Goal: Information Seeking & Learning: Learn about a topic

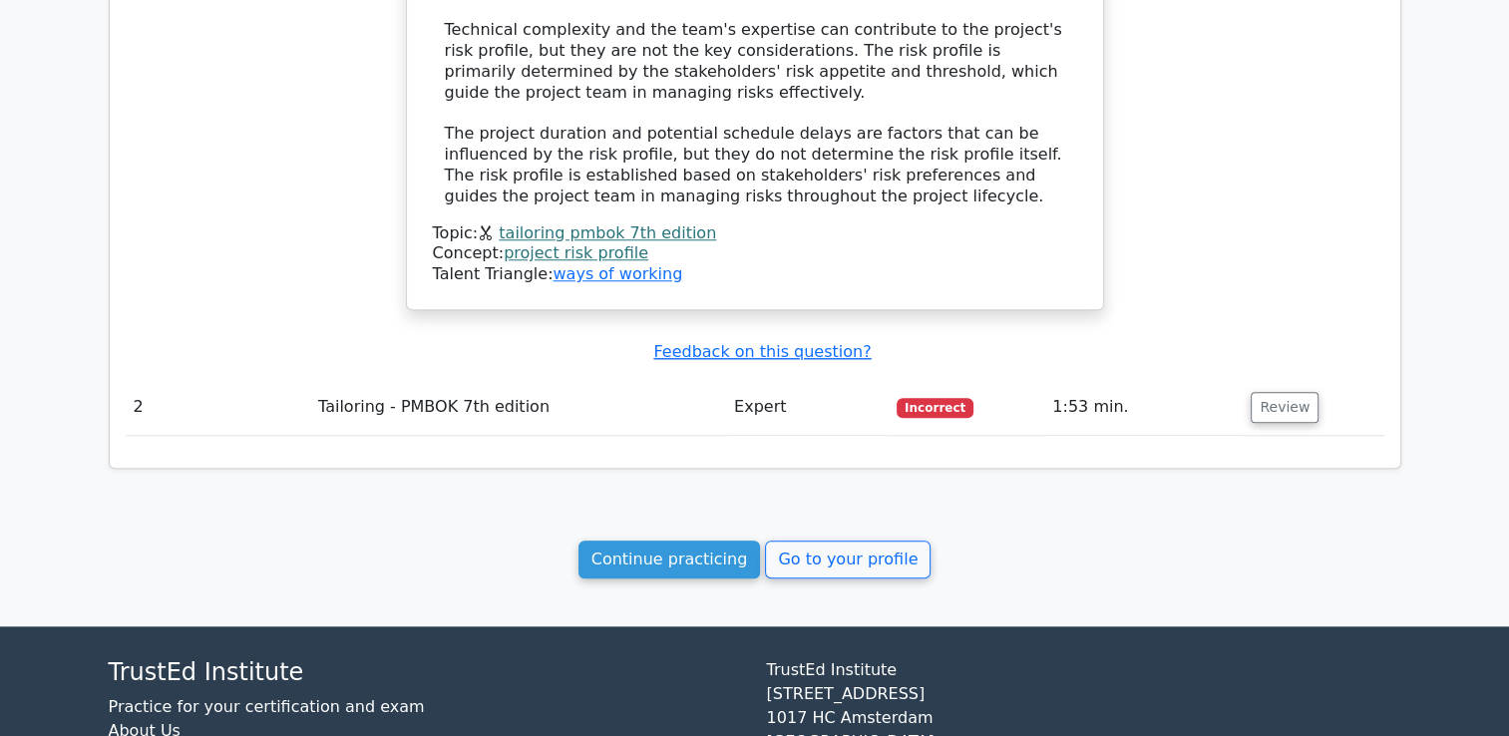
scroll to position [1879, 0]
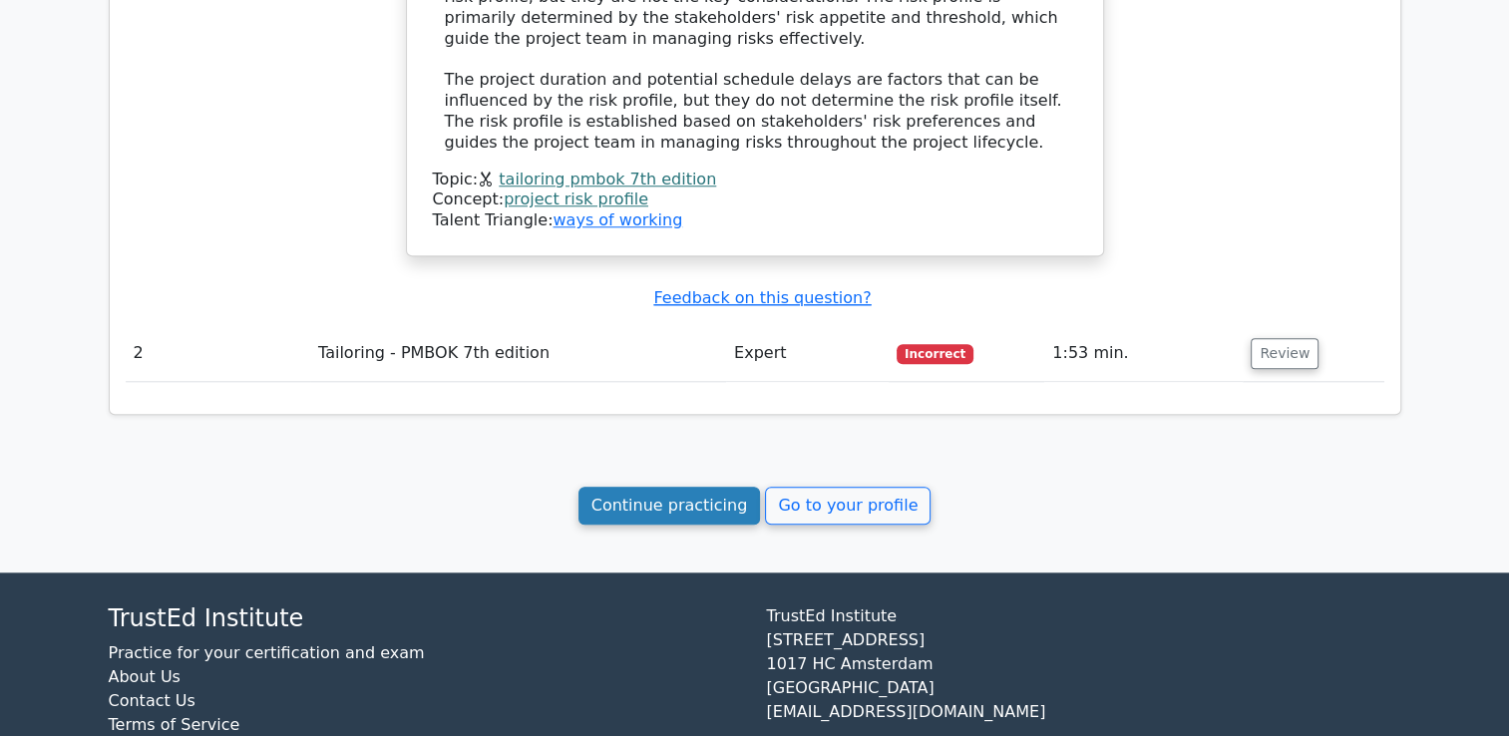
click at [639, 487] on link "Continue practicing" at bounding box center [669, 506] width 183 height 38
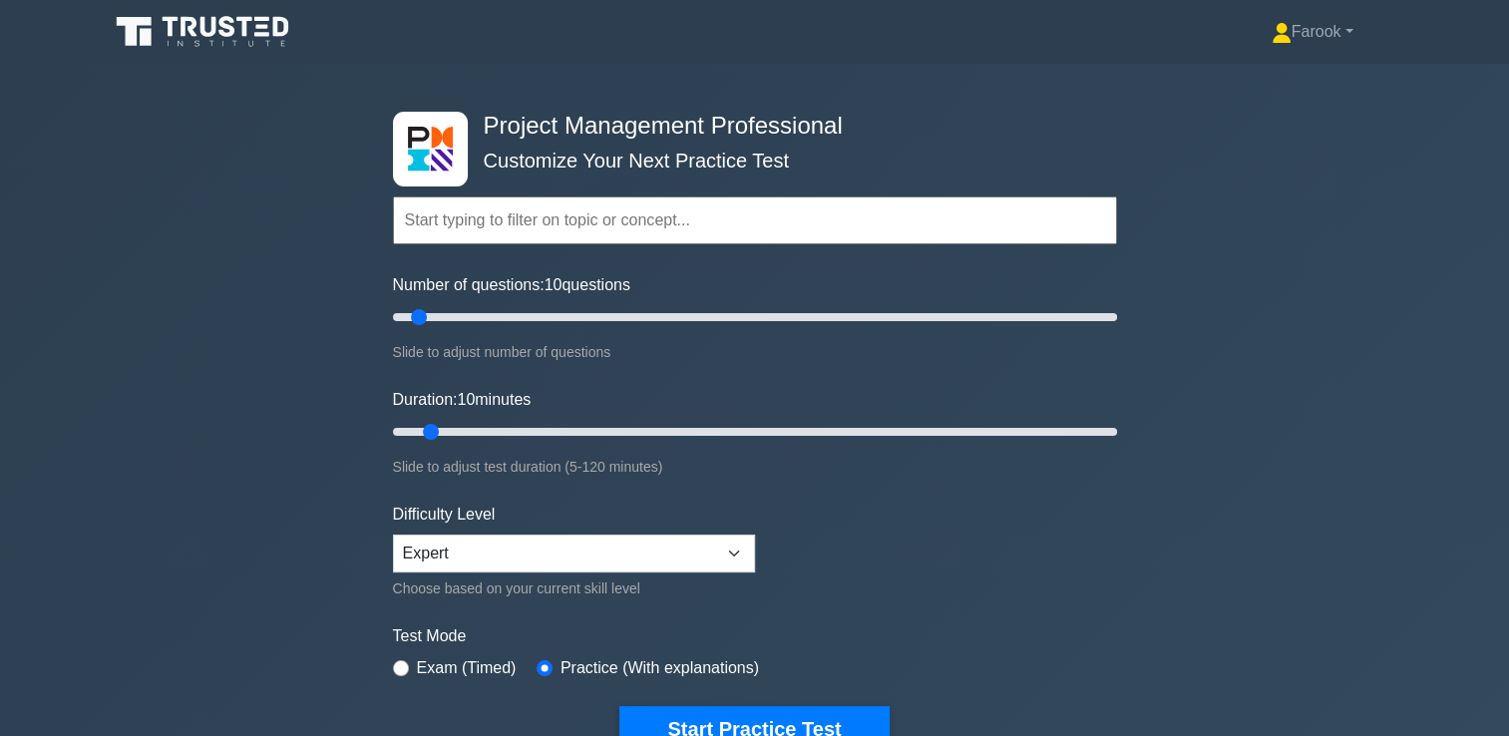
click at [600, 220] on input "text" at bounding box center [755, 220] width 724 height 48
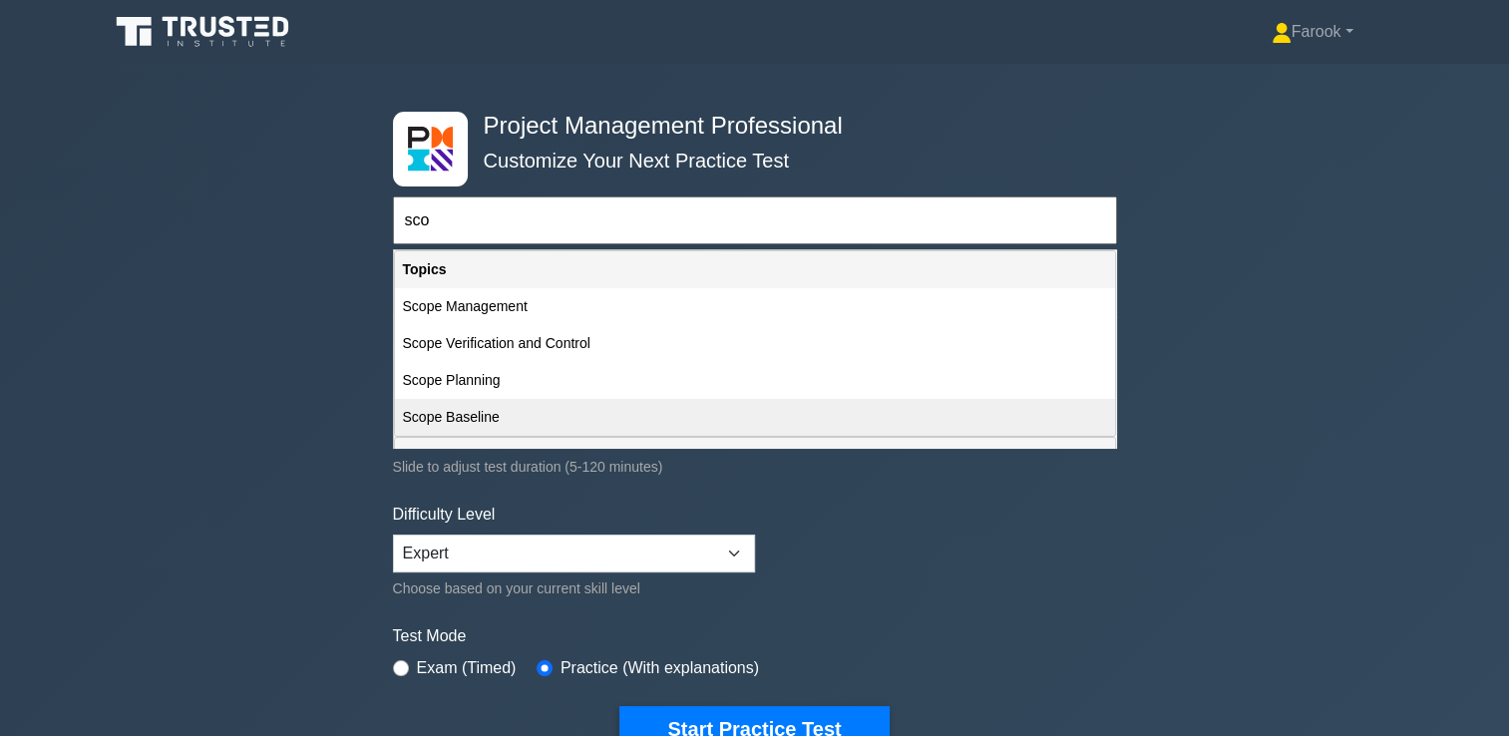
click at [548, 418] on div "Scope Baseline" at bounding box center [755, 417] width 720 height 37
type input "Scope Baseline"
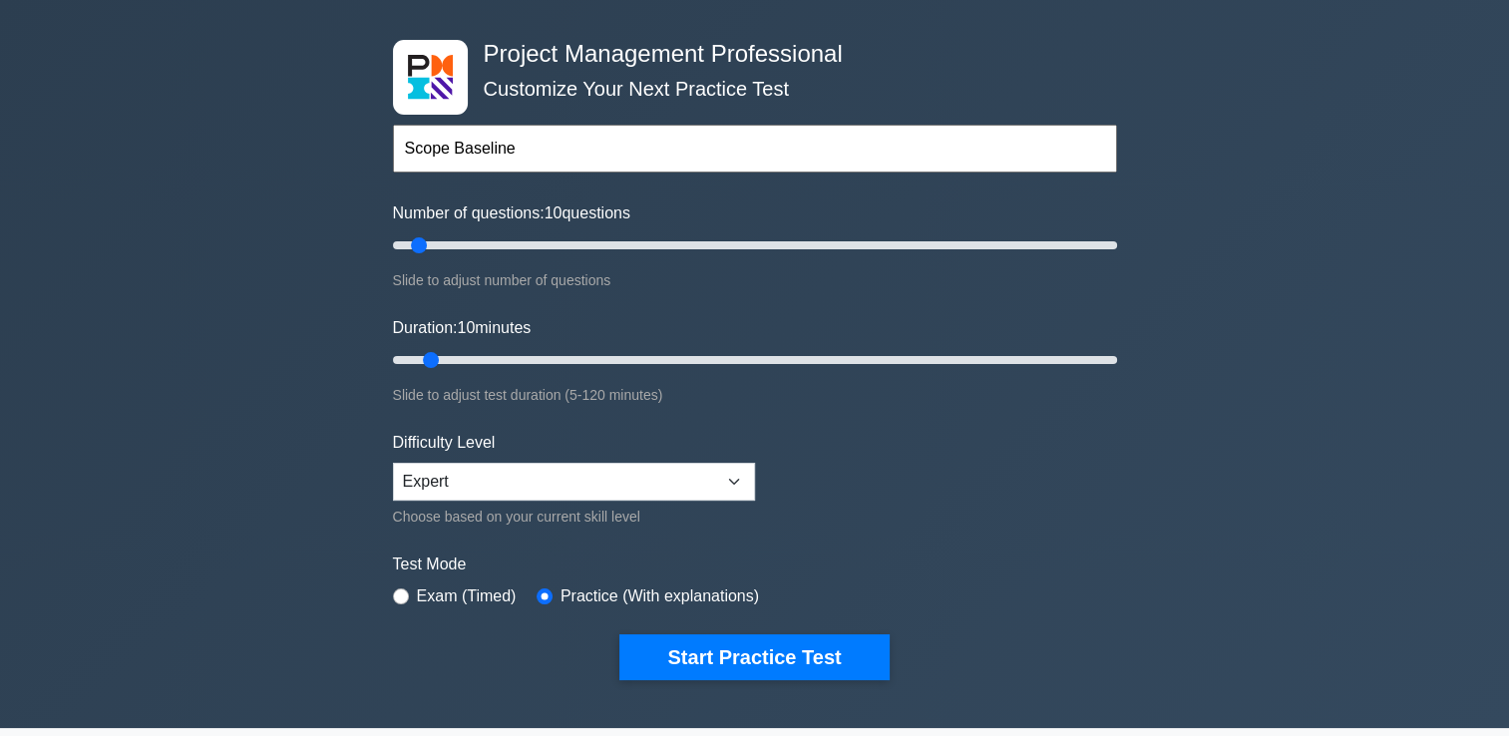
scroll to position [299, 0]
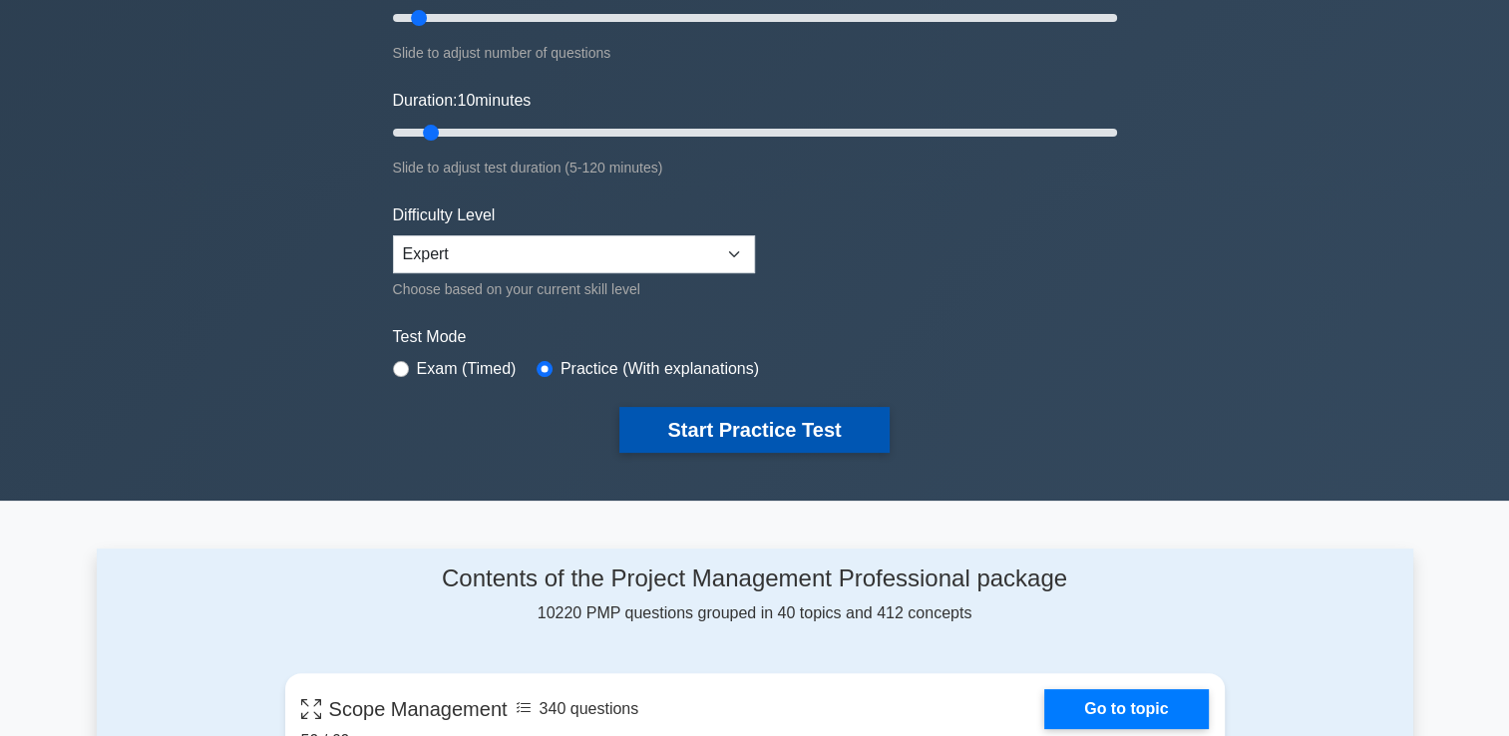
click at [768, 423] on button "Start Practice Test" at bounding box center [753, 430] width 269 height 46
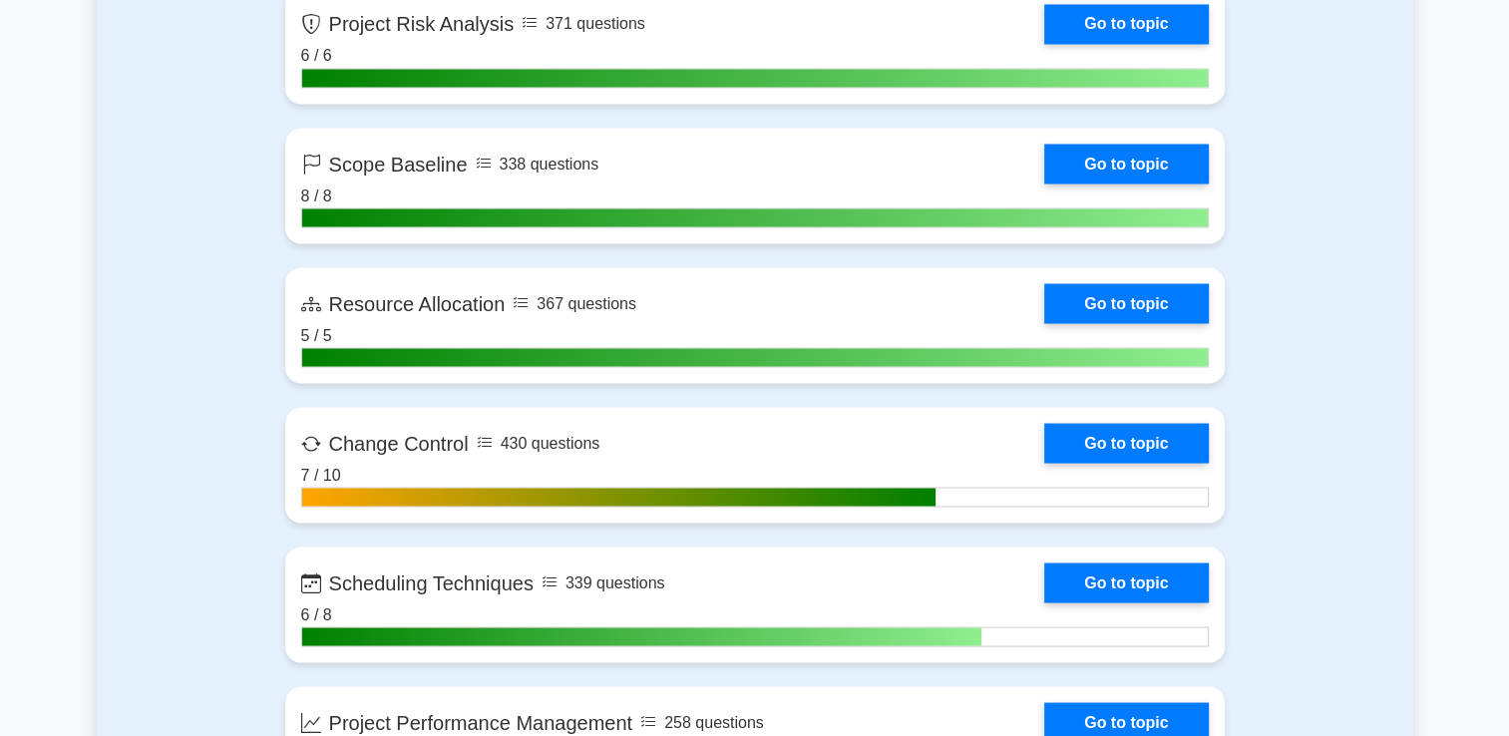
scroll to position [3590, 0]
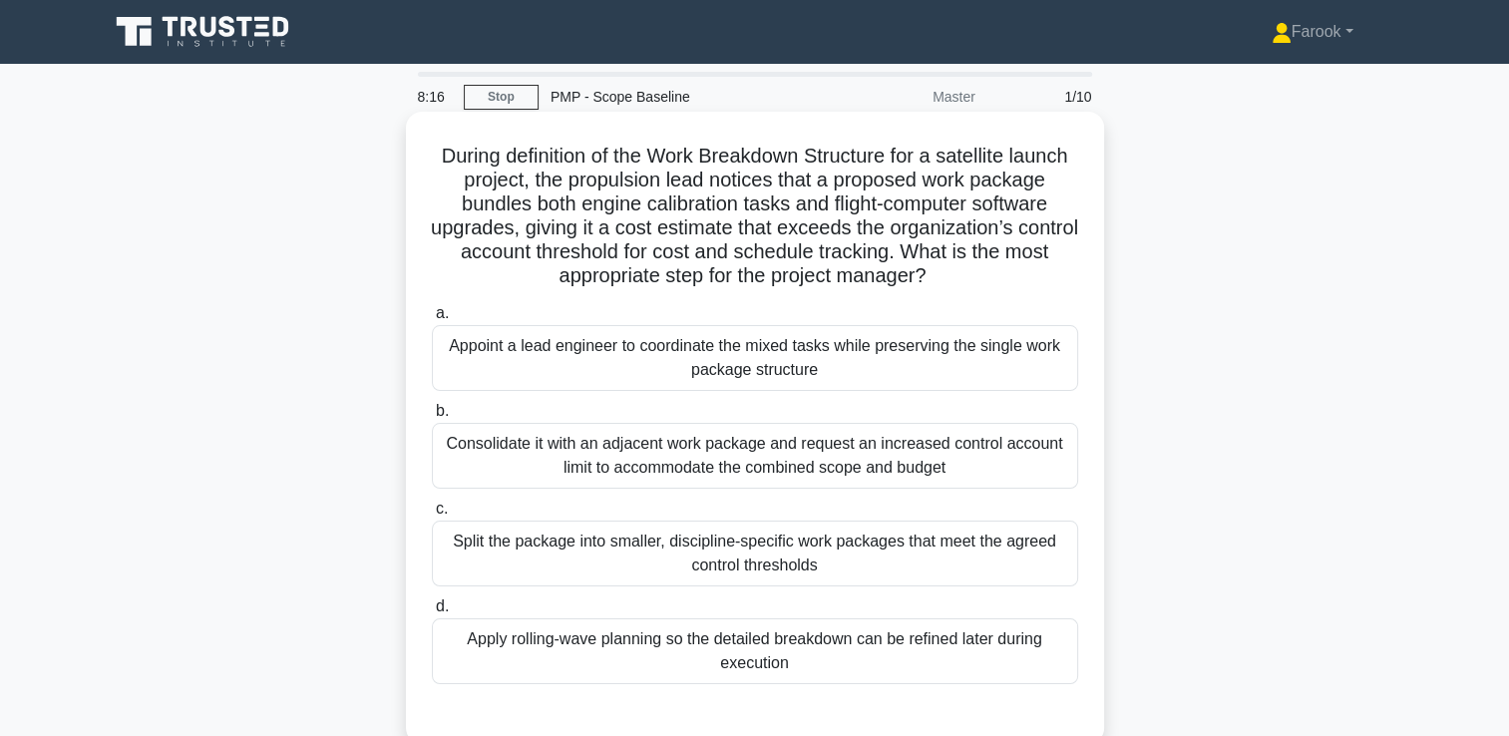
click at [747, 559] on div "Split the package into smaller, discipline-specific work packages that meet the…" at bounding box center [755, 554] width 646 height 66
click at [432, 516] on input "c. Split the package into smaller, discipline-specific work packages that meet …" at bounding box center [432, 509] width 0 height 13
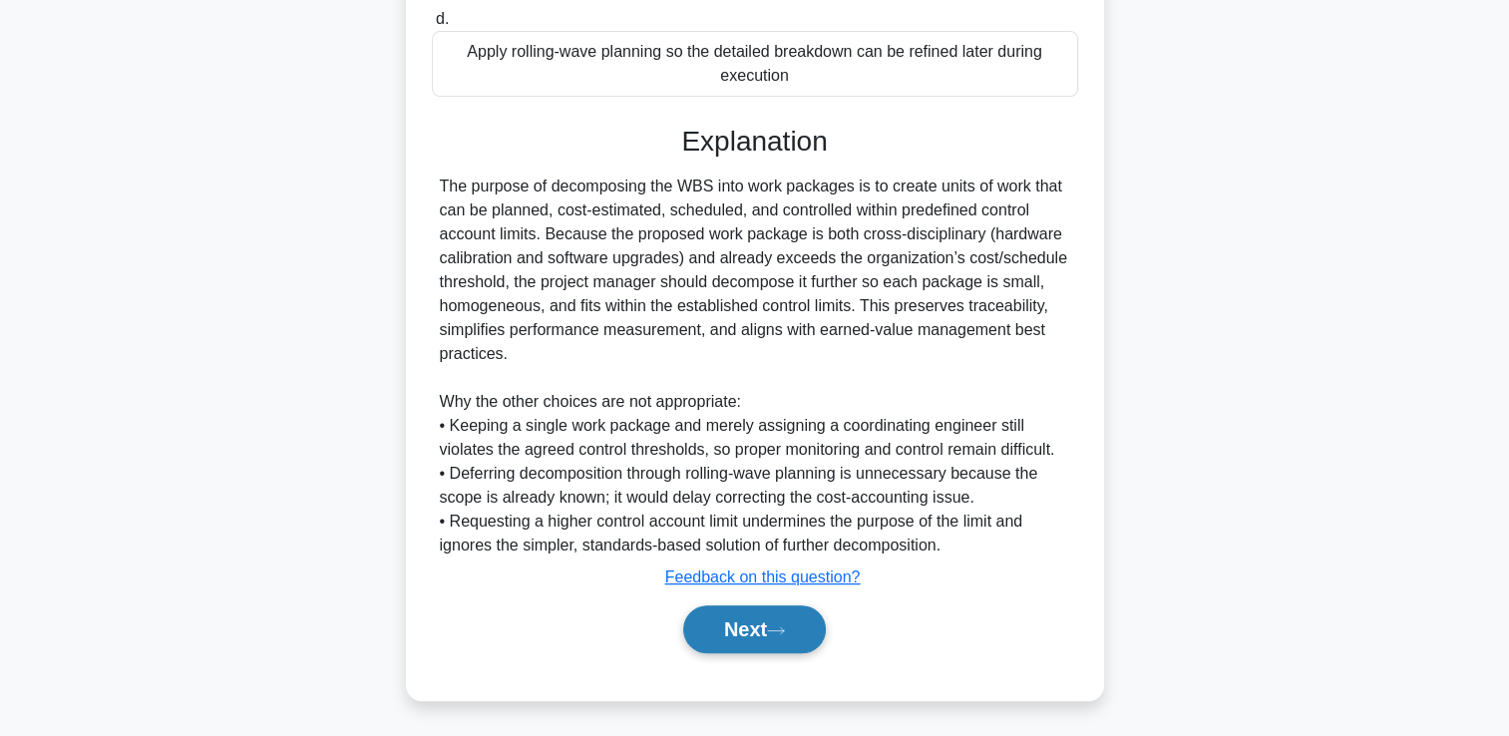
click at [720, 634] on button "Next" at bounding box center [754, 629] width 143 height 48
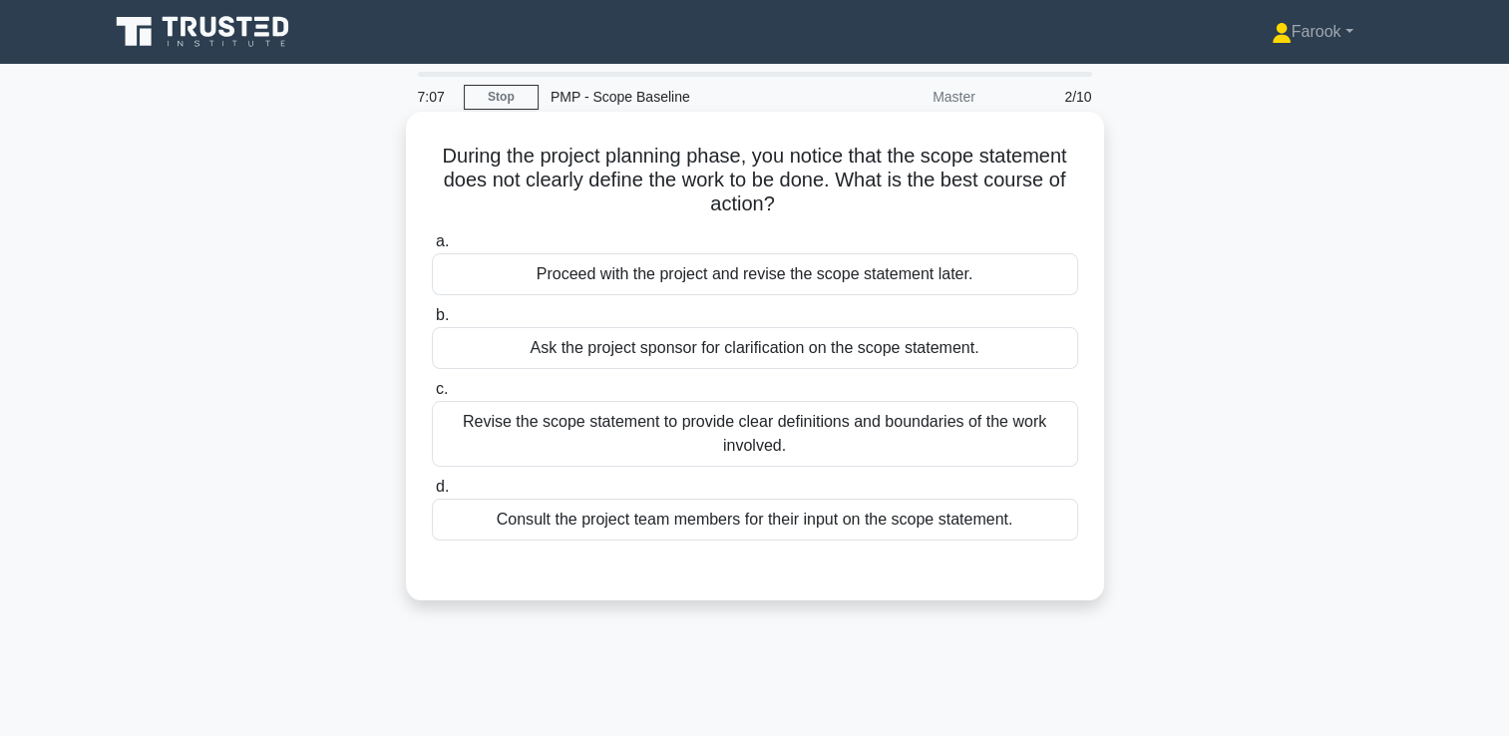
click at [662, 440] on div "Revise the scope statement to provide clear definitions and boundaries of the w…" at bounding box center [755, 434] width 646 height 66
click at [432, 396] on input "c. Revise the scope statement to provide clear definitions and boundaries of th…" at bounding box center [432, 389] width 0 height 13
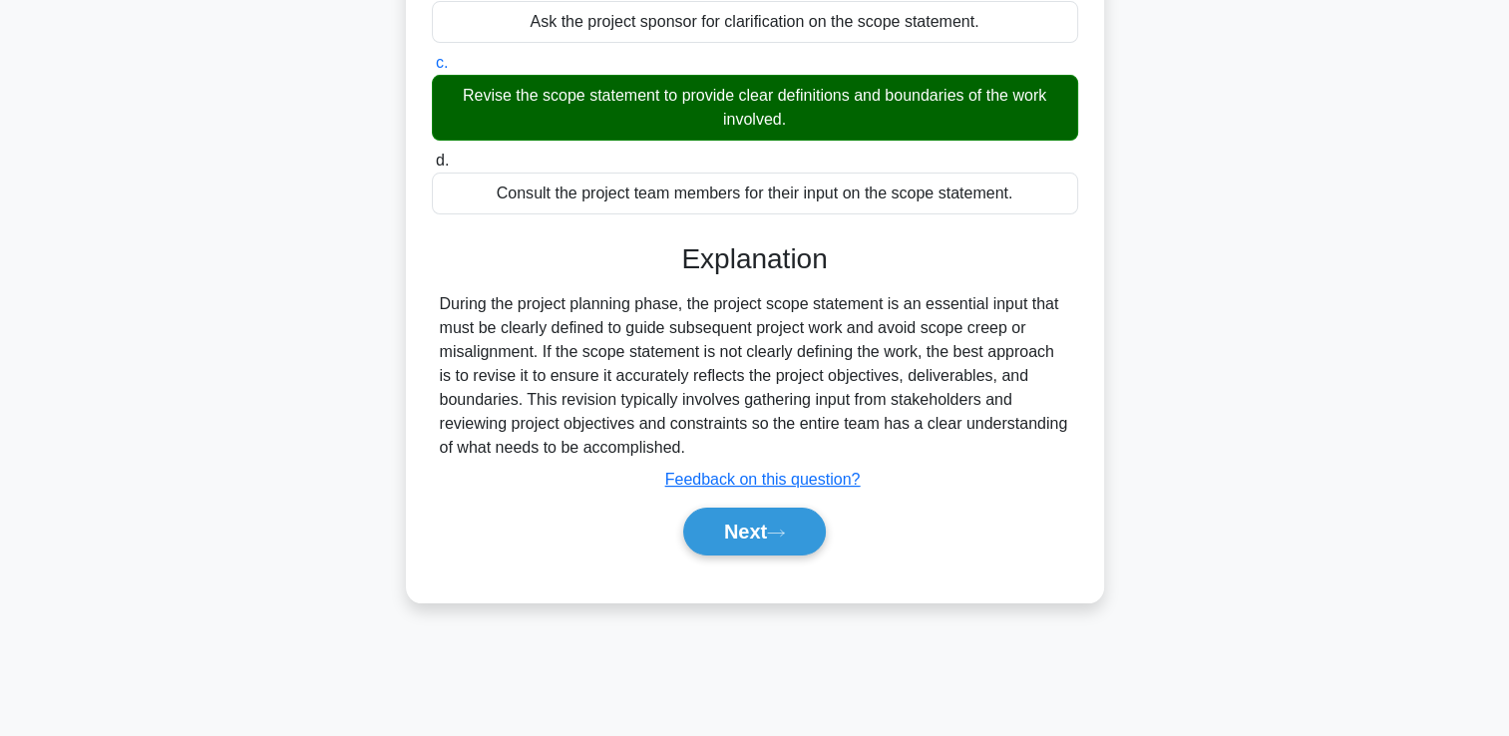
scroll to position [341, 0]
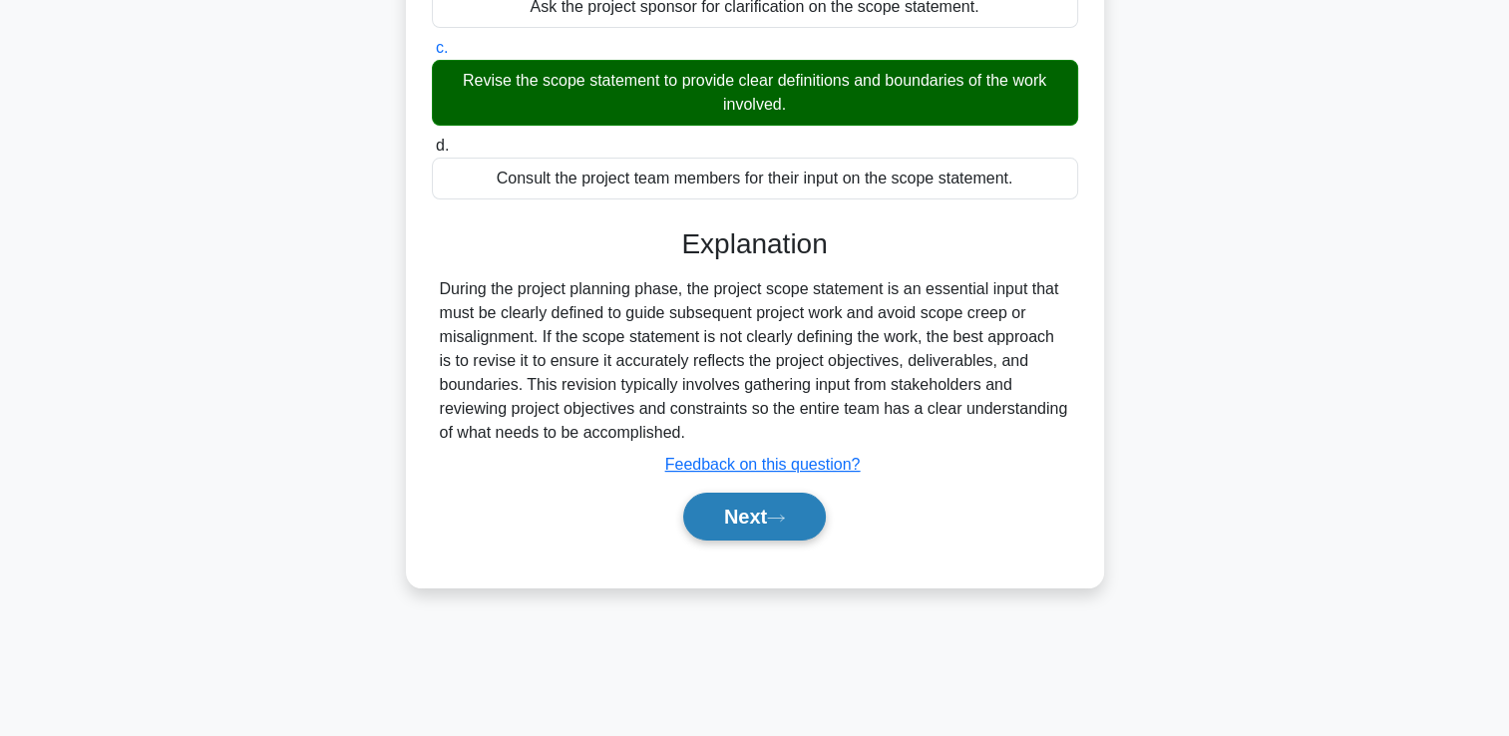
click at [742, 513] on button "Next" at bounding box center [754, 517] width 143 height 48
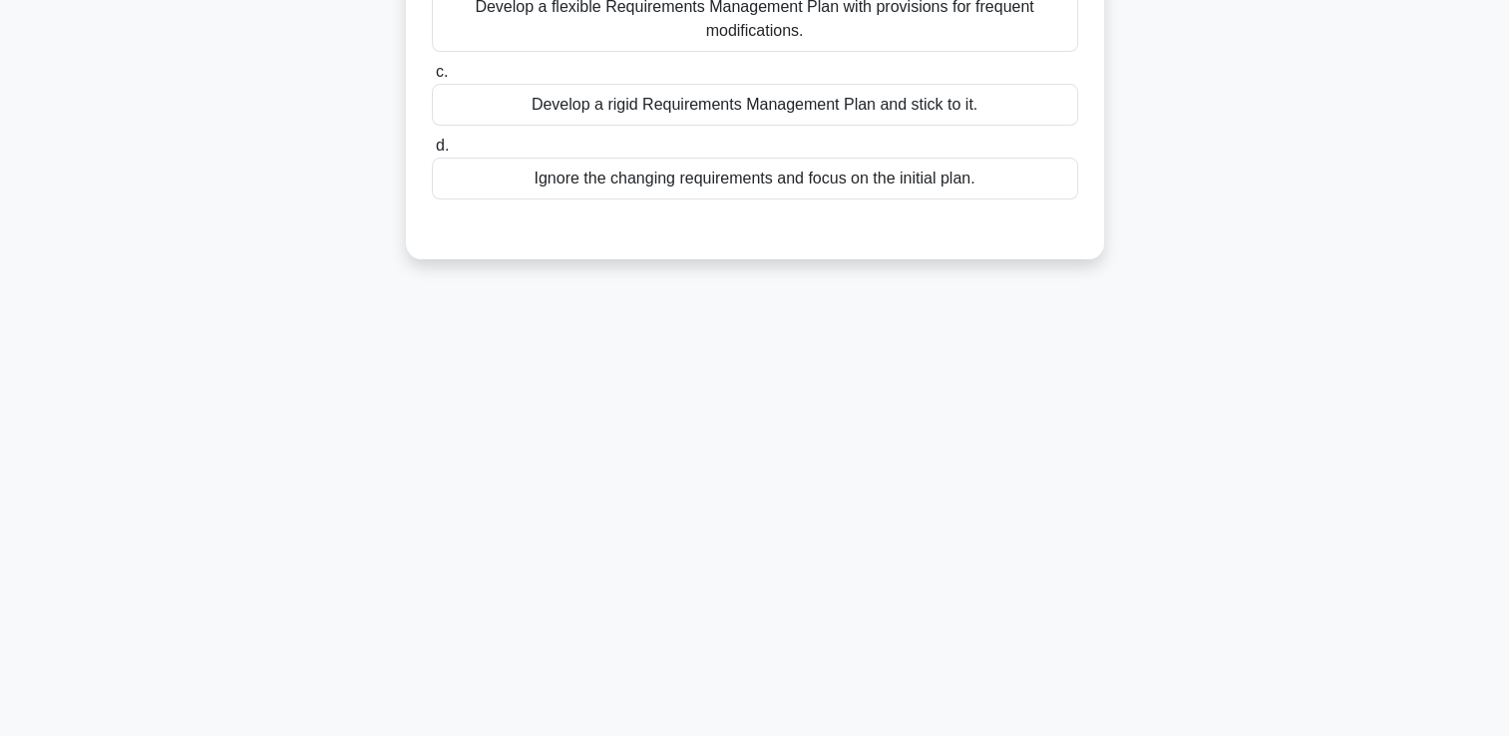
scroll to position [0, 0]
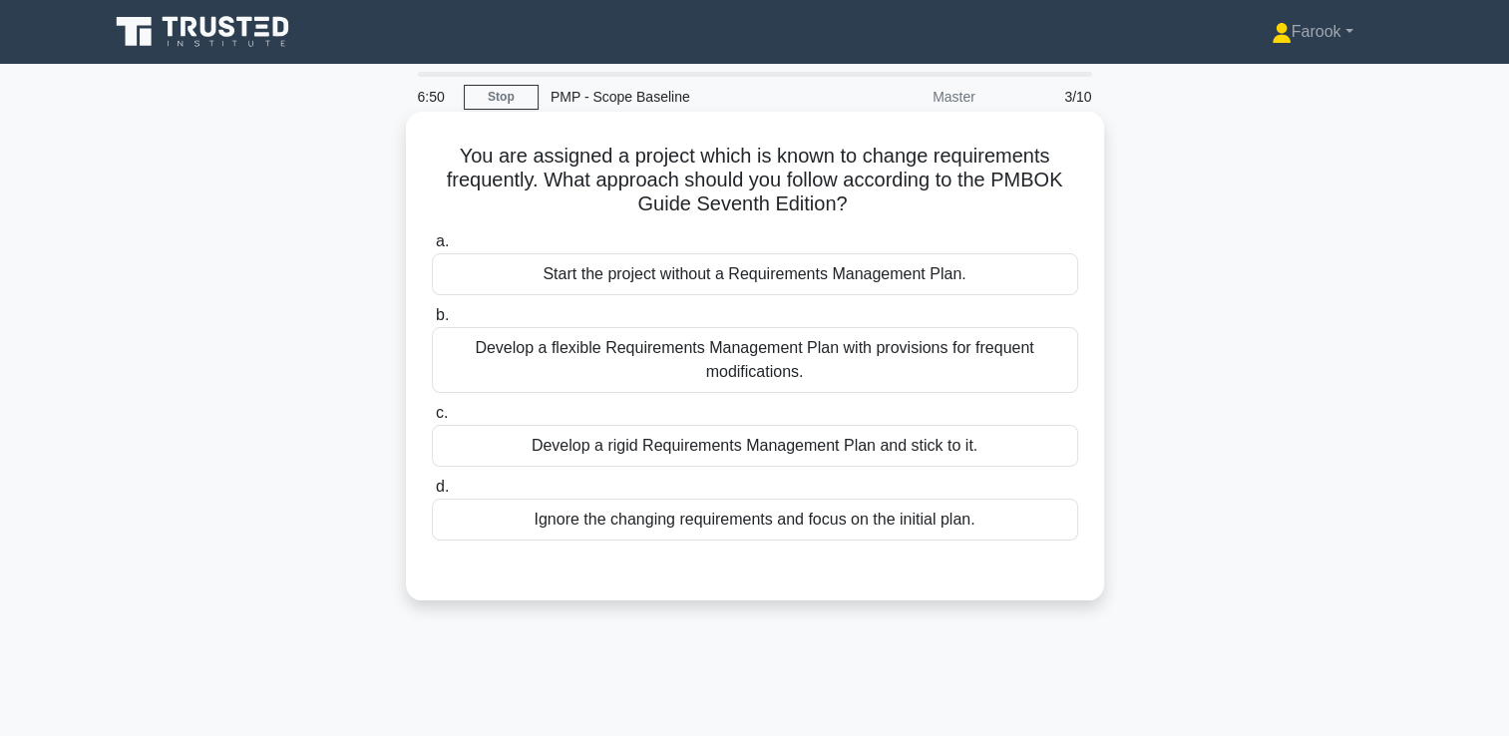
click at [758, 365] on div "Develop a flexible Requirements Management Plan with provisions for frequent mo…" at bounding box center [755, 360] width 646 height 66
click at [432, 322] on input "b. Develop a flexible Requirements Management Plan with provisions for frequent…" at bounding box center [432, 315] width 0 height 13
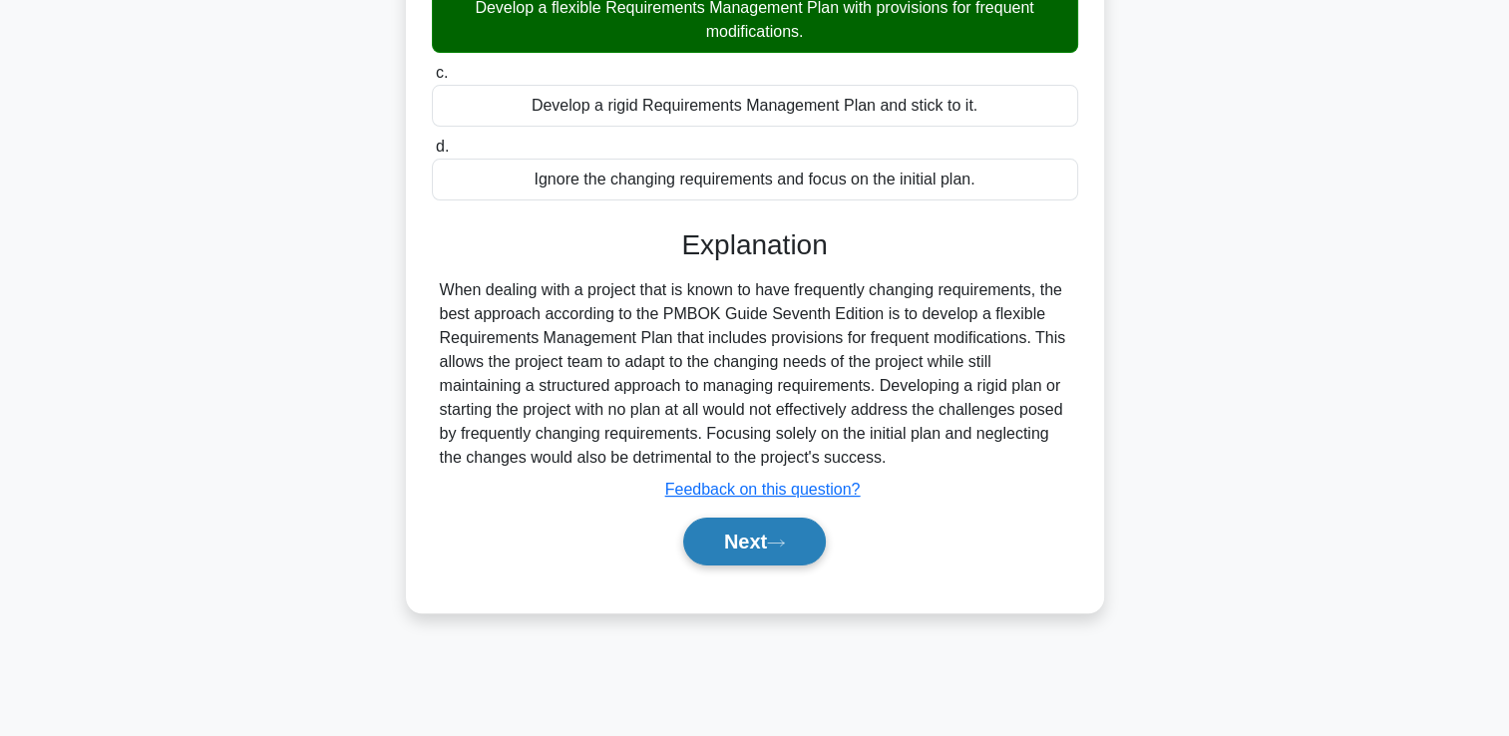
scroll to position [341, 0]
click at [711, 532] on button "Next" at bounding box center [754, 541] width 143 height 48
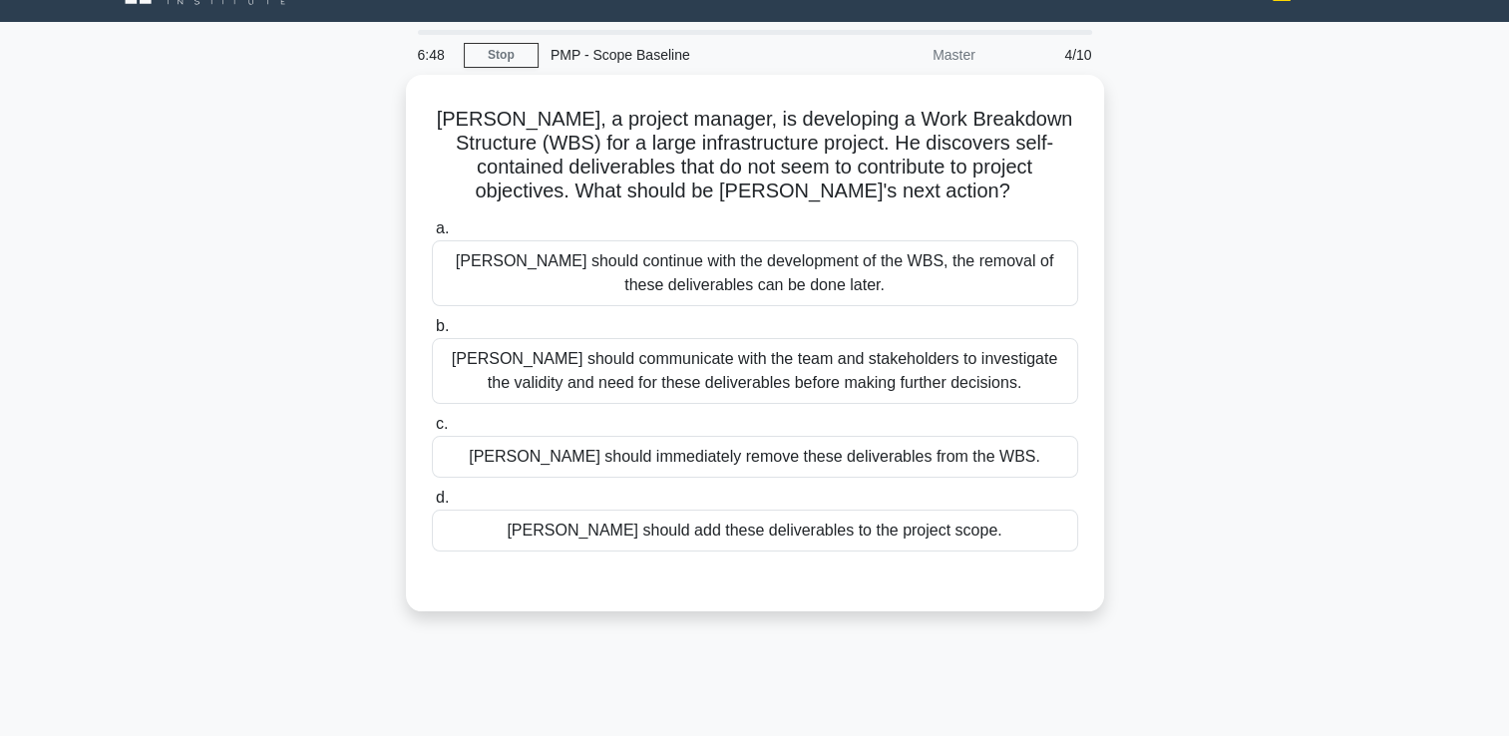
scroll to position [0, 0]
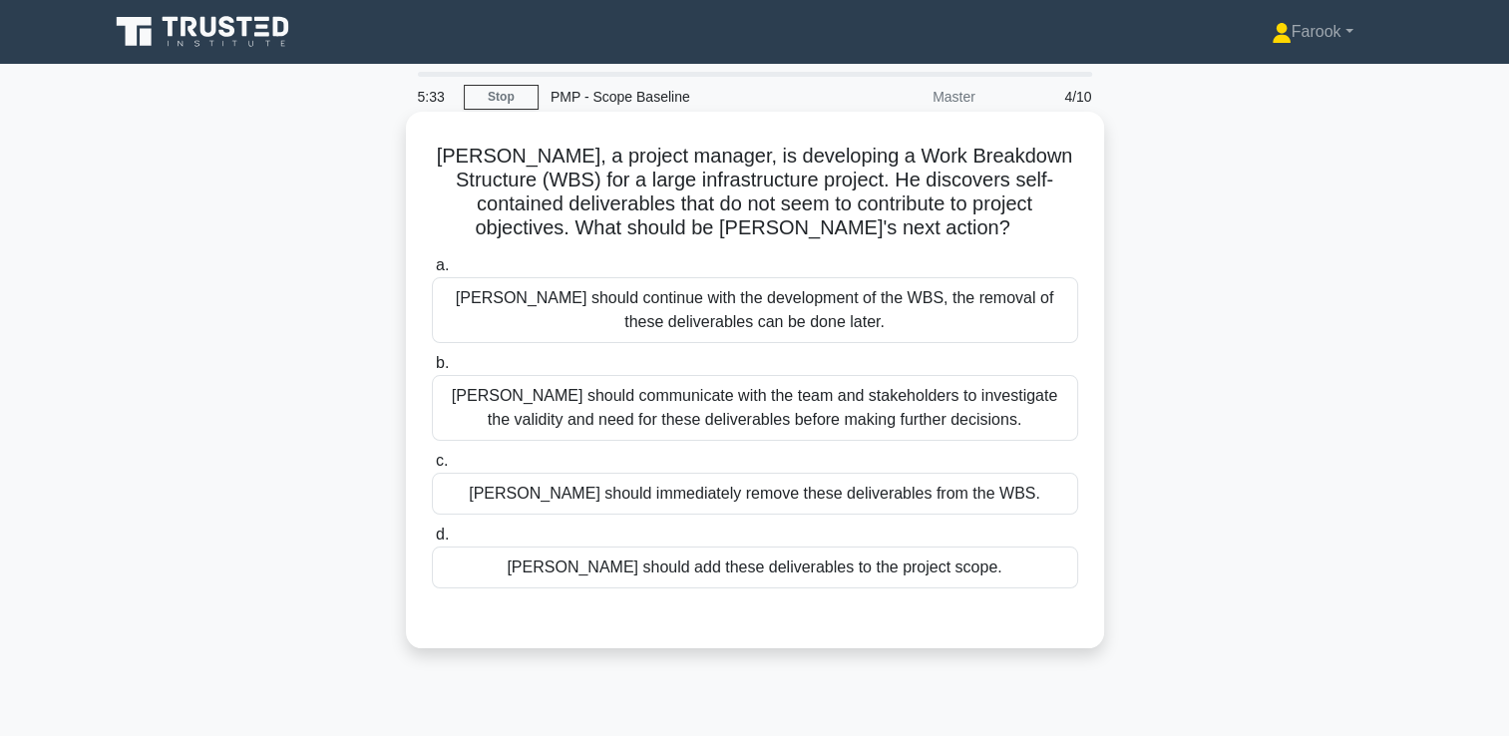
click at [558, 420] on div "Paul should communicate with the team and stakeholders to investigate the valid…" at bounding box center [755, 408] width 646 height 66
click at [432, 370] on input "b. Paul should communicate with the team and stakeholders to investigate the va…" at bounding box center [432, 363] width 0 height 13
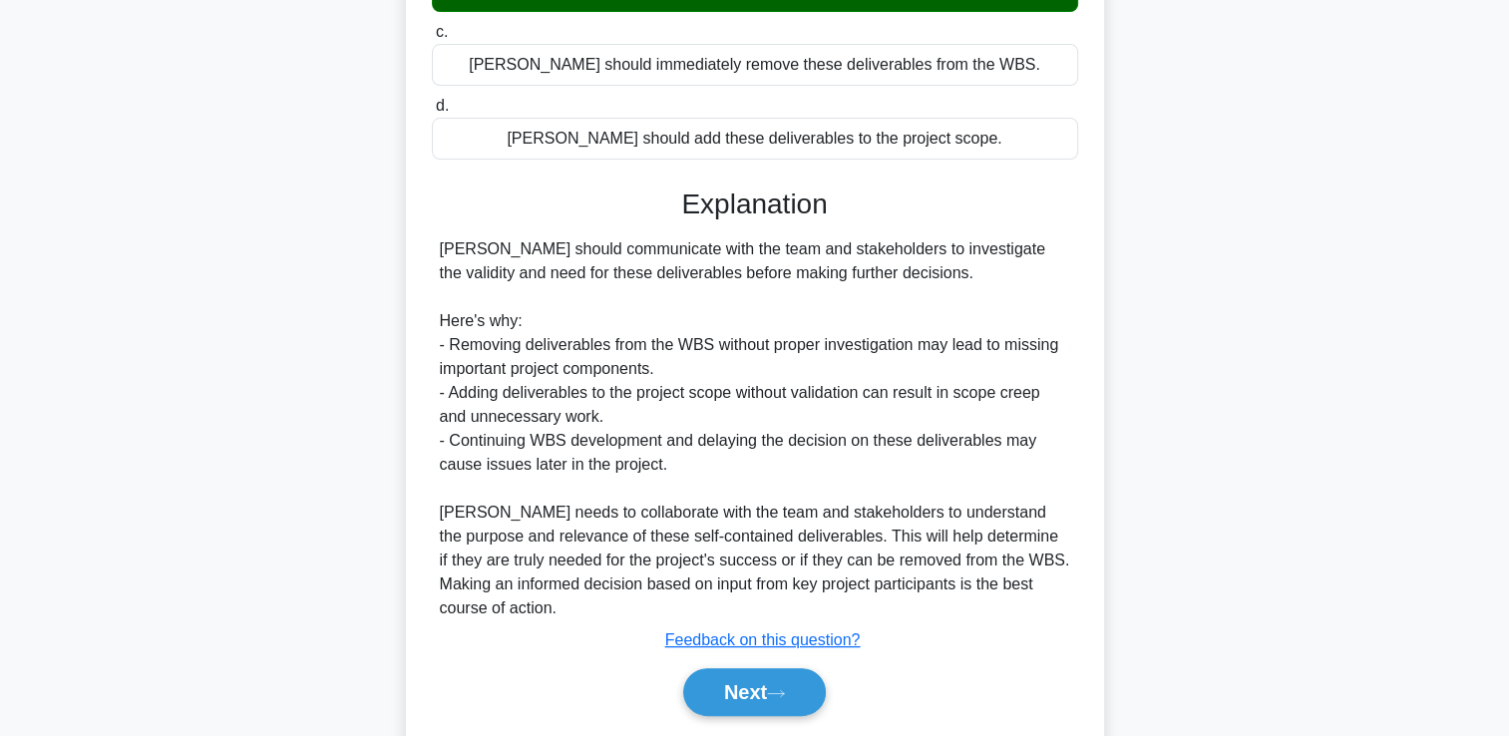
scroll to position [492, 0]
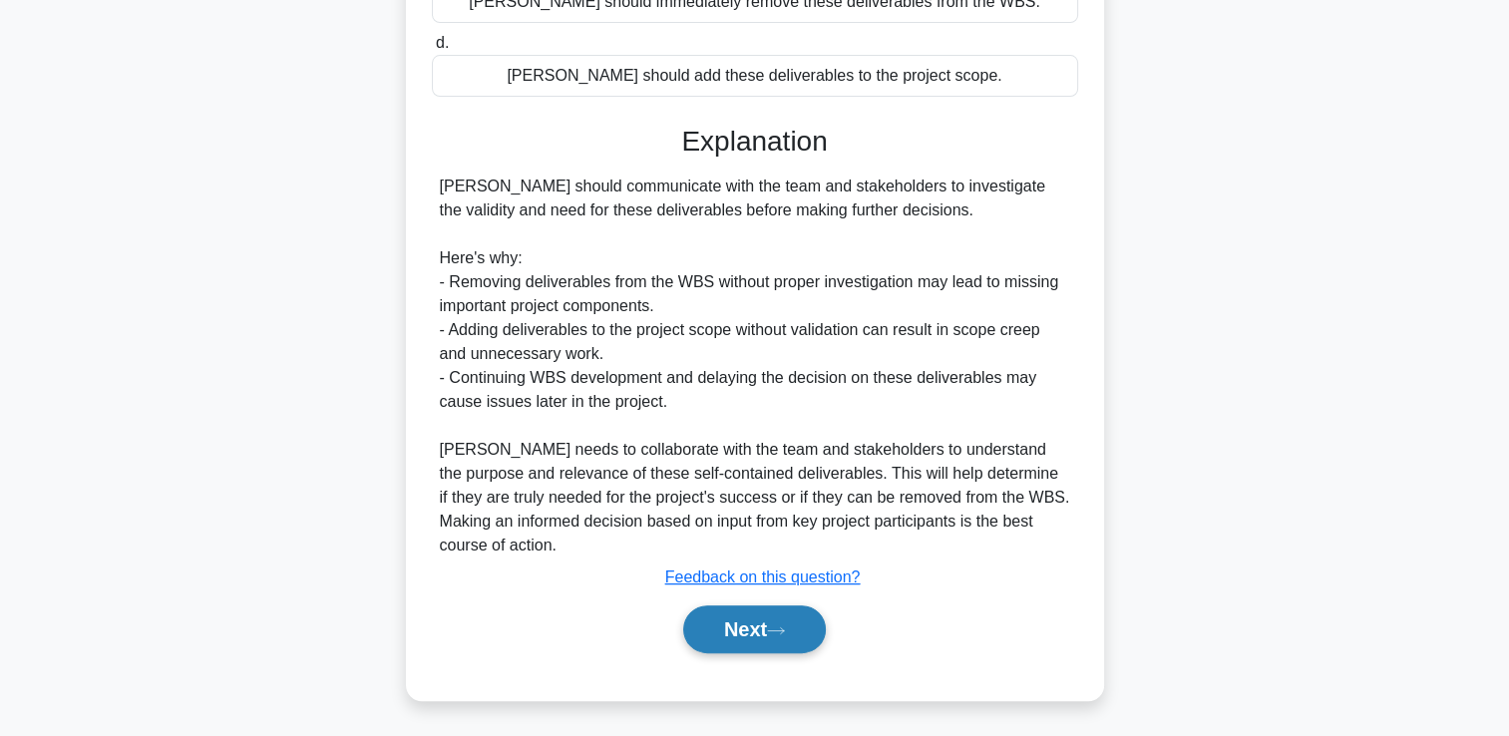
click at [735, 612] on button "Next" at bounding box center [754, 629] width 143 height 48
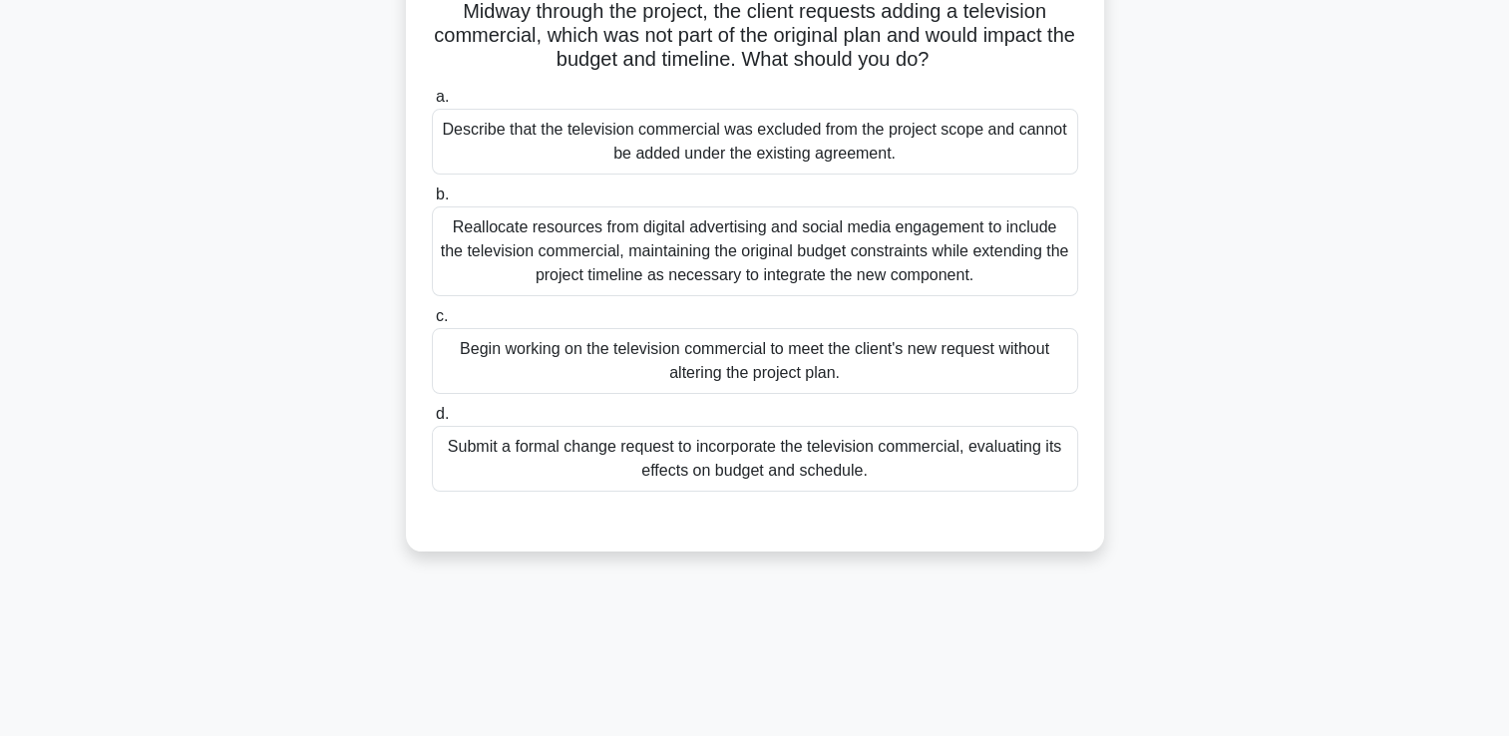
scroll to position [0, 0]
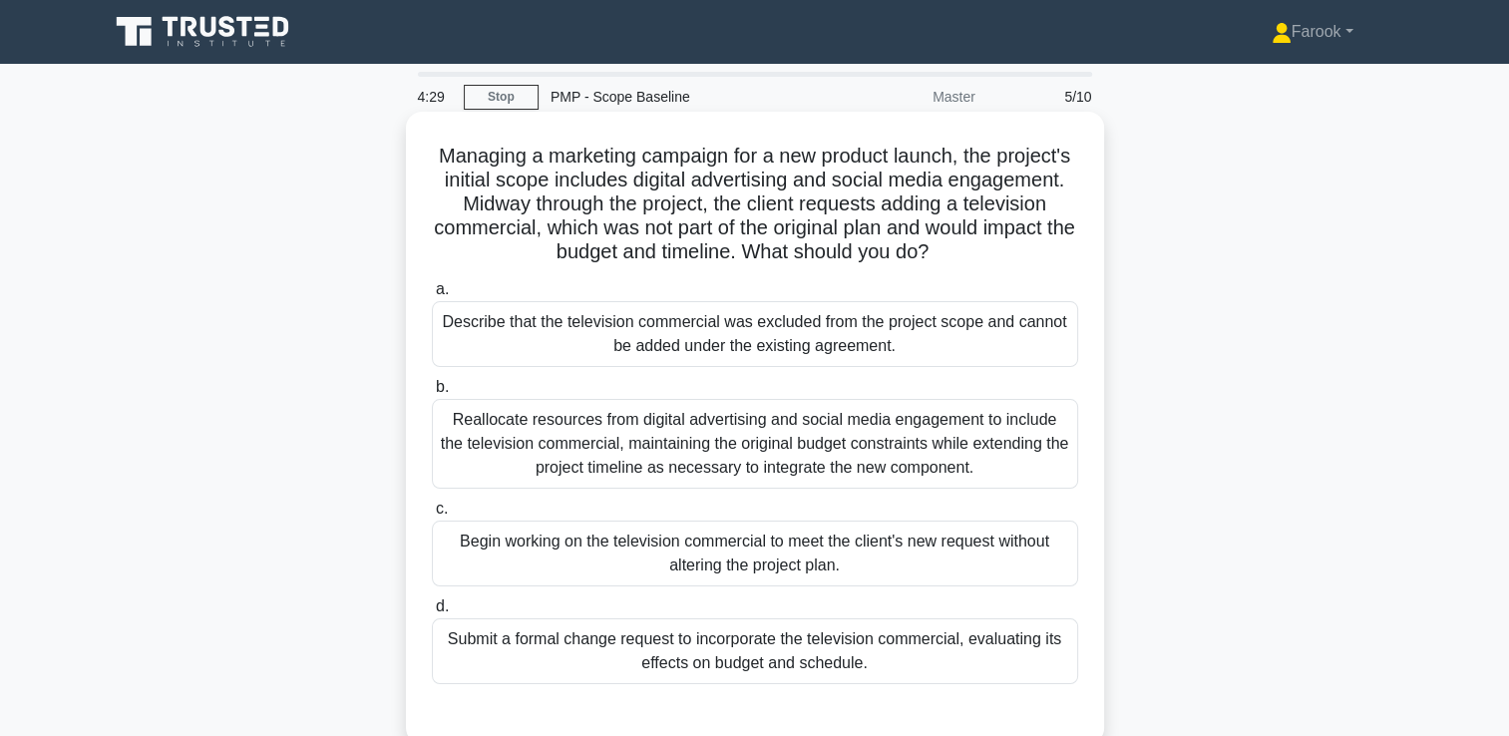
click at [669, 668] on div "Submit a formal change request to incorporate the television commercial, evalua…" at bounding box center [755, 651] width 646 height 66
click at [432, 613] on input "d. Submit a formal change request to incorporate the television commercial, eva…" at bounding box center [432, 606] width 0 height 13
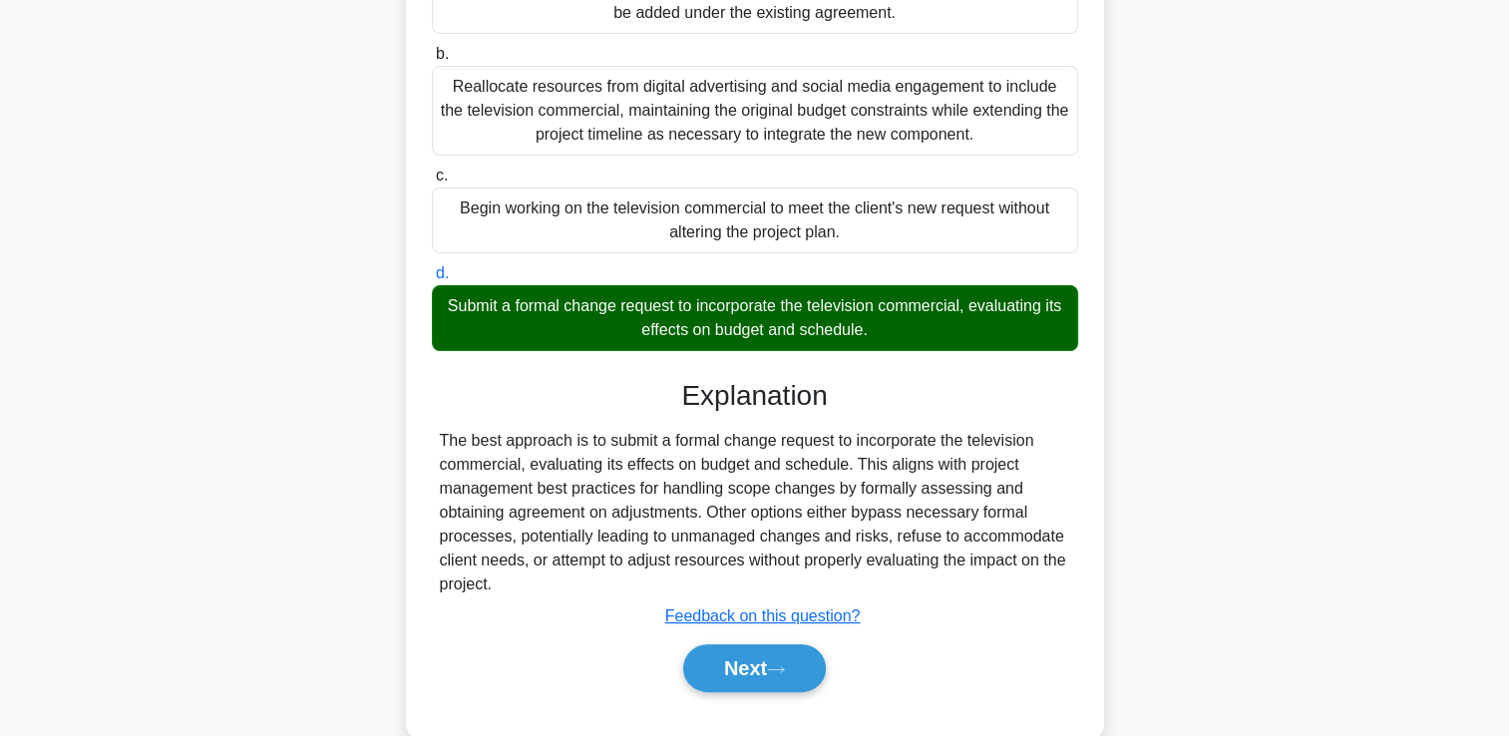
scroll to position [372, 0]
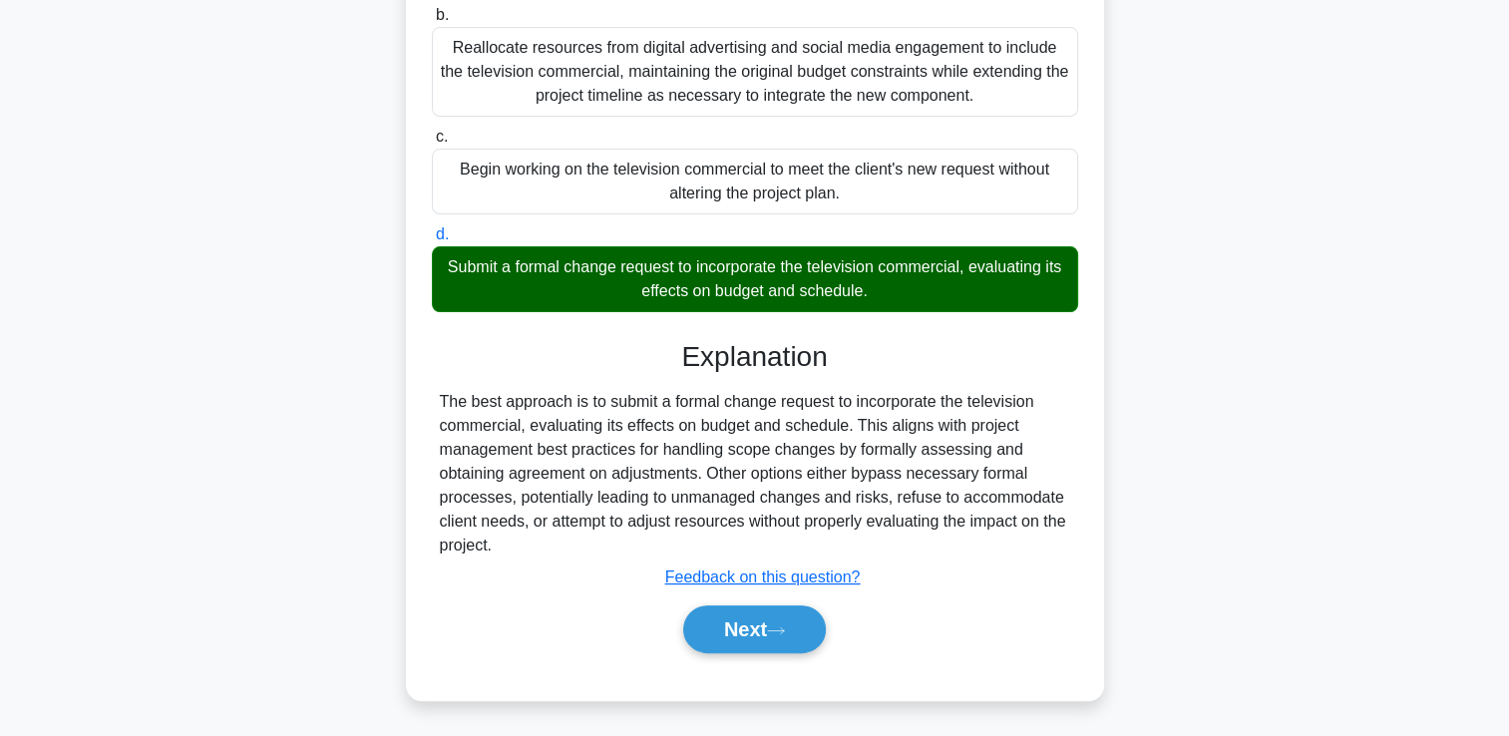
click at [708, 656] on div "Next" at bounding box center [755, 629] width 646 height 64
click at [720, 636] on button "Next" at bounding box center [754, 629] width 143 height 48
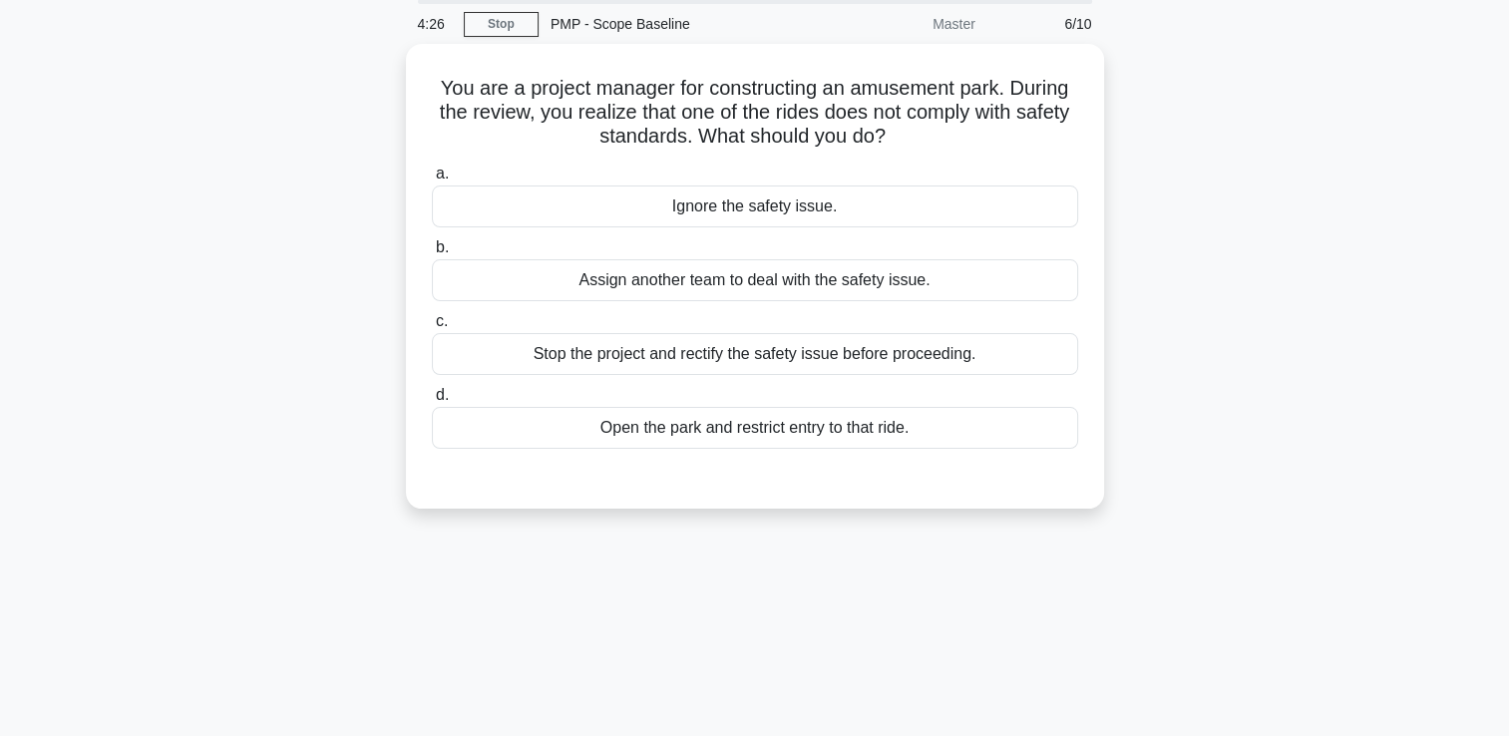
scroll to position [0, 0]
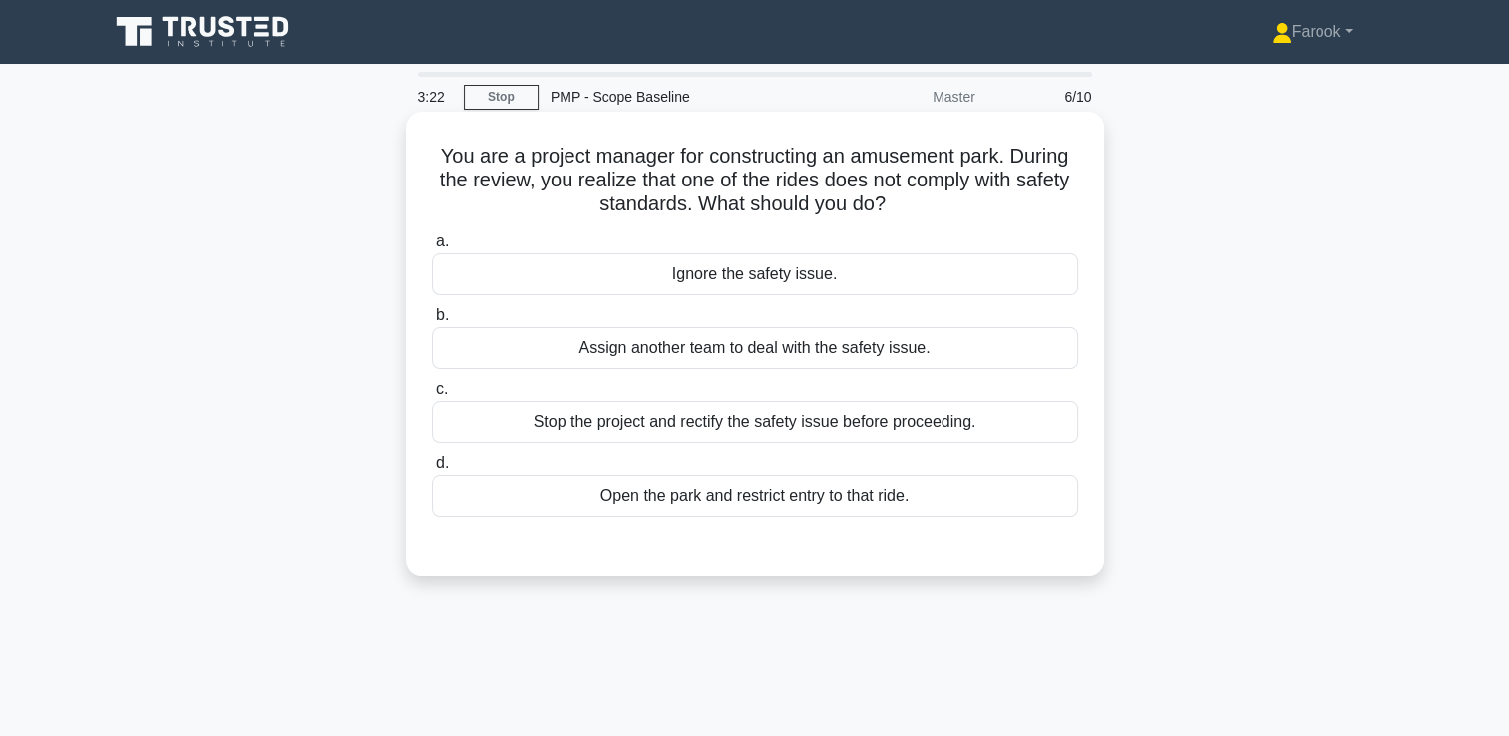
click at [686, 434] on div "Stop the project and rectify the safety issue before proceeding." at bounding box center [755, 422] width 646 height 42
drag, startPoint x: 686, startPoint y: 434, endPoint x: 690, endPoint y: 420, distance: 14.5
click at [690, 420] on div "Stop the project and rectify the safety issue before proceeding." at bounding box center [755, 422] width 646 height 42
click at [432, 396] on input "c. Stop the project and rectify the safety issue before proceeding." at bounding box center [432, 389] width 0 height 13
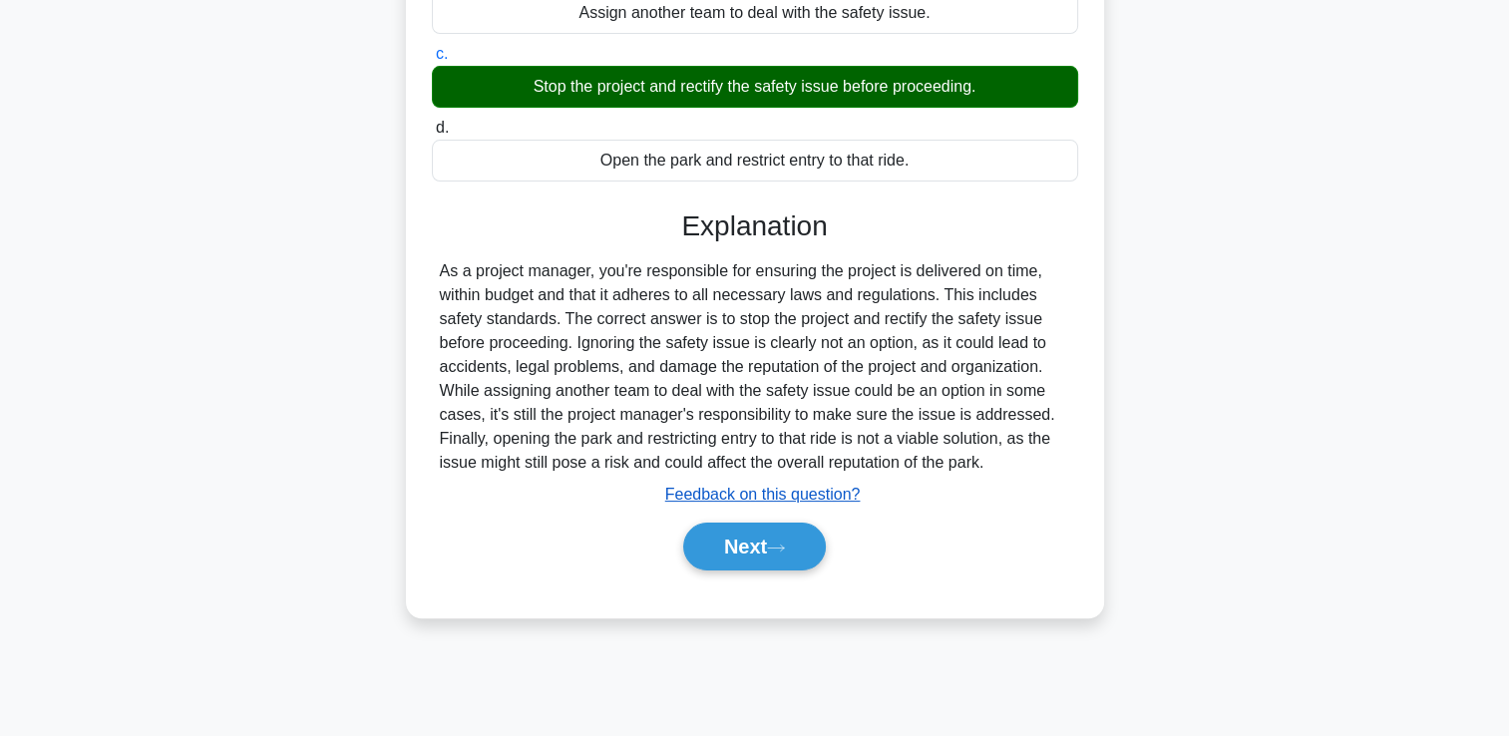
scroll to position [241, 0]
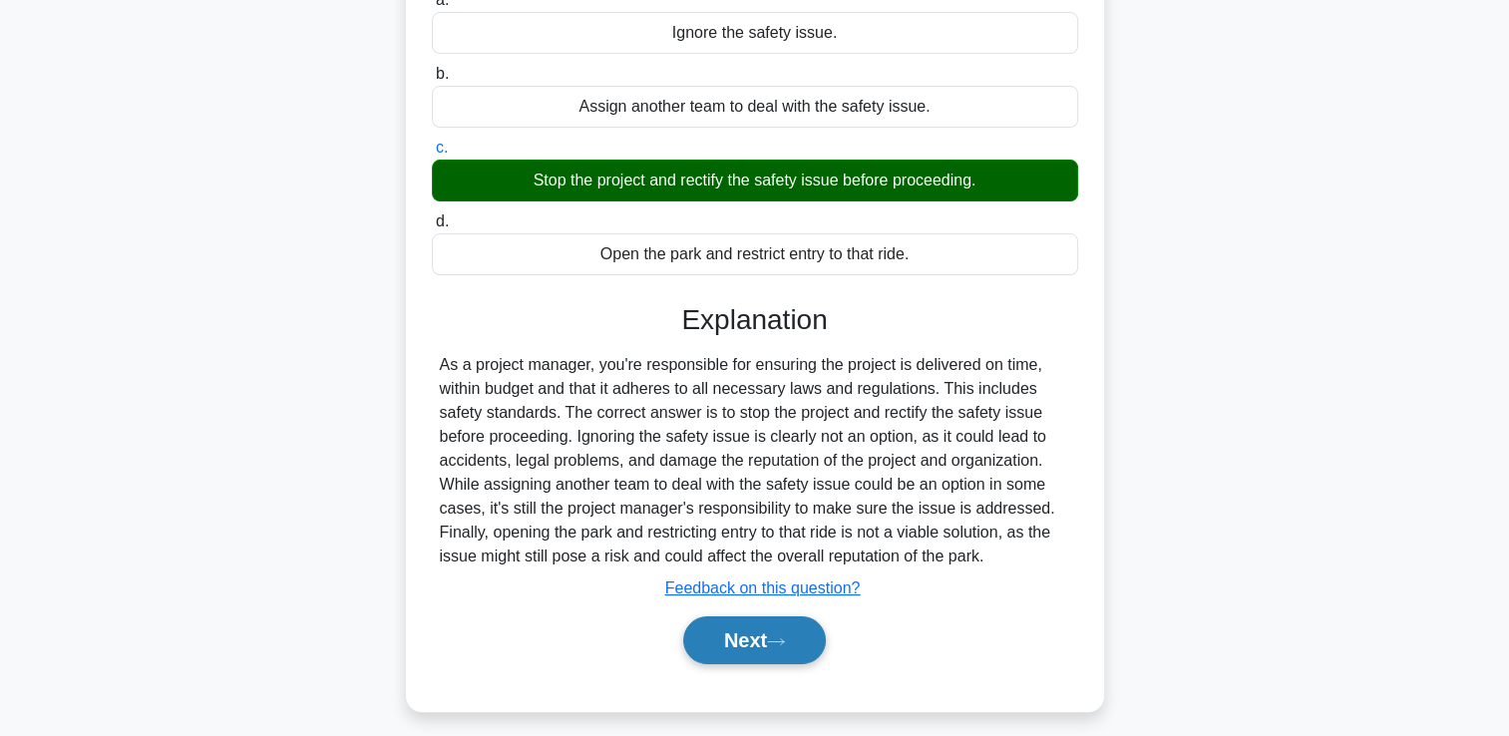
click at [734, 617] on button "Next" at bounding box center [754, 640] width 143 height 48
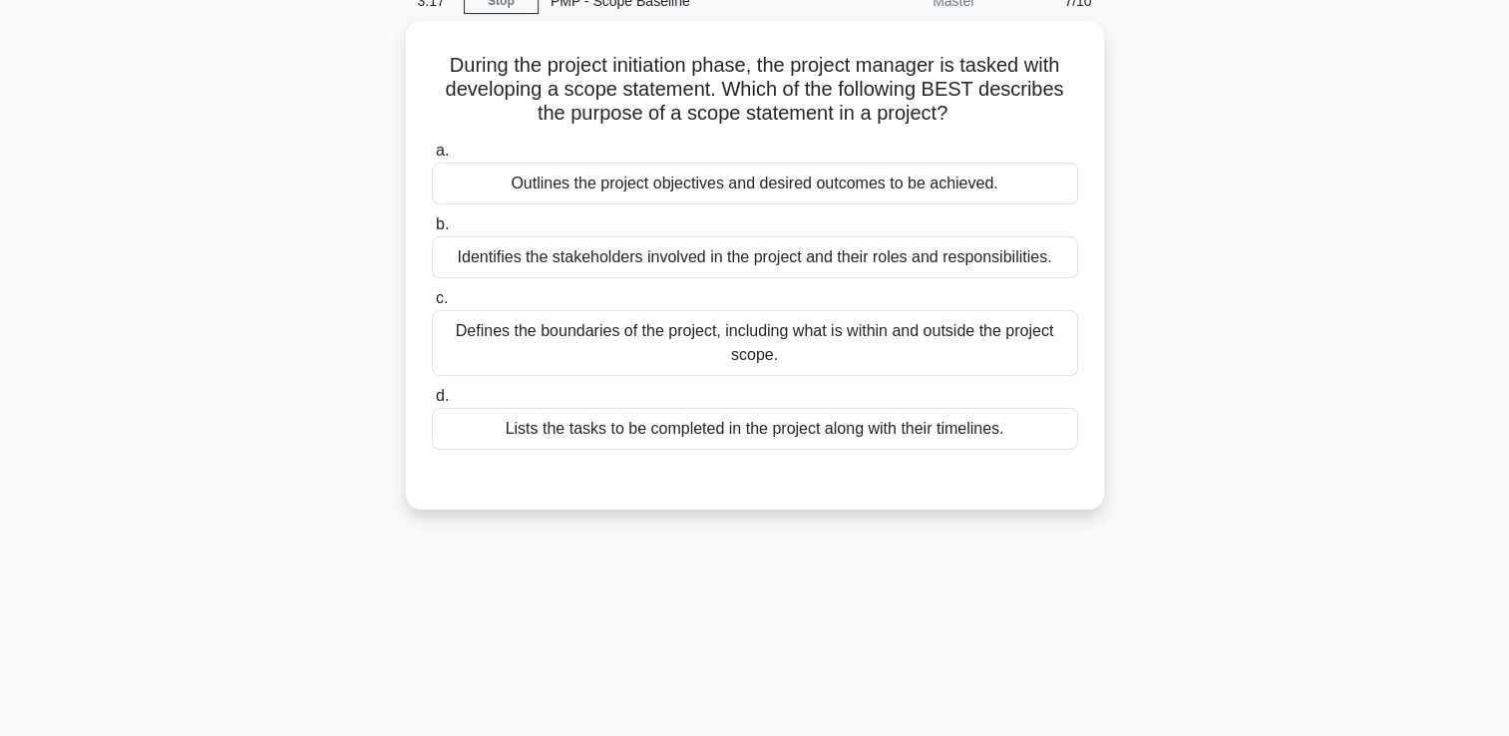
scroll to position [0, 0]
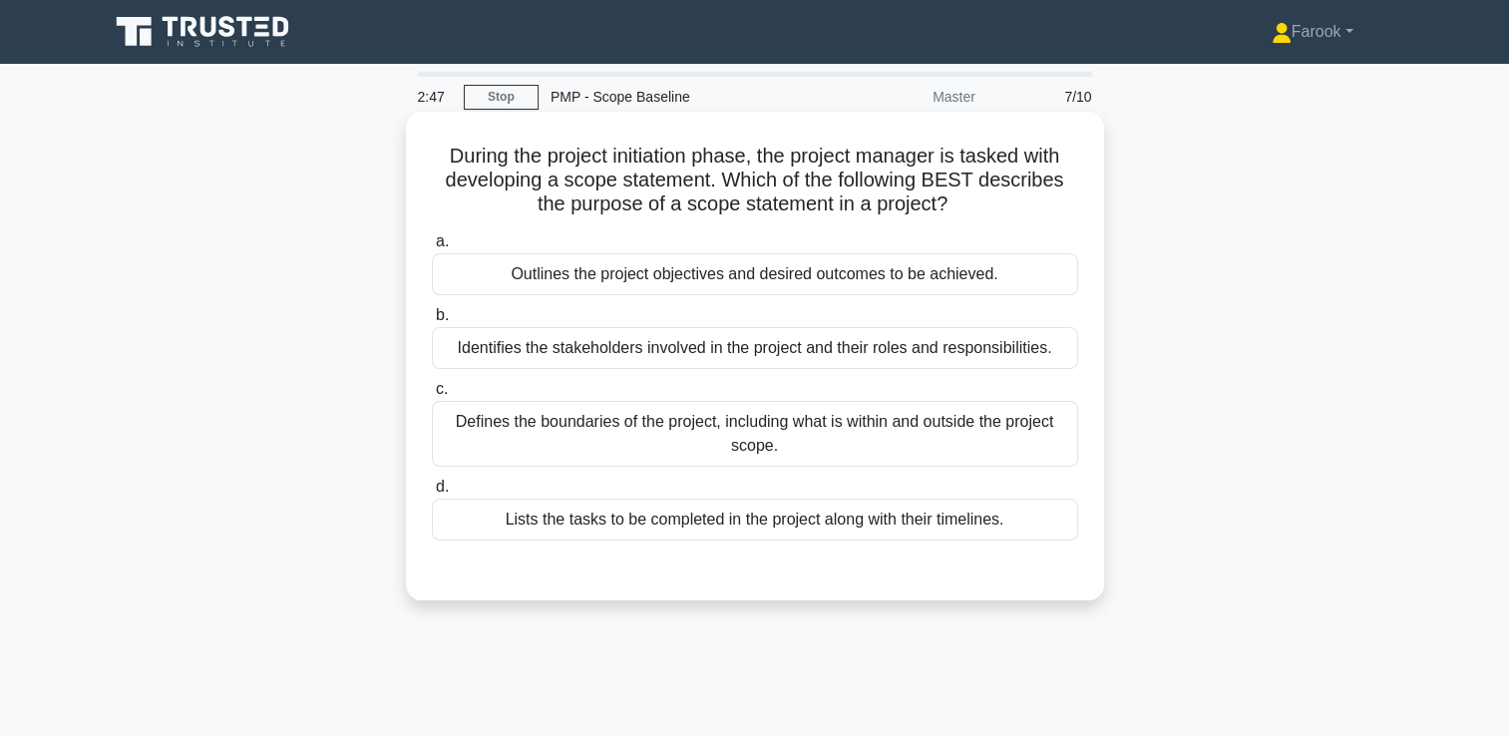
click at [622, 421] on div "Defines the boundaries of the project, including what is within and outside the…" at bounding box center [755, 434] width 646 height 66
click at [432, 396] on input "c. Defines the boundaries of the project, including what is within and outside …" at bounding box center [432, 389] width 0 height 13
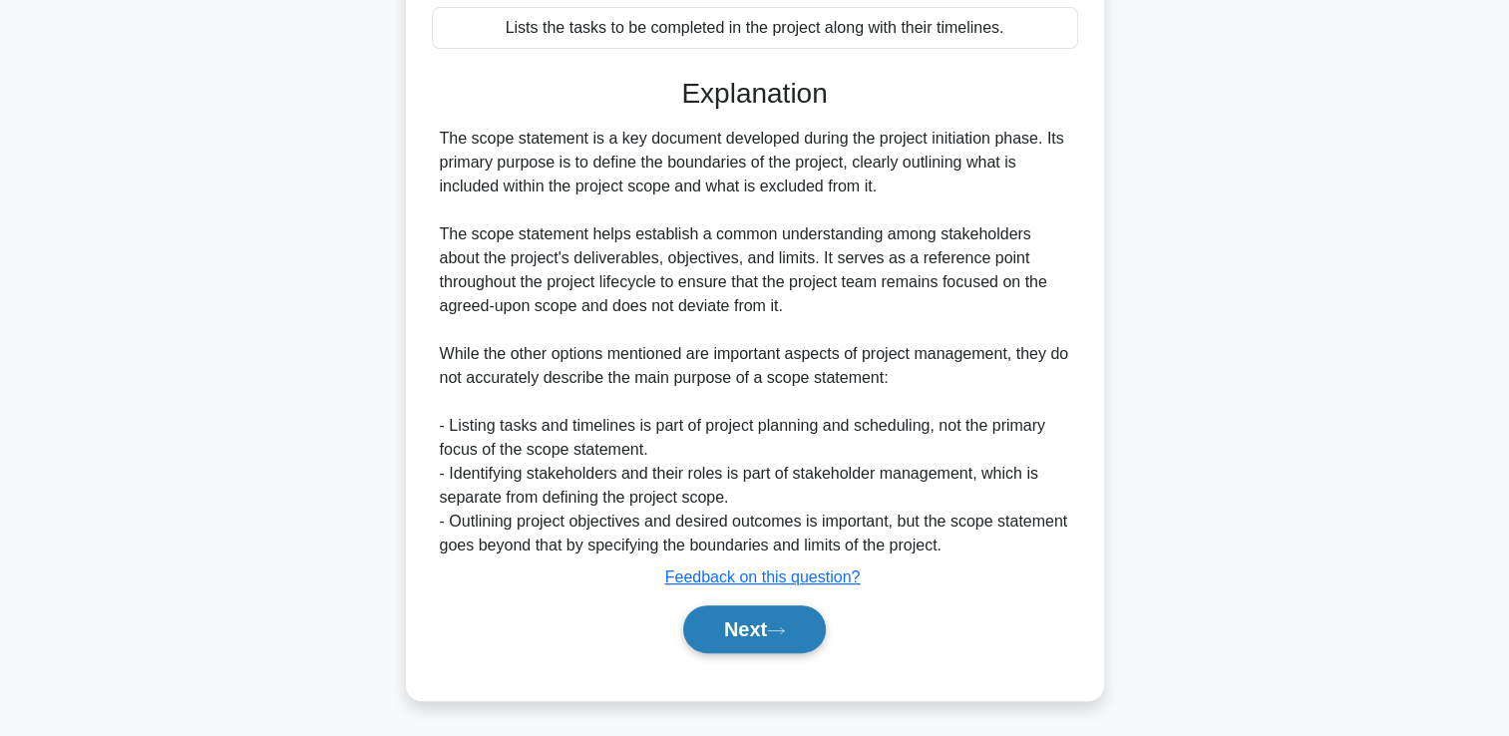
click at [740, 636] on button "Next" at bounding box center [754, 629] width 143 height 48
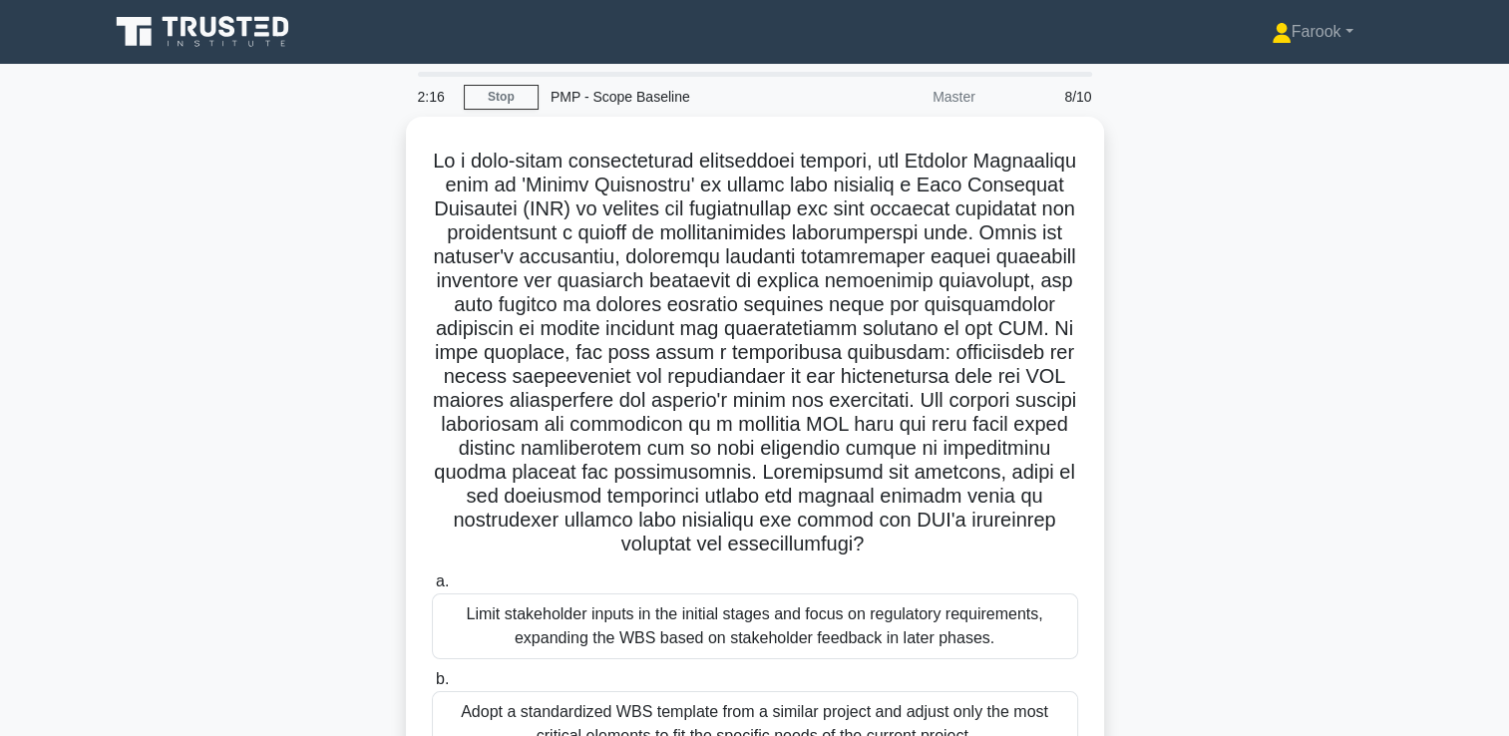
scroll to position [100, 0]
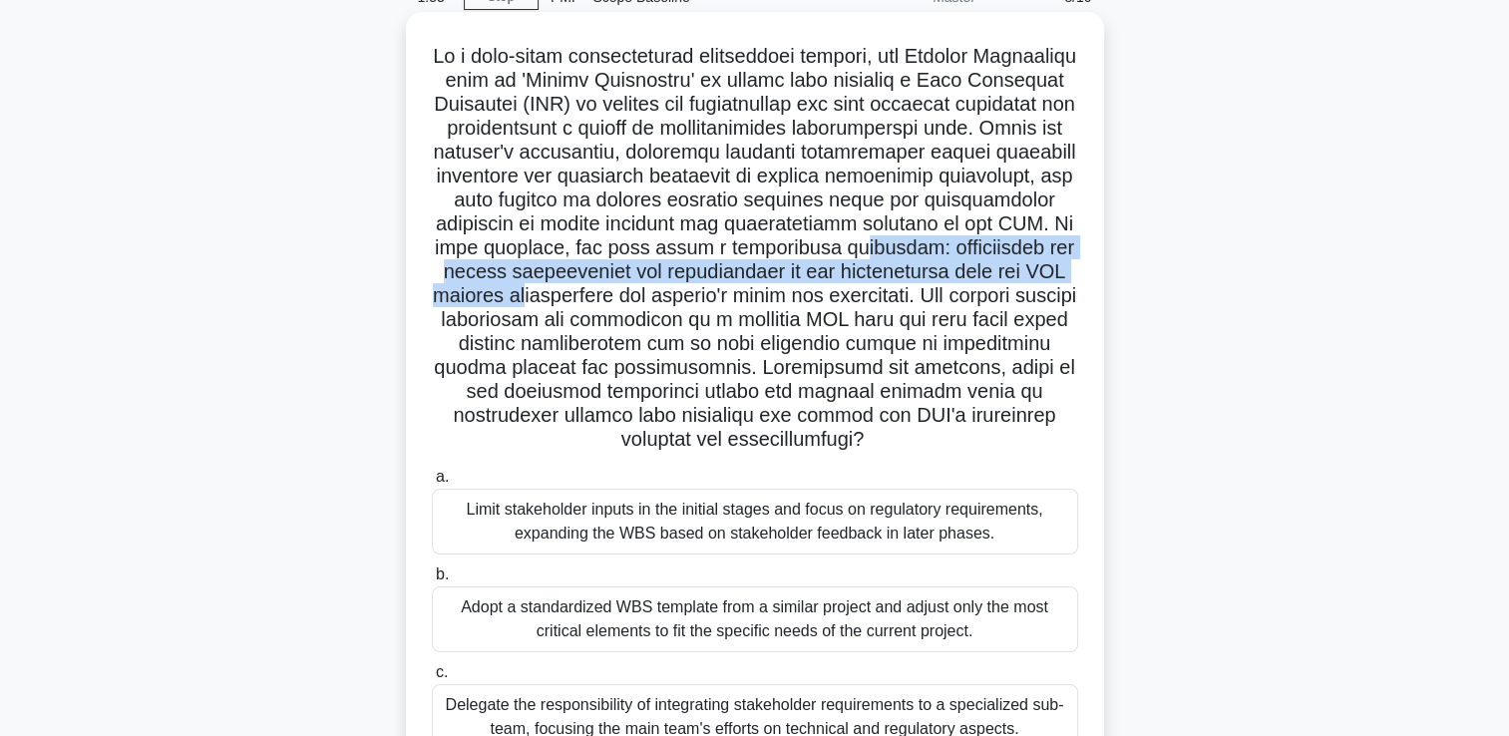
drag, startPoint x: 677, startPoint y: 273, endPoint x: 957, endPoint y: 285, distance: 280.5
click at [957, 285] on h5 ".spinner_0XTQ{transform-origin:center;animation:spinner_y6GP .75s linear infini…" at bounding box center [755, 248] width 650 height 409
drag, startPoint x: 608, startPoint y: 304, endPoint x: 746, endPoint y: 318, distance: 138.3
click at [610, 304] on h5 ".spinner_0XTQ{transform-origin:center;animation:spinner_y6GP .75s linear infini…" at bounding box center [755, 248] width 650 height 409
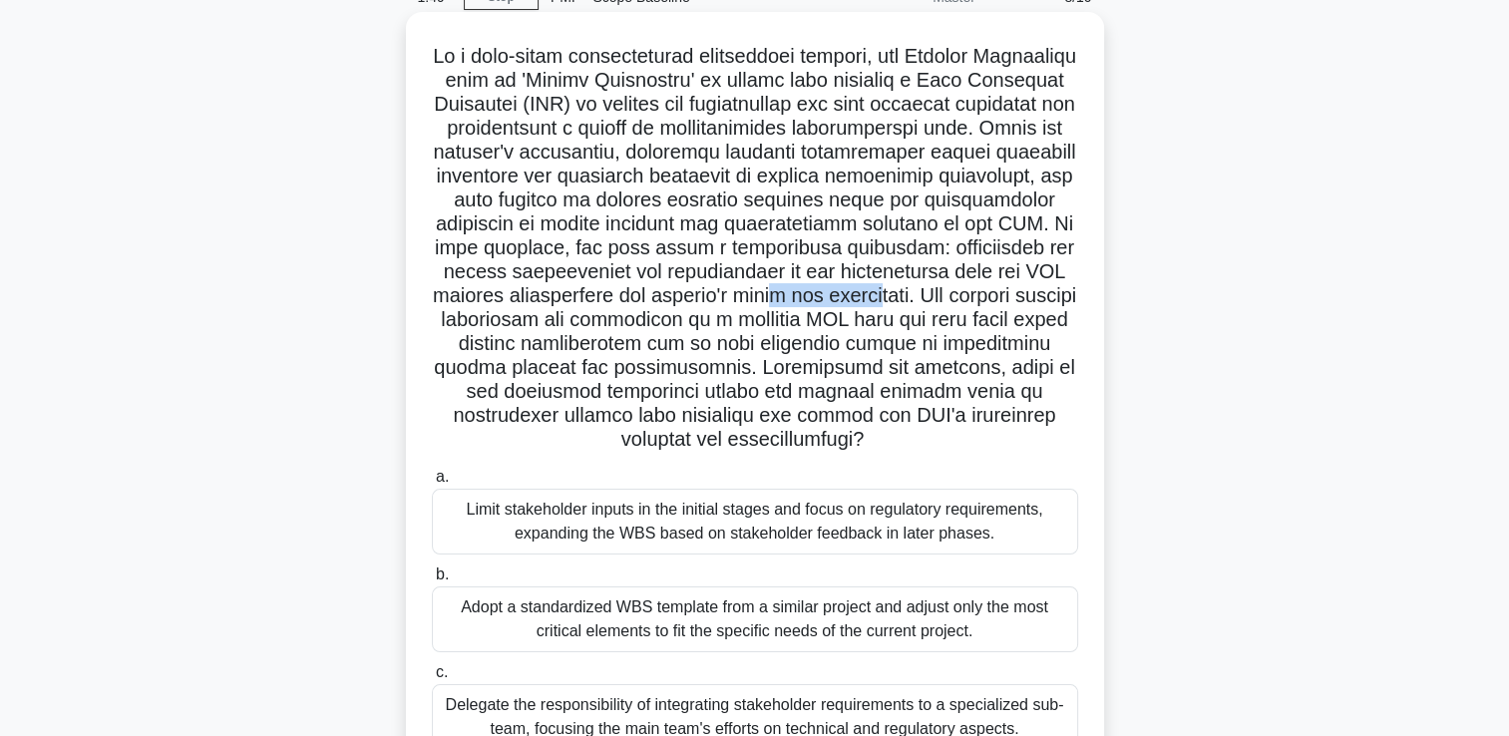
drag, startPoint x: 609, startPoint y: 316, endPoint x: 702, endPoint y: 316, distance: 92.7
click at [702, 316] on h5 ".spinner_0XTQ{transform-origin:center;animation:spinner_y6GP .75s linear infini…" at bounding box center [755, 248] width 650 height 409
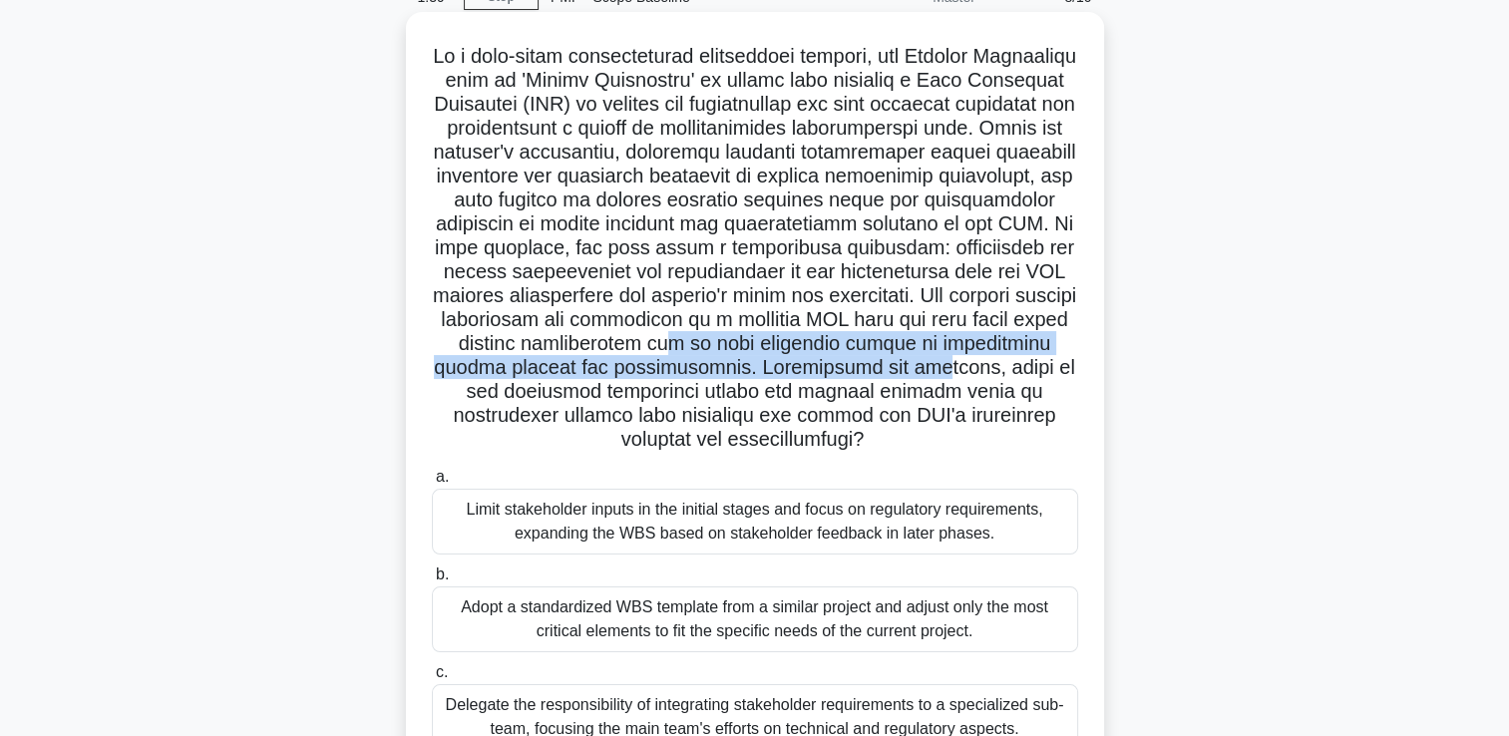
drag, startPoint x: 599, startPoint y: 365, endPoint x: 888, endPoint y: 382, distance: 288.7
click at [888, 382] on h5 ".spinner_0XTQ{transform-origin:center;animation:spinner_y6GP .75s linear infini…" at bounding box center [755, 248] width 650 height 409
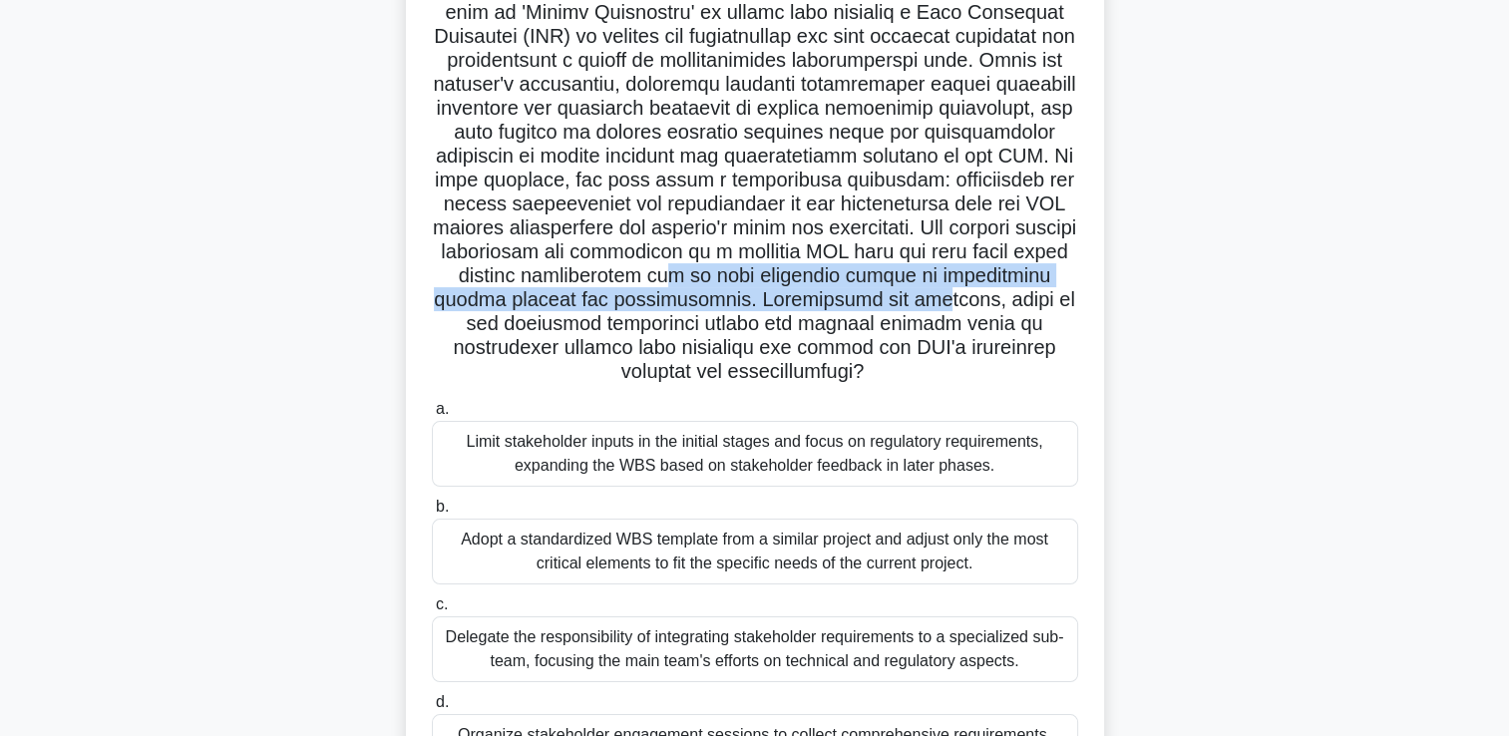
scroll to position [199, 0]
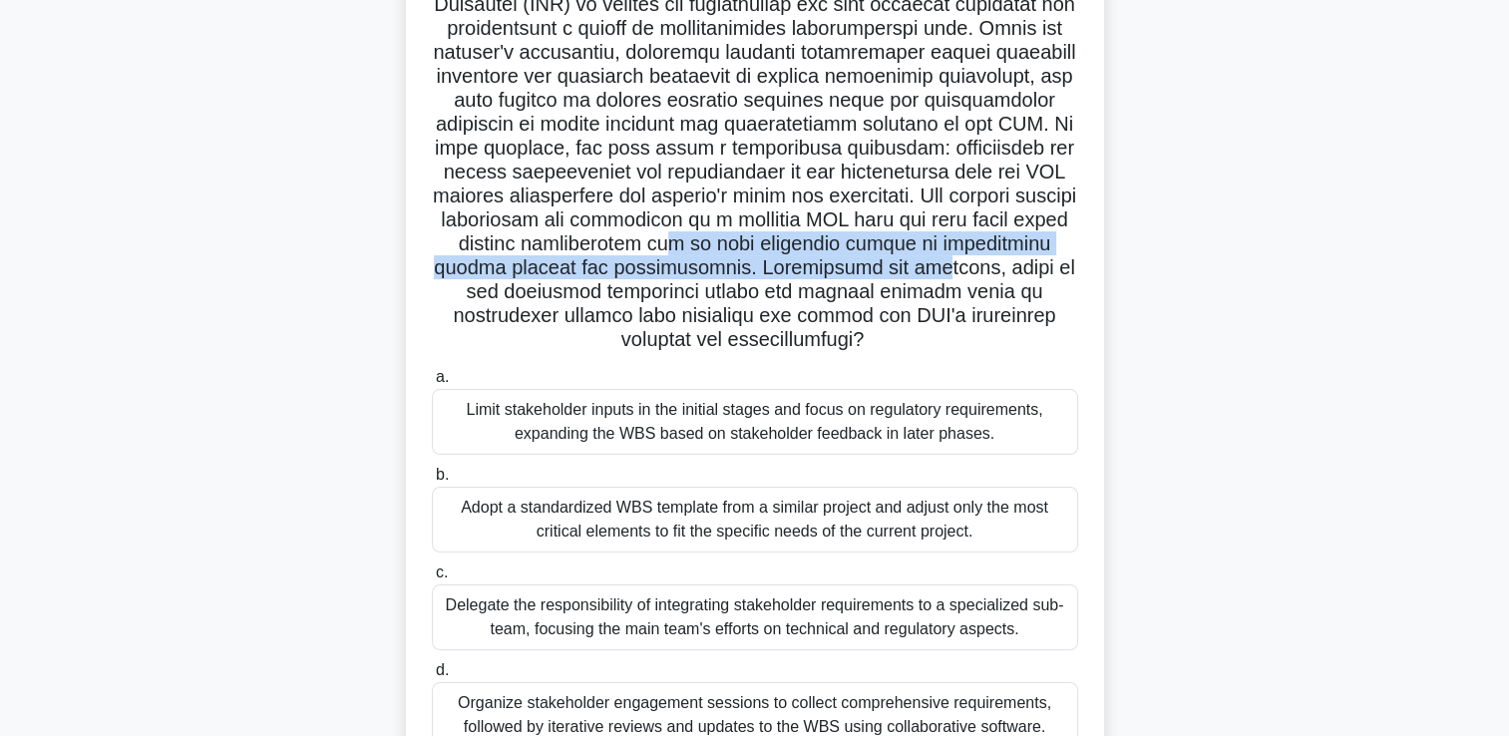
drag, startPoint x: 645, startPoint y: 312, endPoint x: 831, endPoint y: 359, distance: 191.3
click at [831, 353] on h5 ".spinner_0XTQ{transform-origin:center;animation:spinner_y6GP .75s linear infini…" at bounding box center [755, 148] width 650 height 409
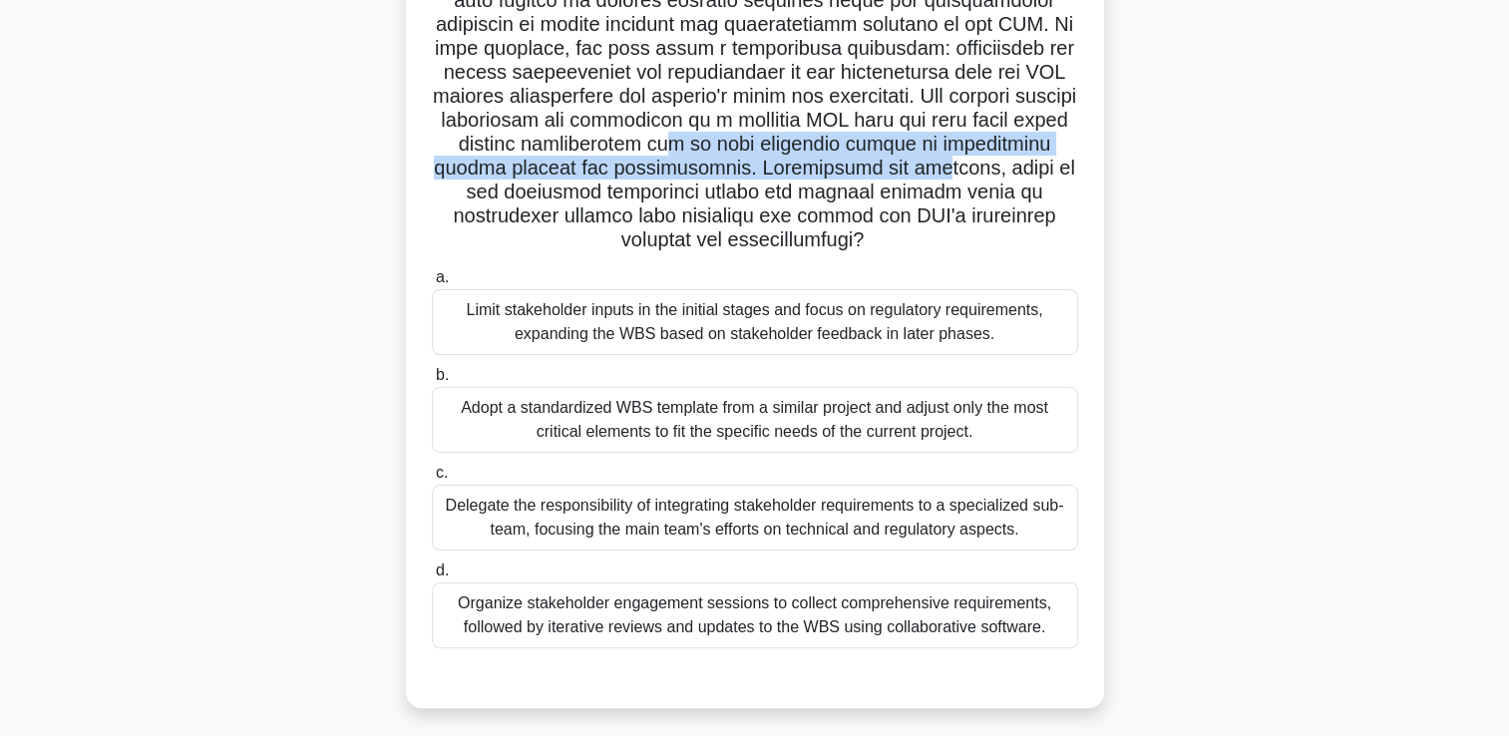
scroll to position [341, 0]
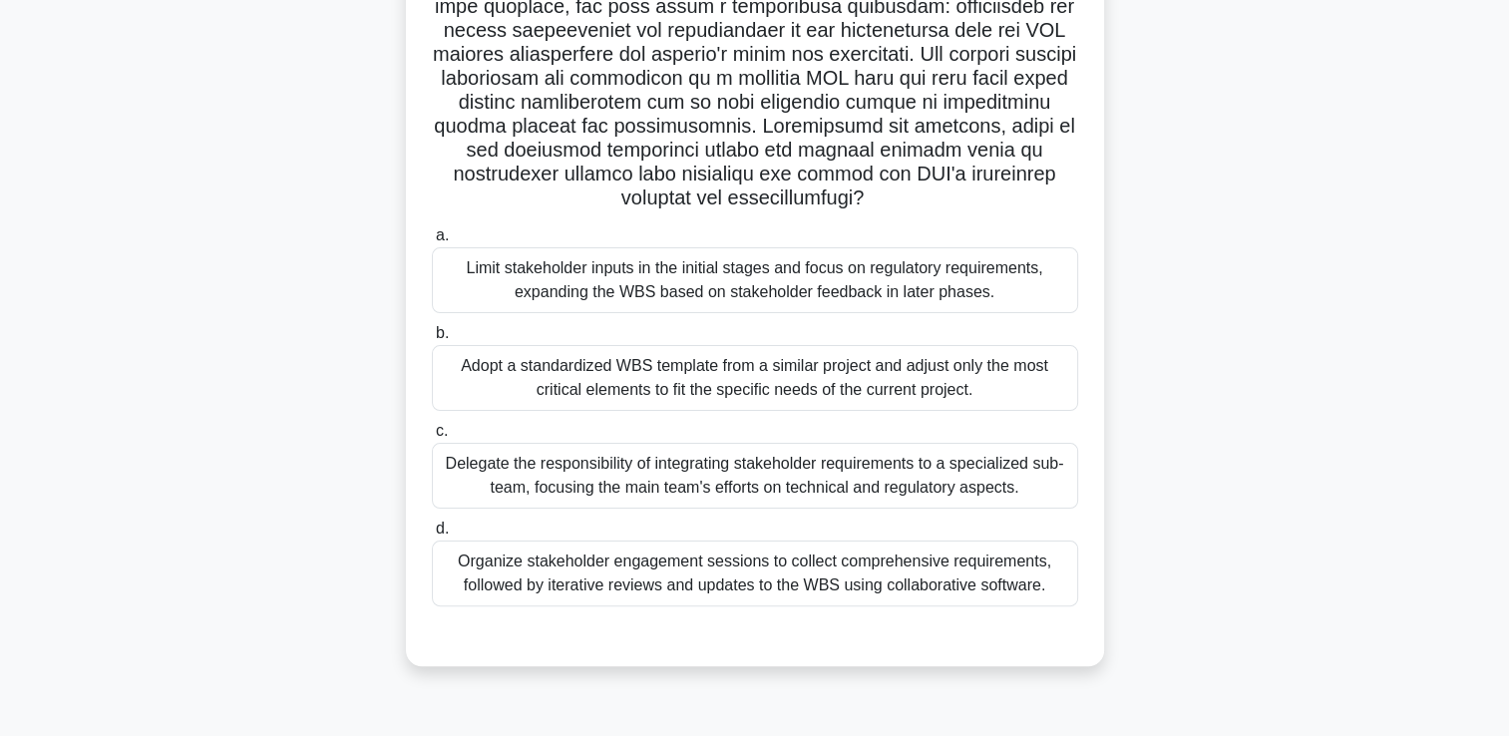
click at [822, 605] on div "Organize stakeholder engagement sessions to collect comprehensive requirements,…" at bounding box center [755, 574] width 646 height 66
click at [432, 536] on input "d. Organize stakeholder engagement sessions to collect comprehensive requiremen…" at bounding box center [432, 529] width 0 height 13
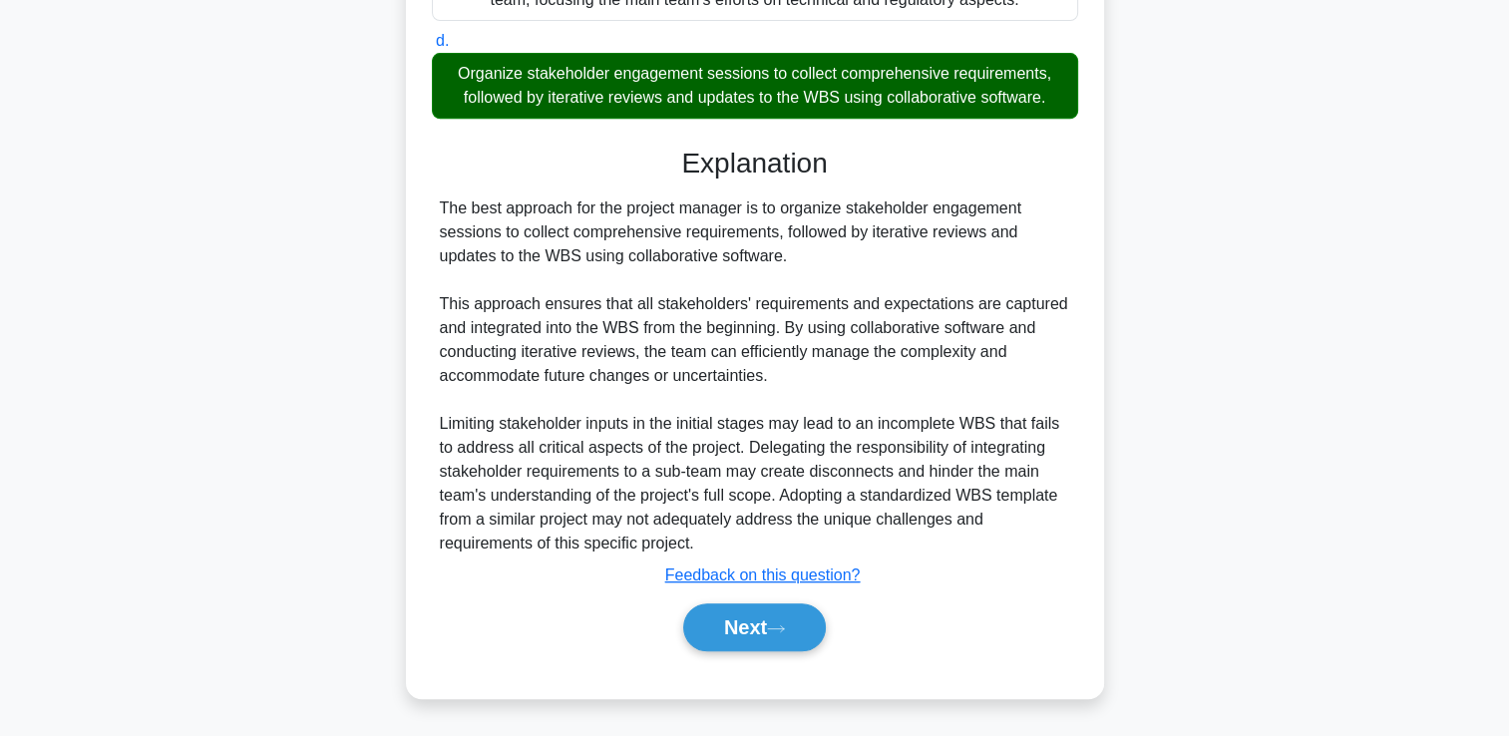
scroll to position [851, 0]
click at [770, 617] on button "Next" at bounding box center [754, 627] width 143 height 48
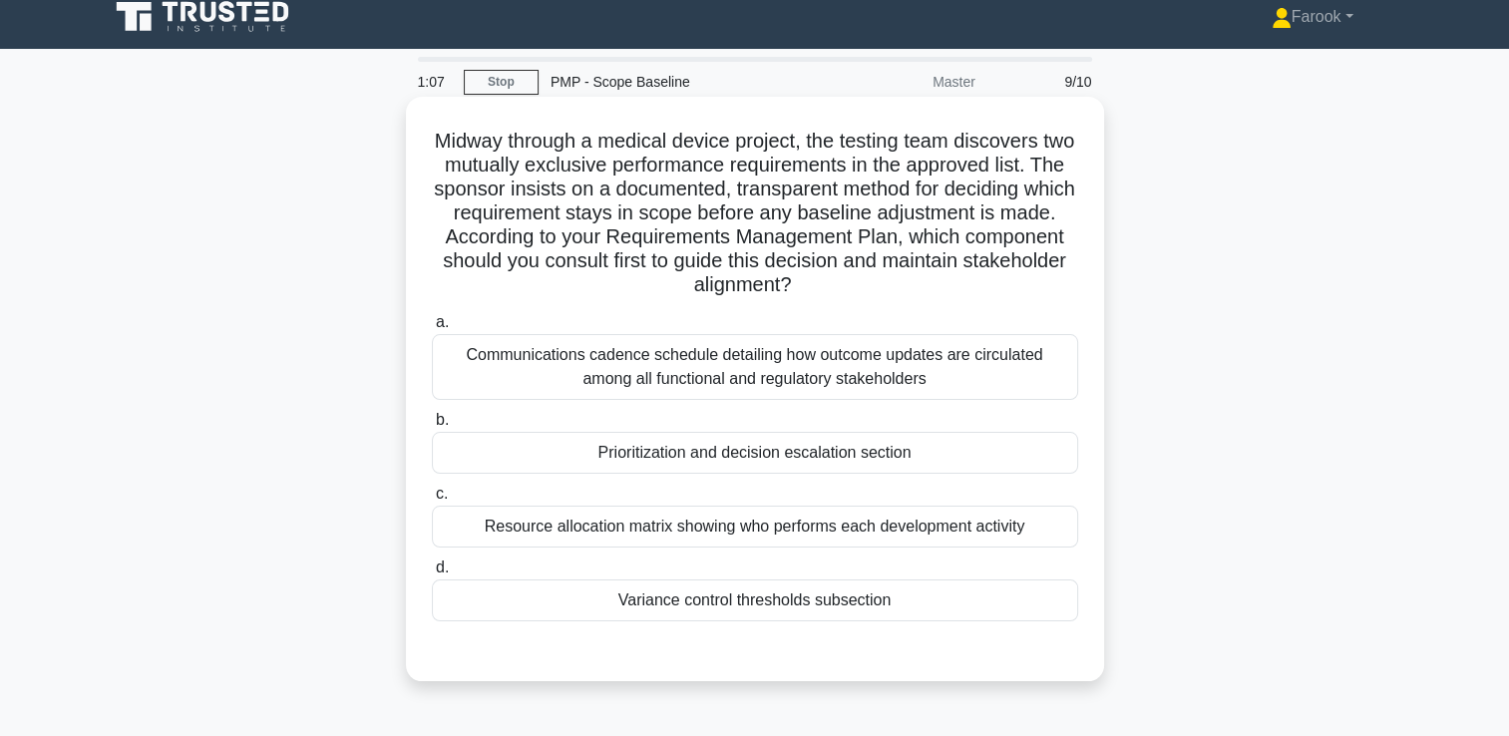
scroll to position [0, 0]
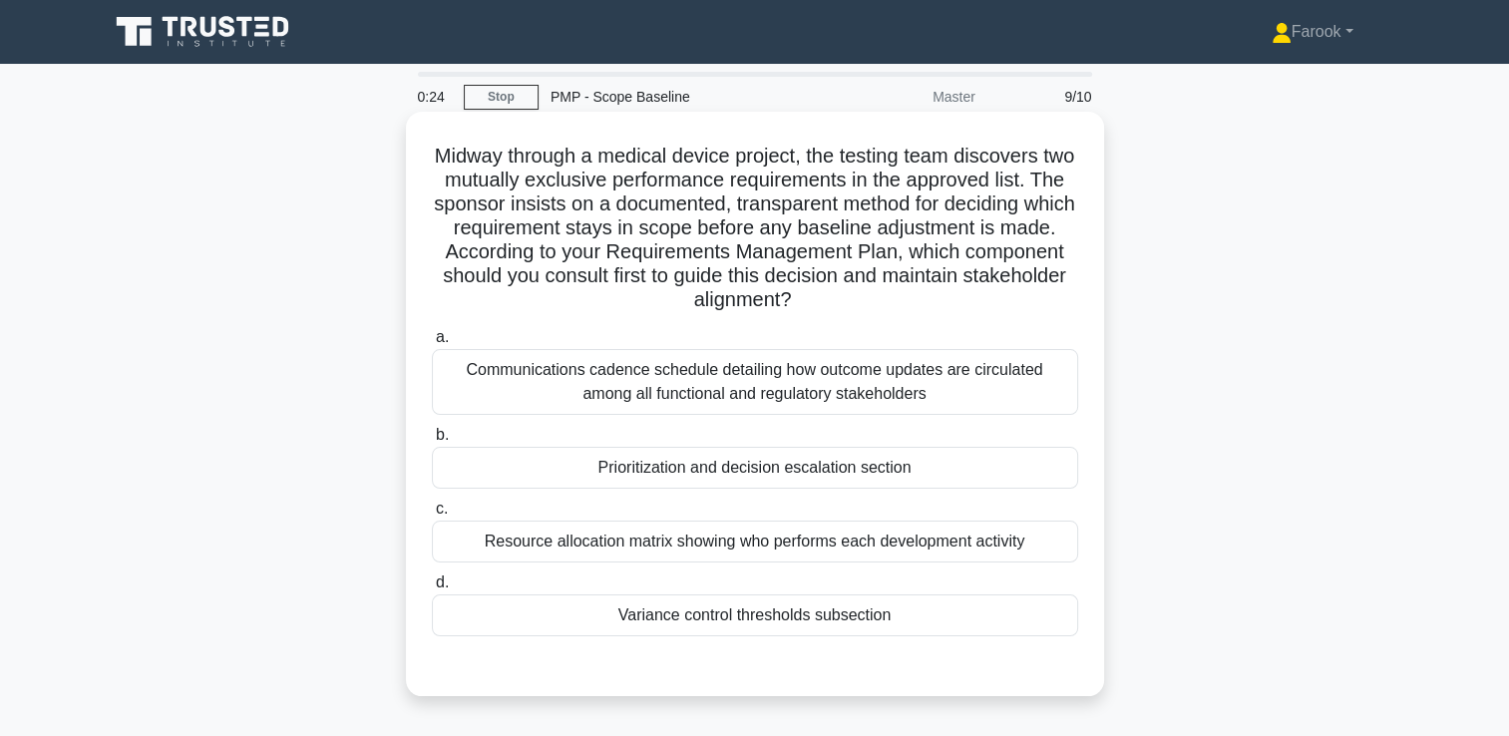
click at [642, 471] on div "Prioritization and decision escalation section" at bounding box center [755, 468] width 646 height 42
click at [432, 442] on input "b. Prioritization and decision escalation section" at bounding box center [432, 435] width 0 height 13
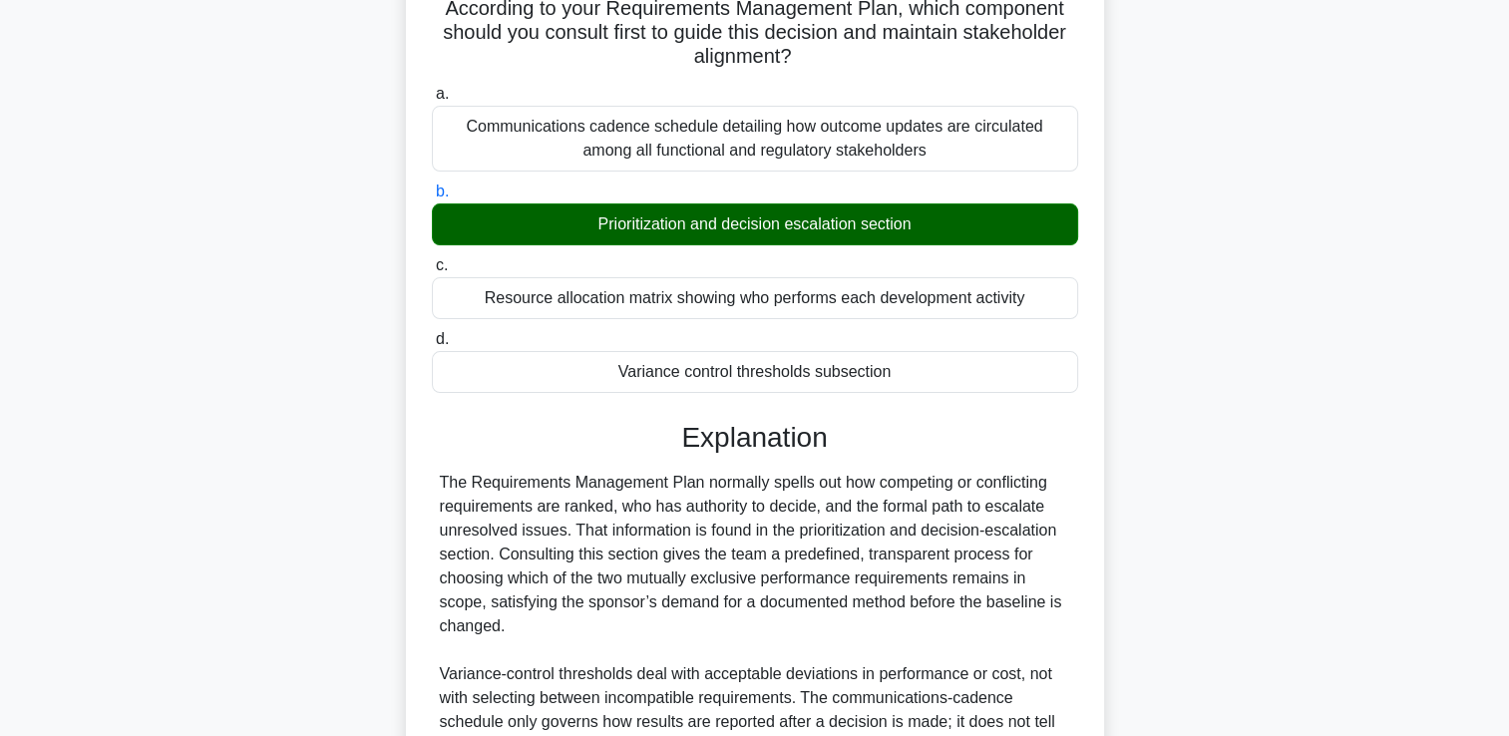
scroll to position [492, 0]
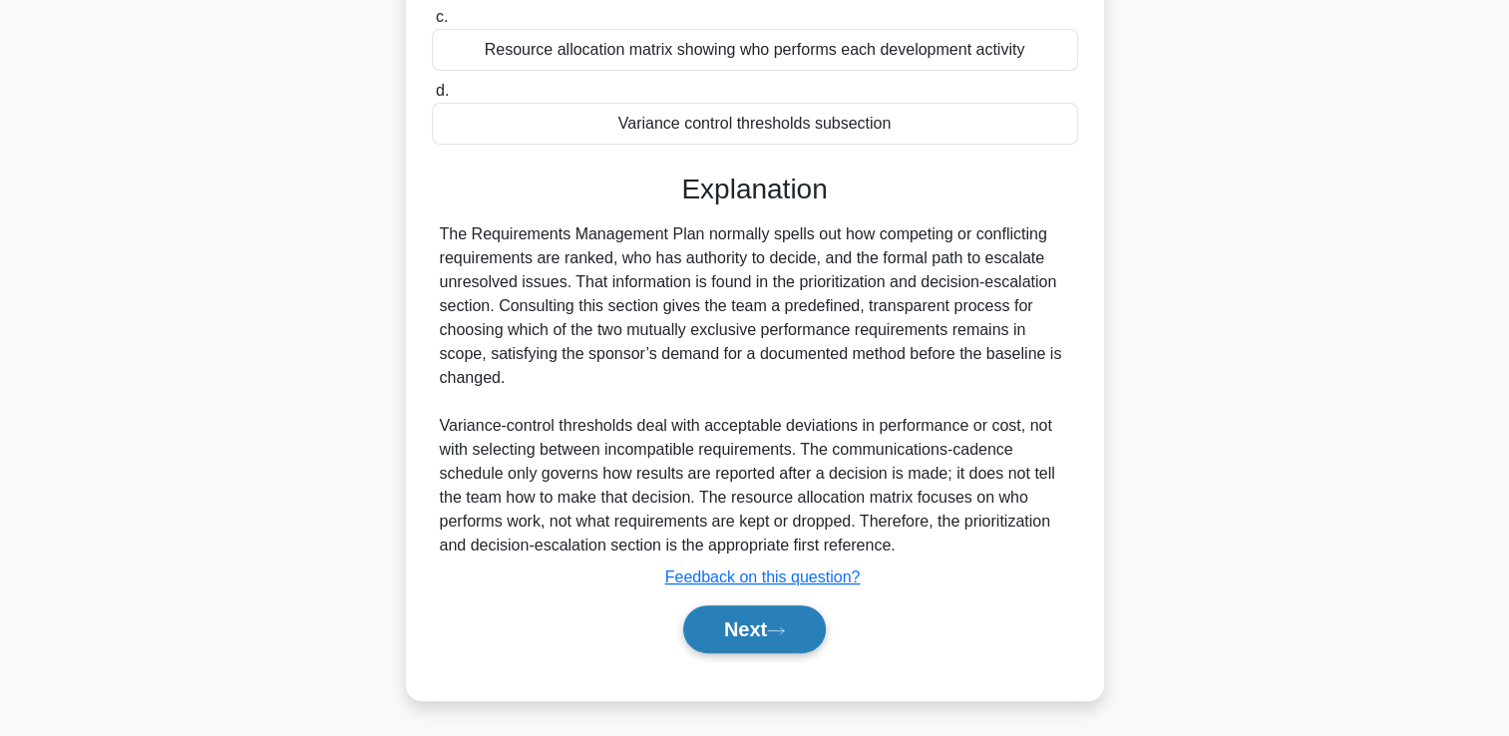
click at [734, 629] on button "Next" at bounding box center [754, 629] width 143 height 48
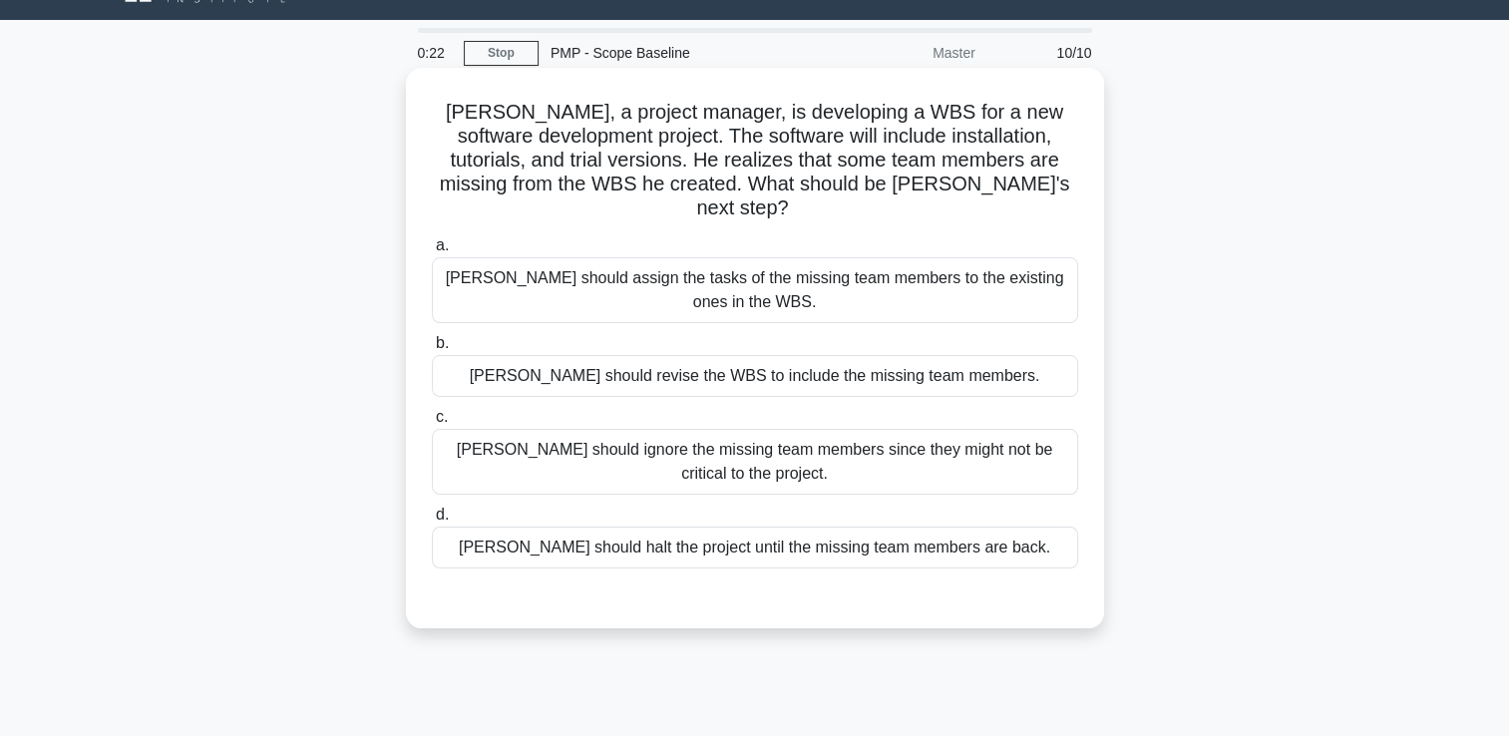
scroll to position [42, 0]
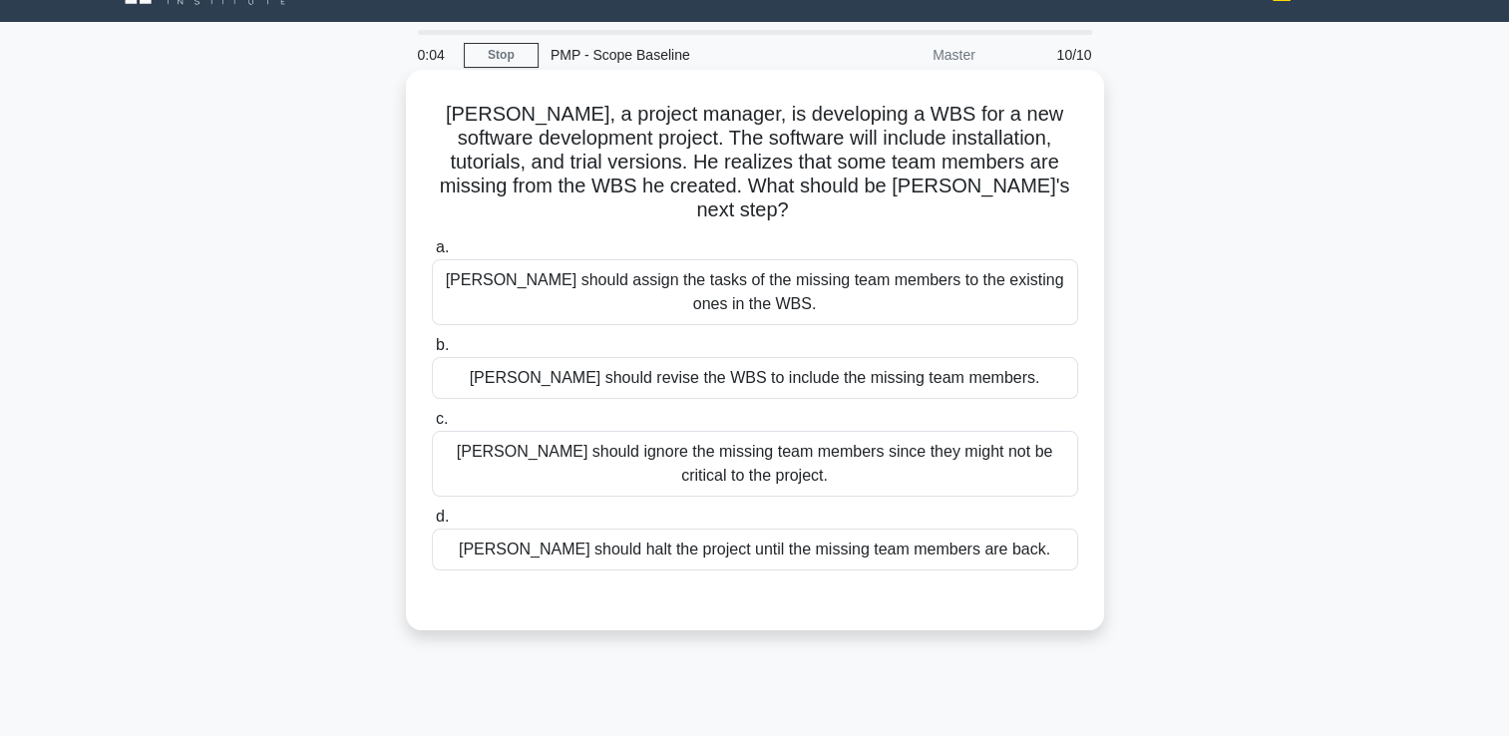
click at [698, 357] on div "John should revise the WBS to include the missing team members." at bounding box center [755, 378] width 646 height 42
click at [432, 352] on input "b. John should revise the WBS to include the missing team members." at bounding box center [432, 345] width 0 height 13
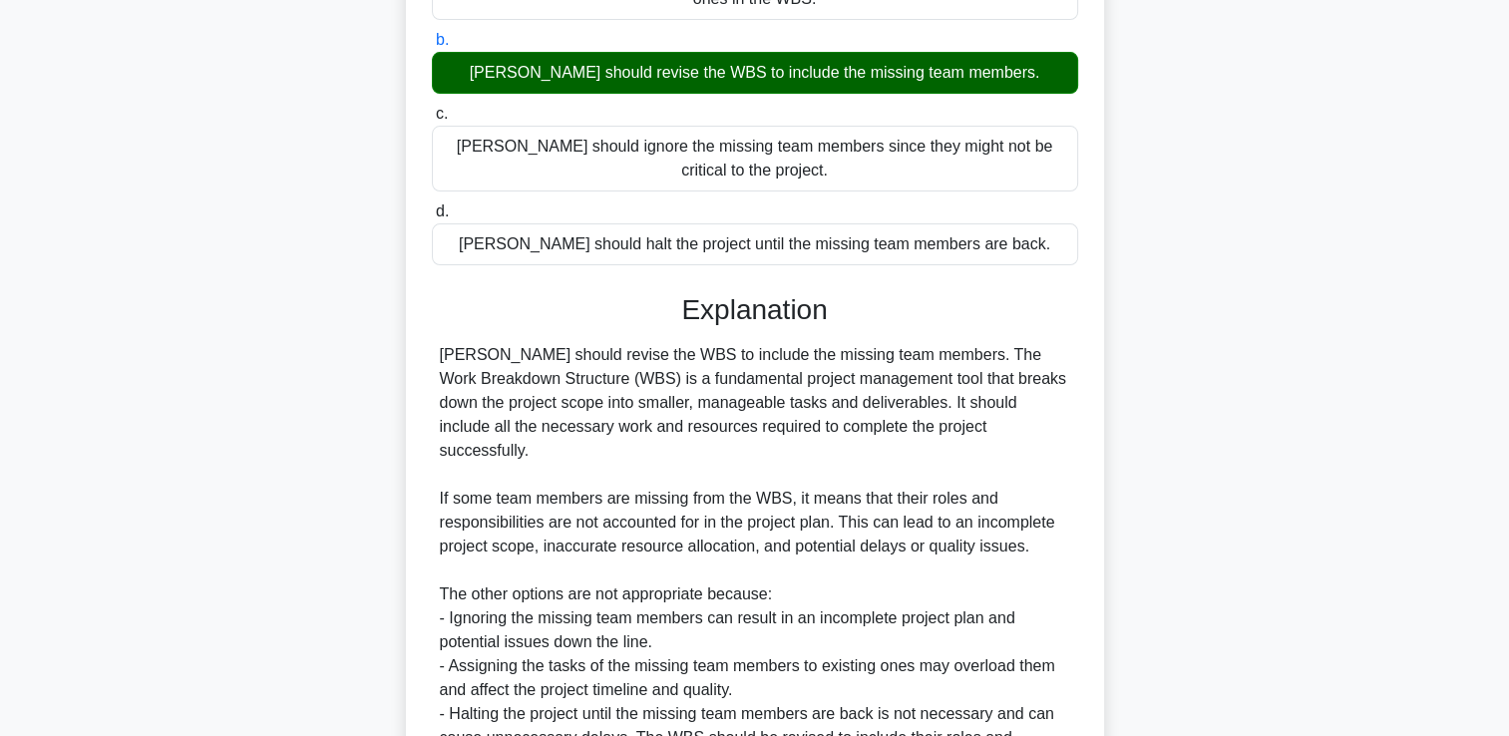
scroll to position [516, 0]
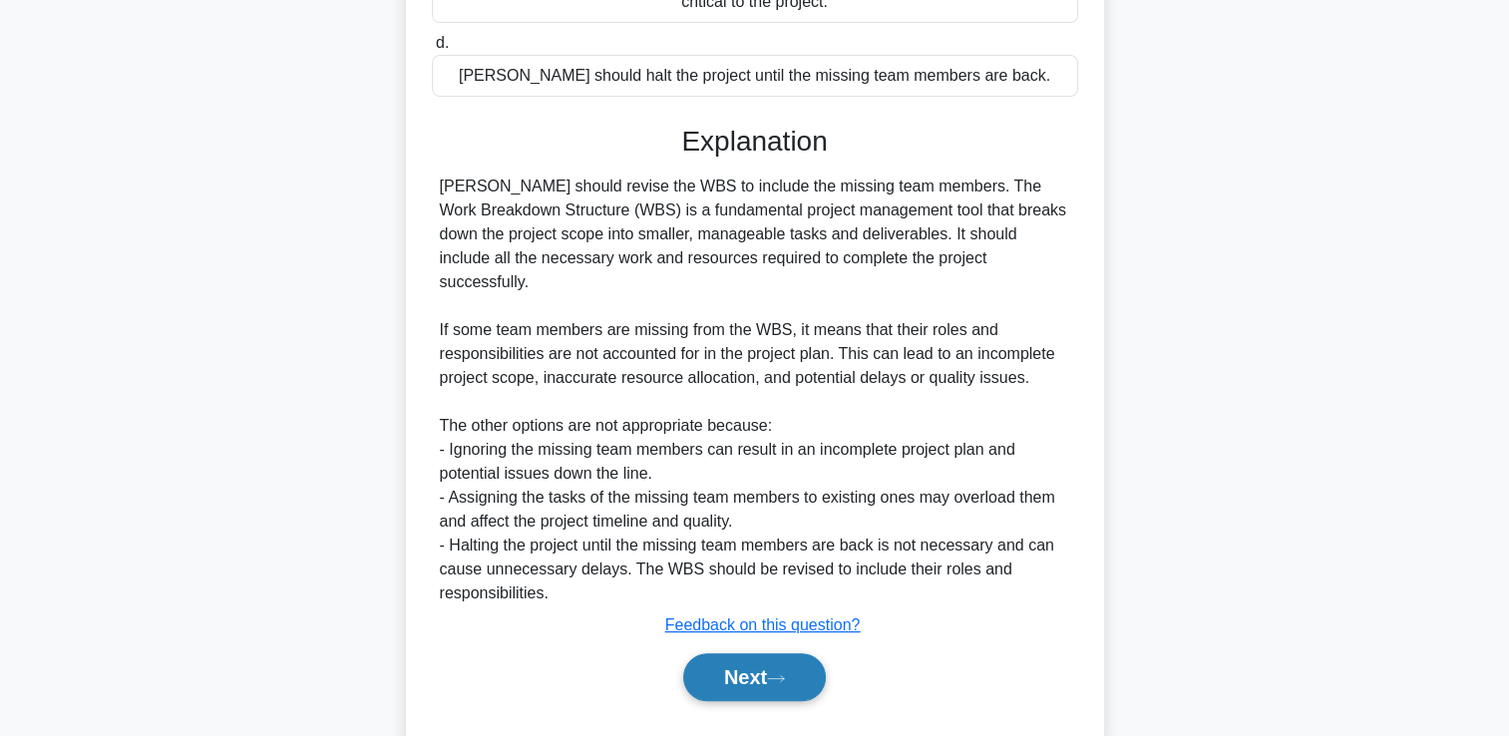
click at [716, 653] on button "Next" at bounding box center [754, 677] width 143 height 48
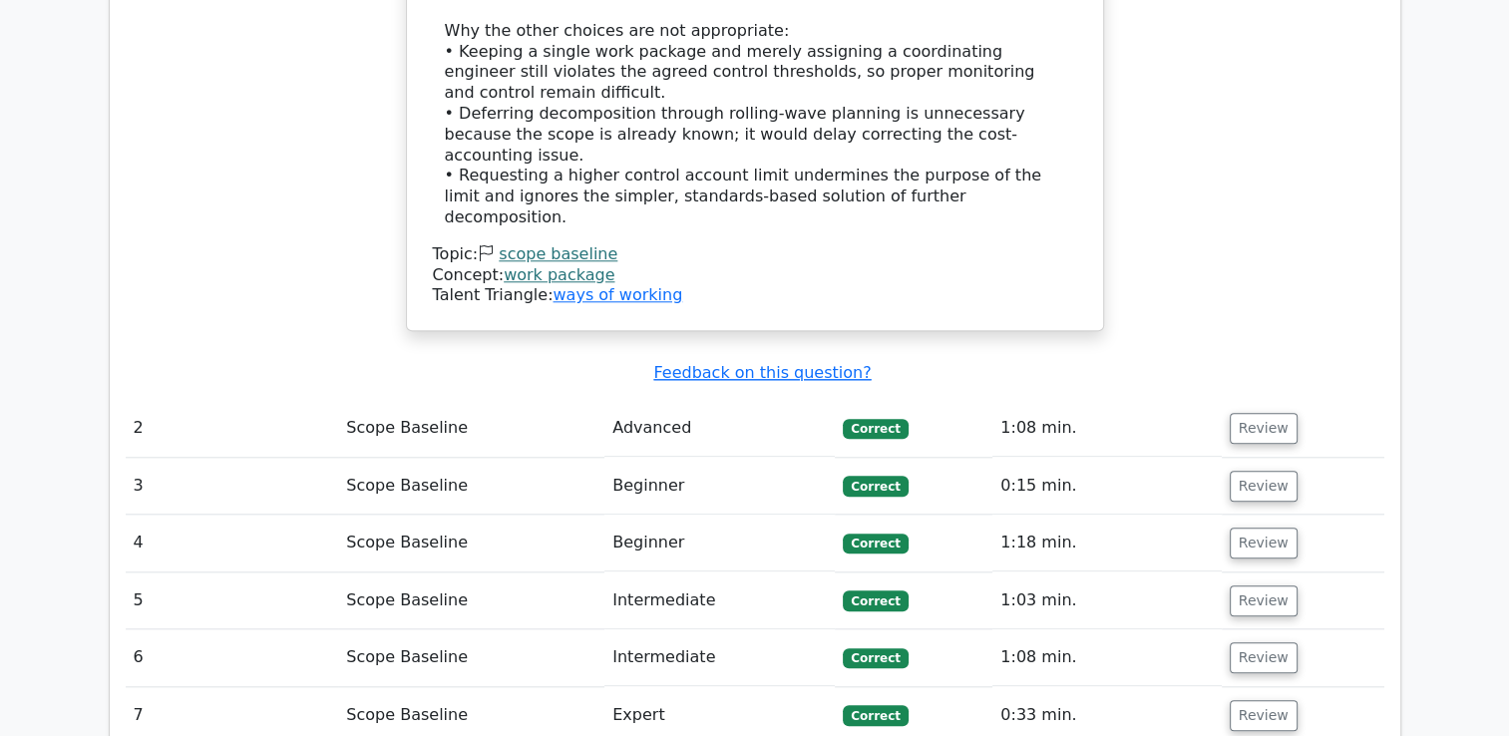
scroll to position [1932, 0]
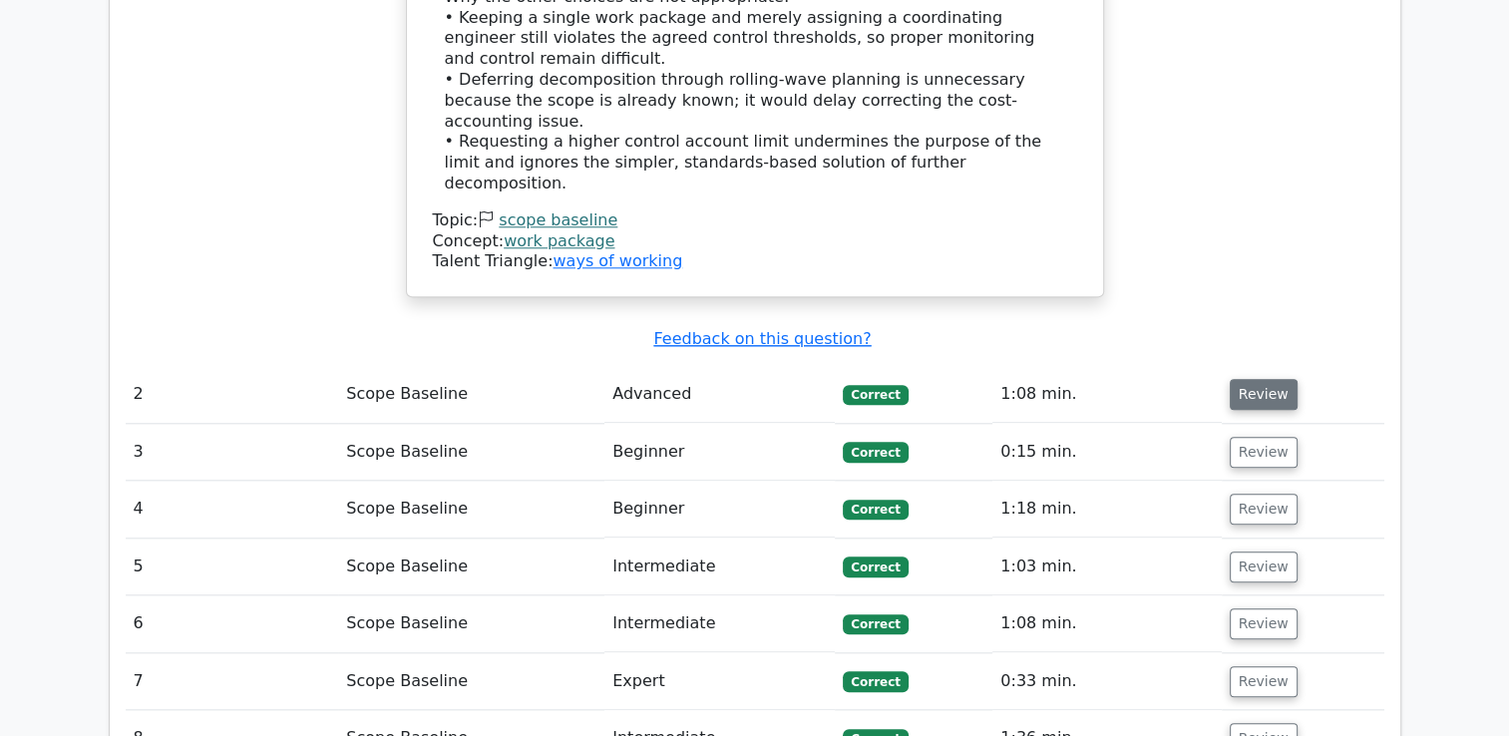
click at [1245, 379] on button "Review" at bounding box center [1264, 394] width 68 height 31
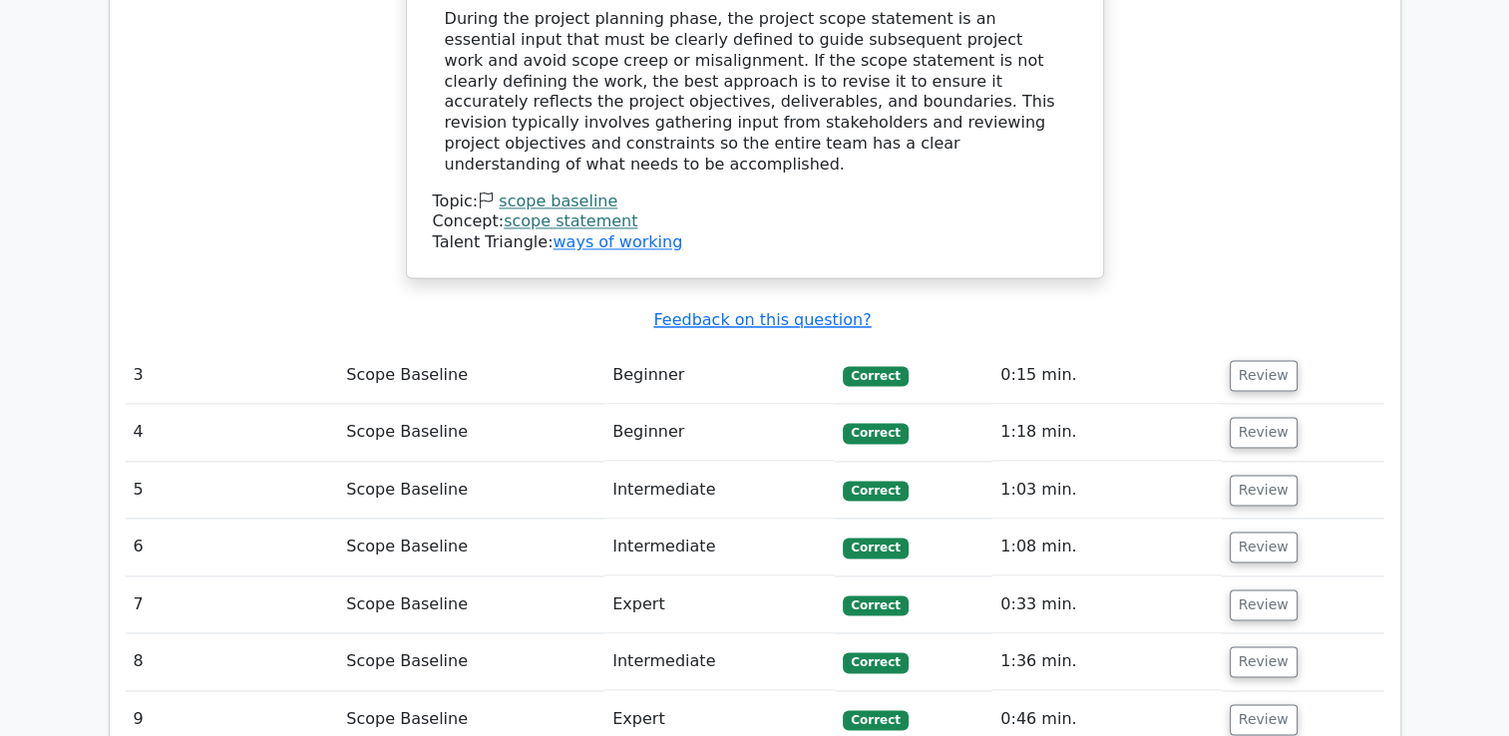
scroll to position [2829, 0]
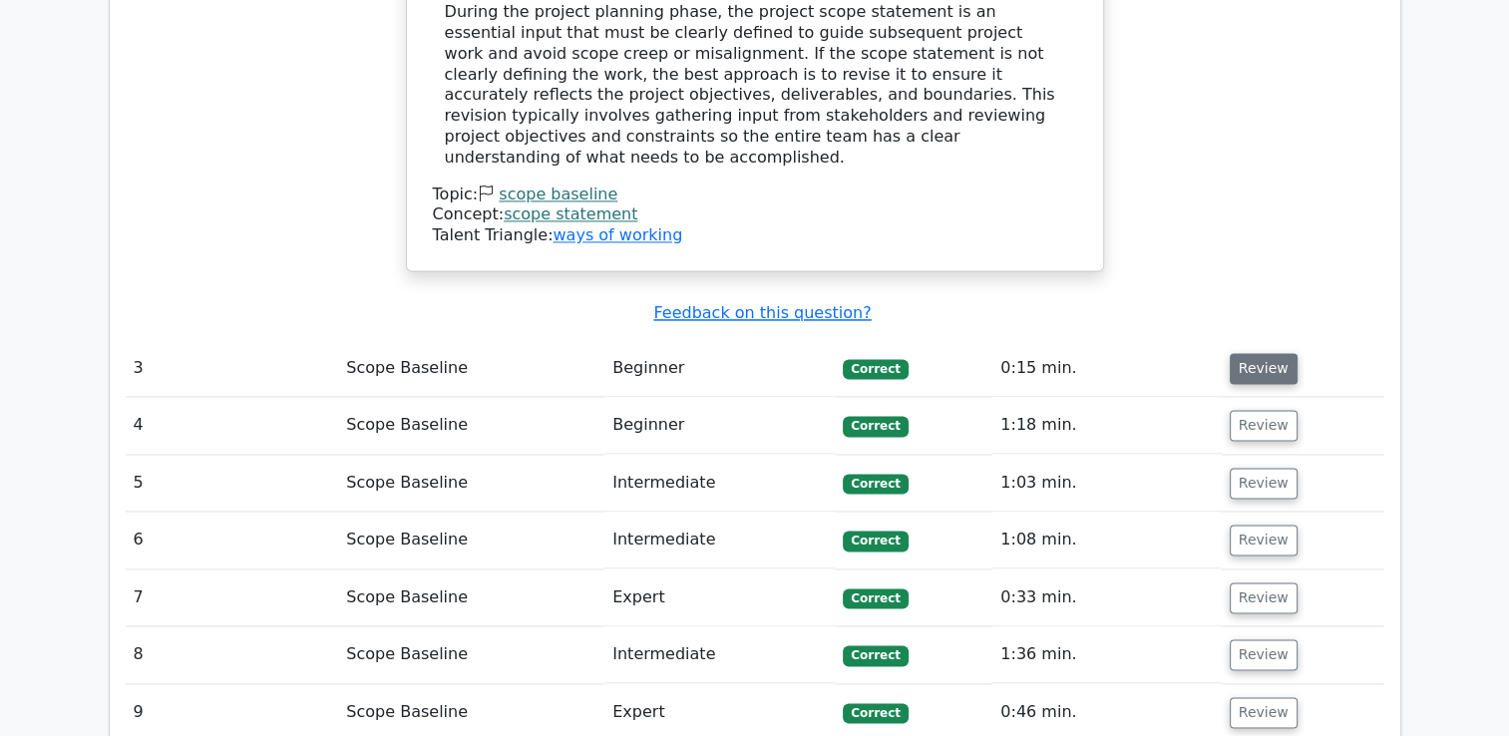
click at [1243, 353] on button "Review" at bounding box center [1264, 368] width 68 height 31
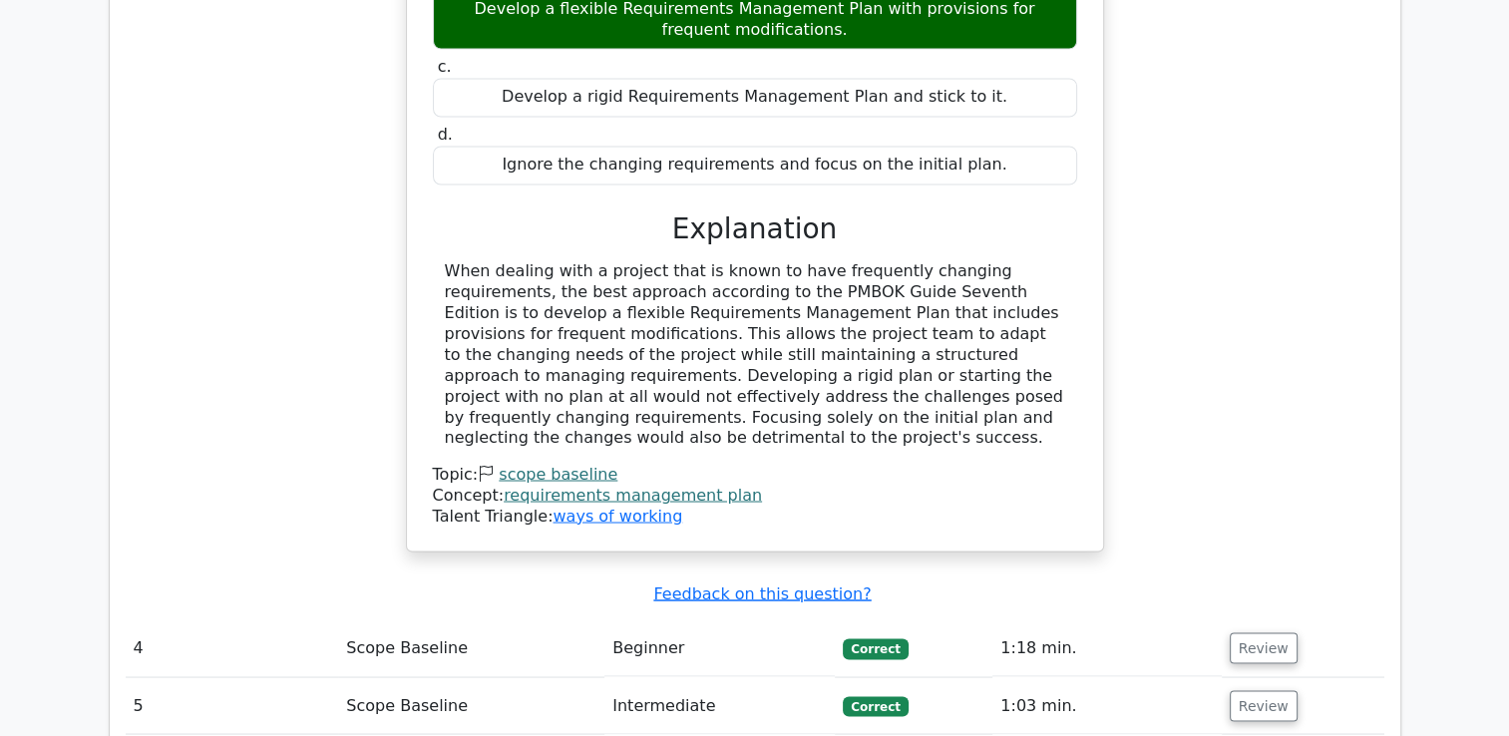
scroll to position [3627, 0]
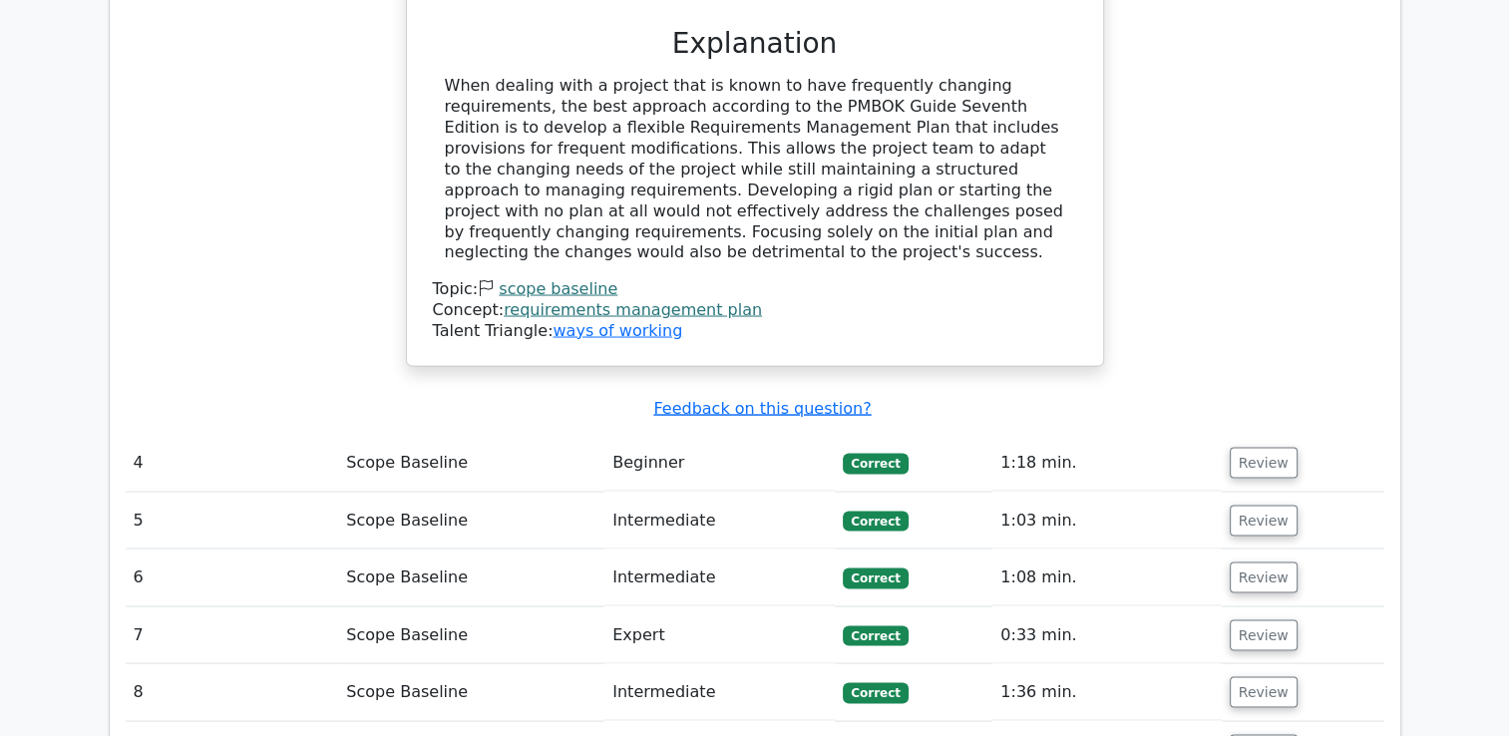
click at [1257, 434] on td "Review" at bounding box center [1303, 462] width 163 height 57
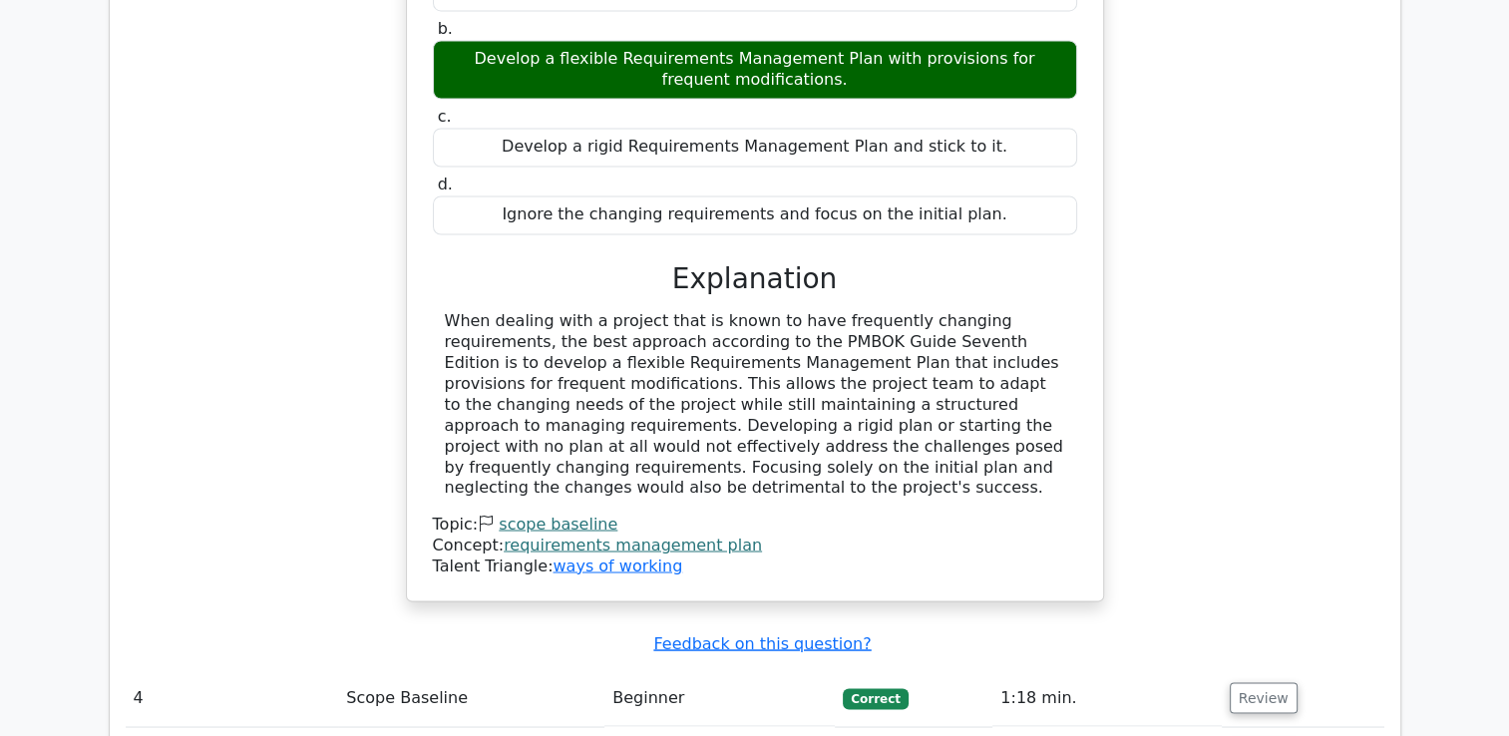
scroll to position [3527, 0]
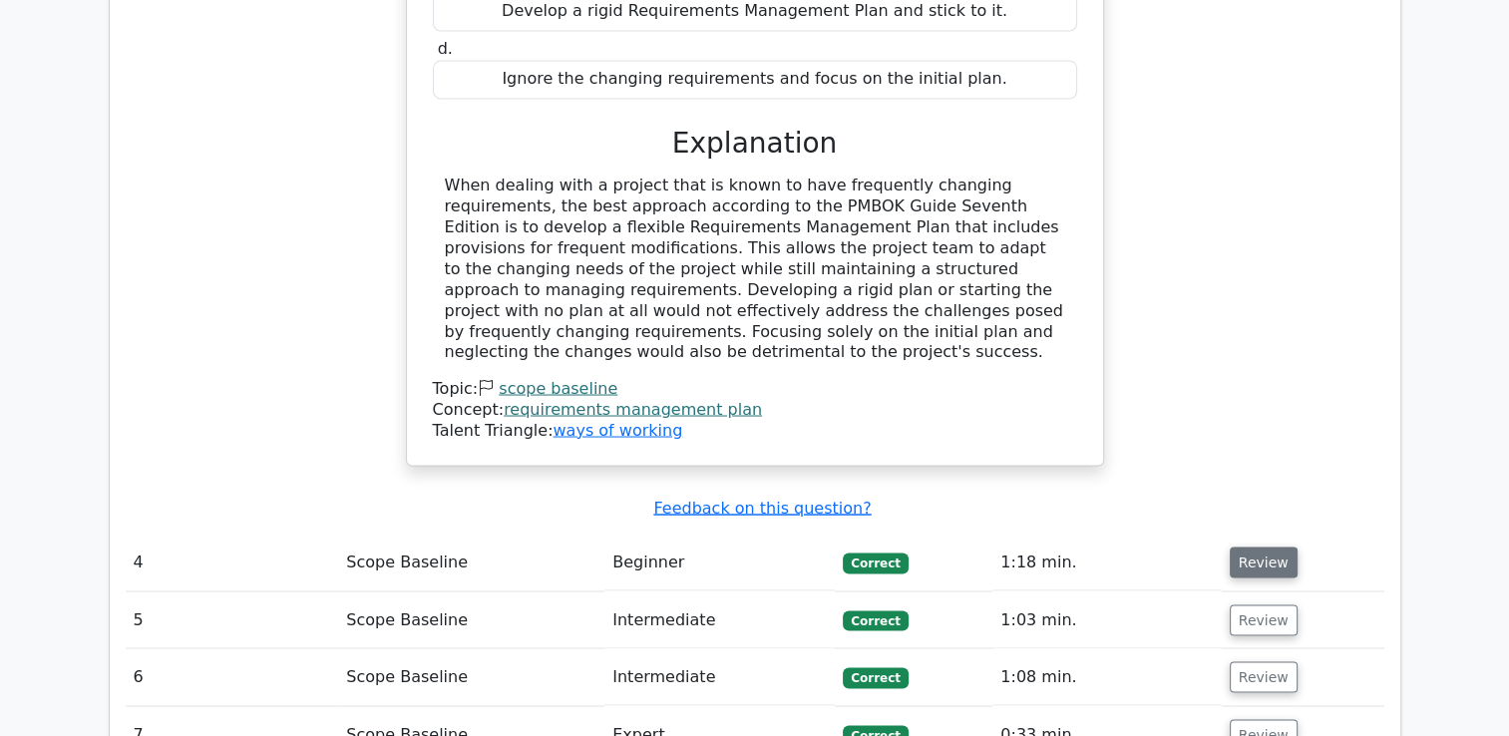
click at [1254, 547] on button "Review" at bounding box center [1264, 562] width 68 height 31
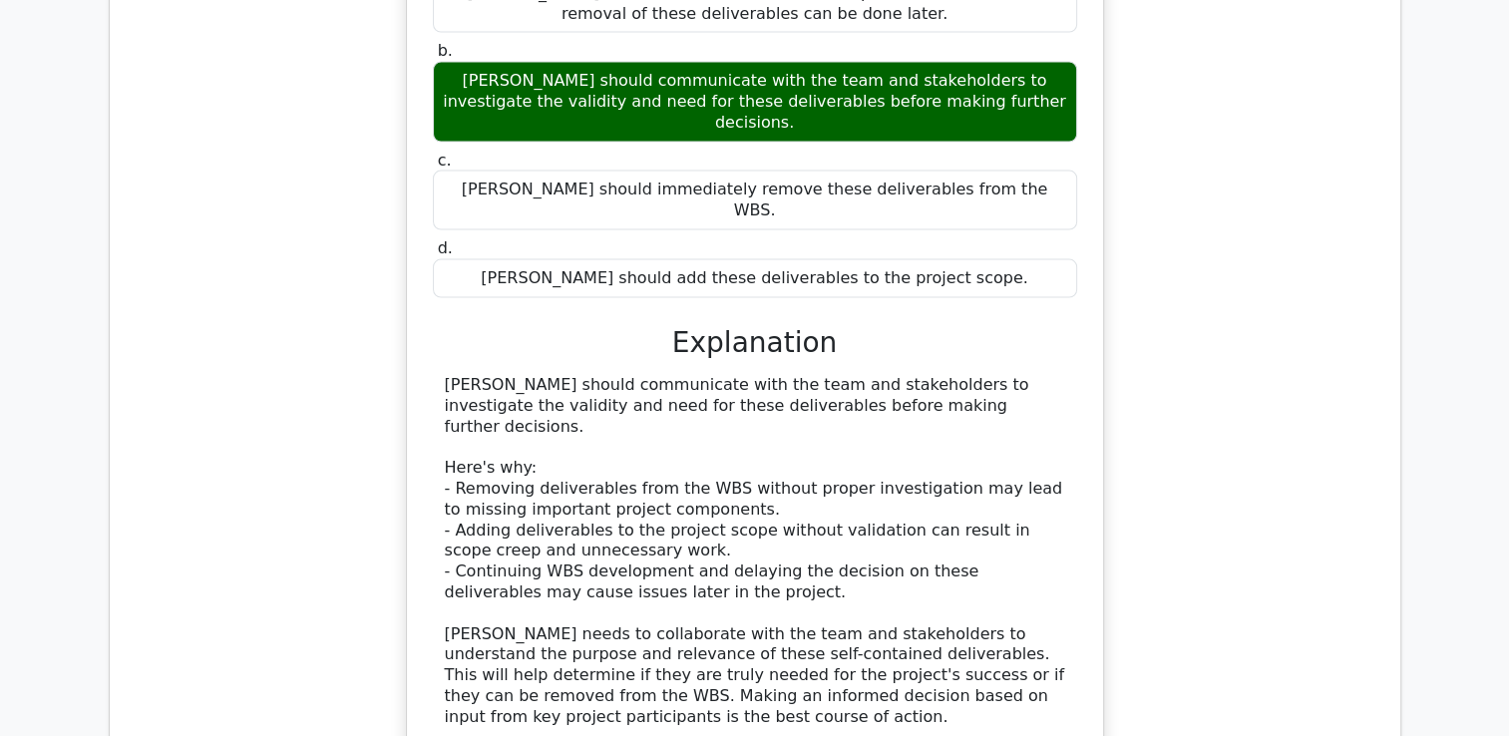
scroll to position [4724, 0]
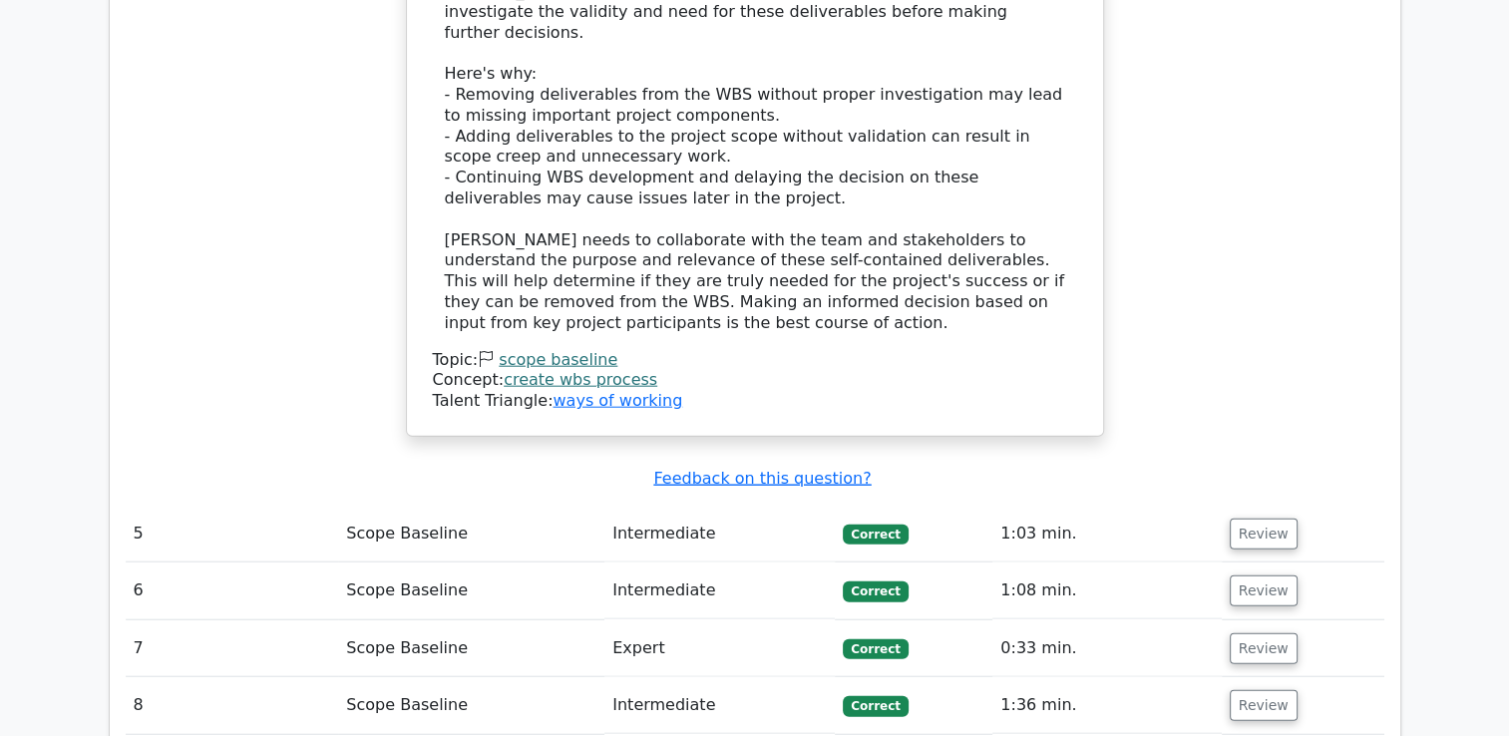
click at [1228, 506] on td "Review" at bounding box center [1303, 534] width 163 height 57
click at [1236, 519] on button "Review" at bounding box center [1264, 534] width 68 height 31
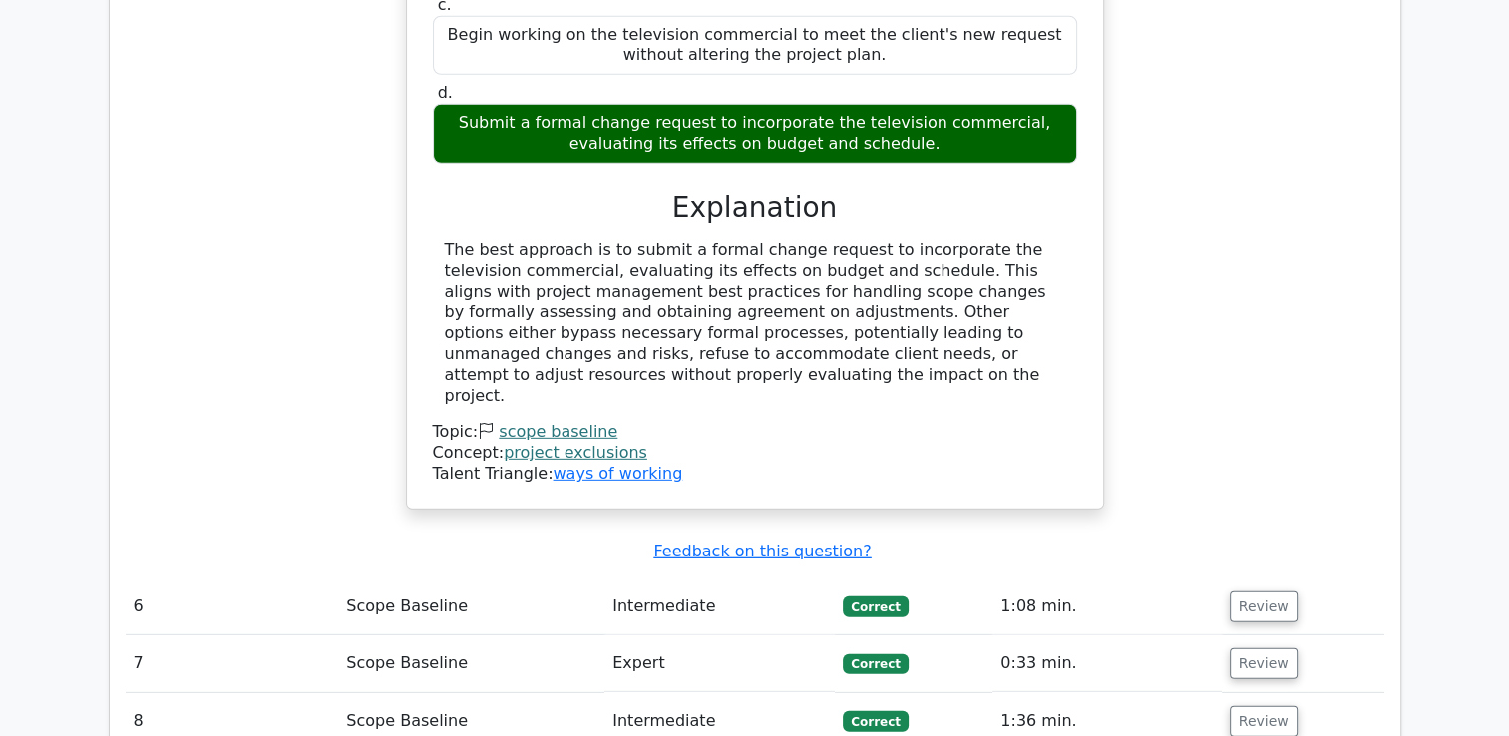
scroll to position [5721, 0]
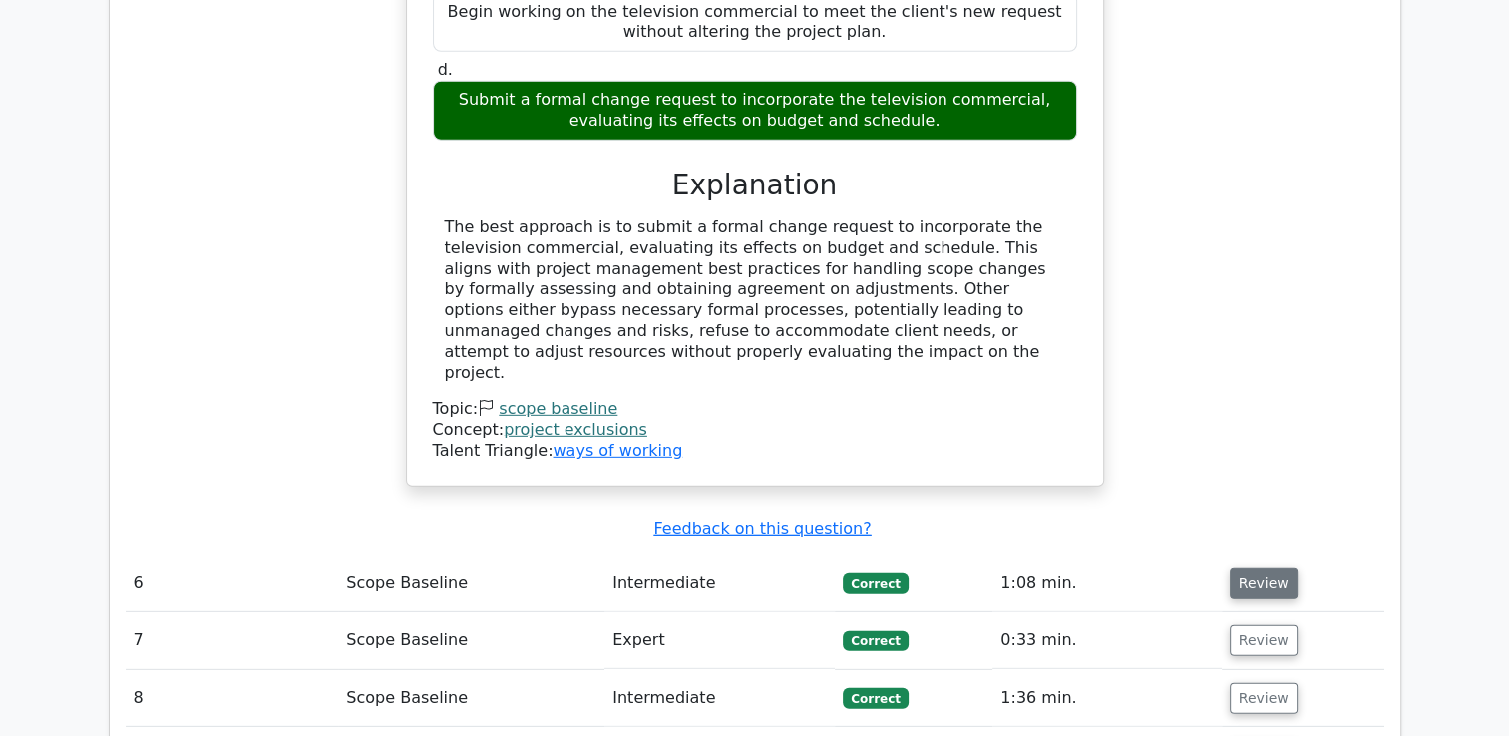
click at [1246, 568] on button "Review" at bounding box center [1264, 583] width 68 height 31
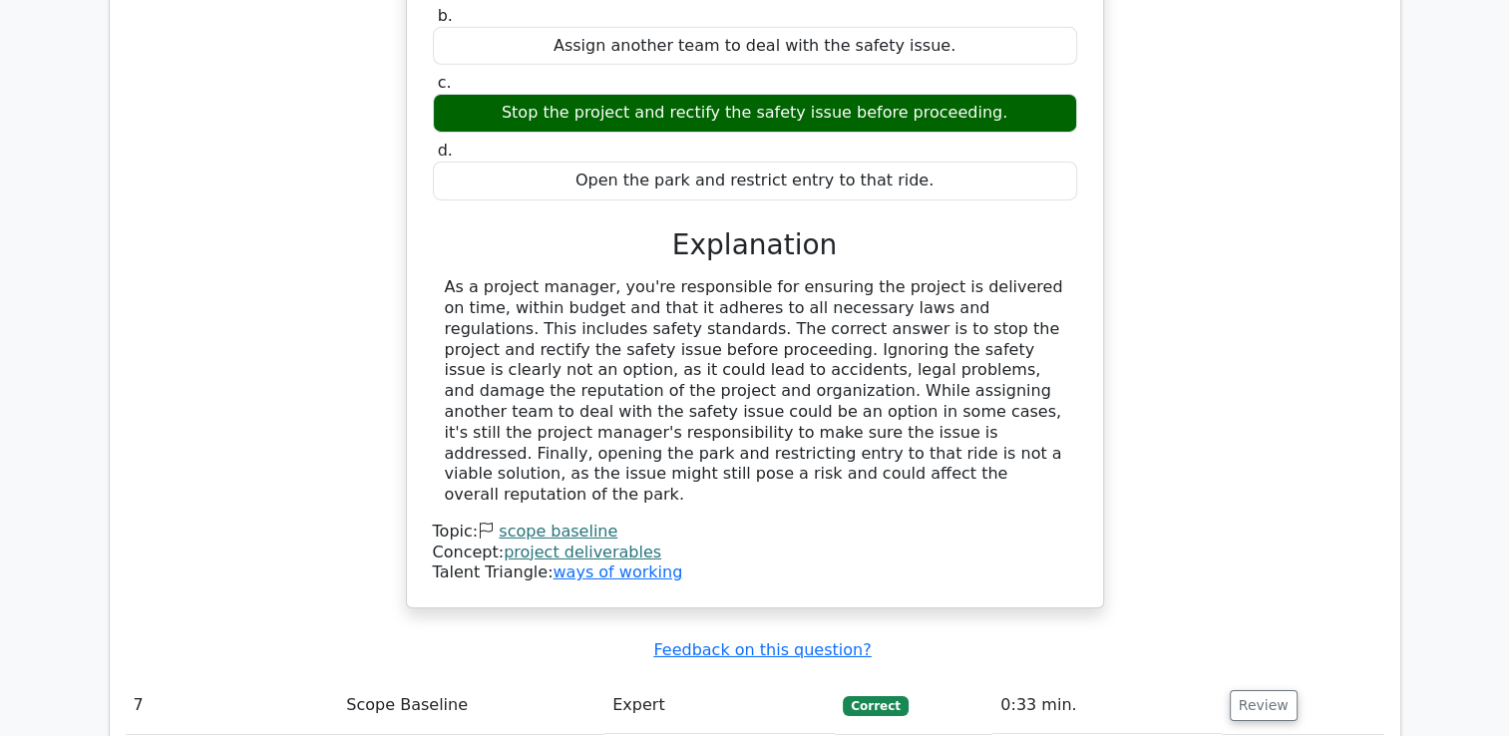
scroll to position [6519, 0]
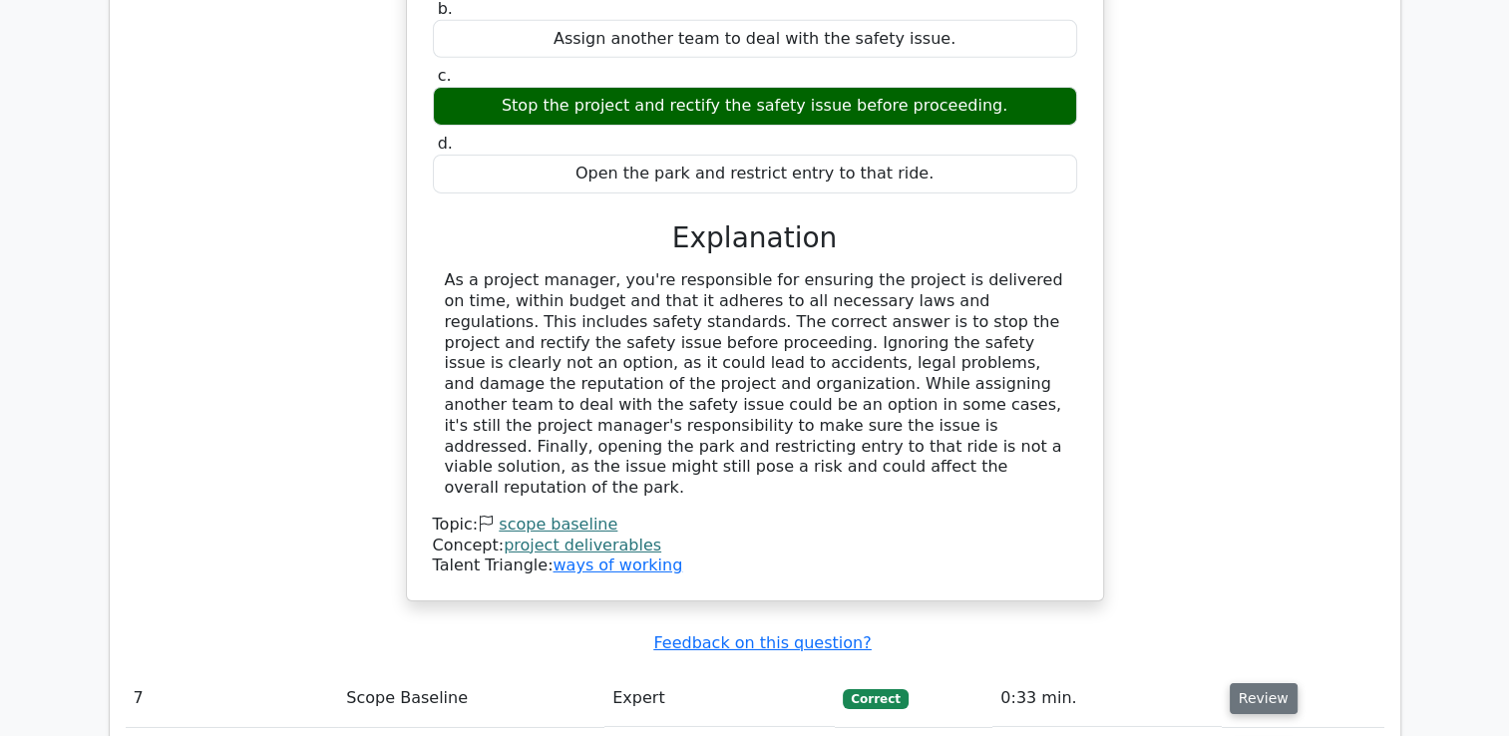
click at [1263, 683] on button "Review" at bounding box center [1264, 698] width 68 height 31
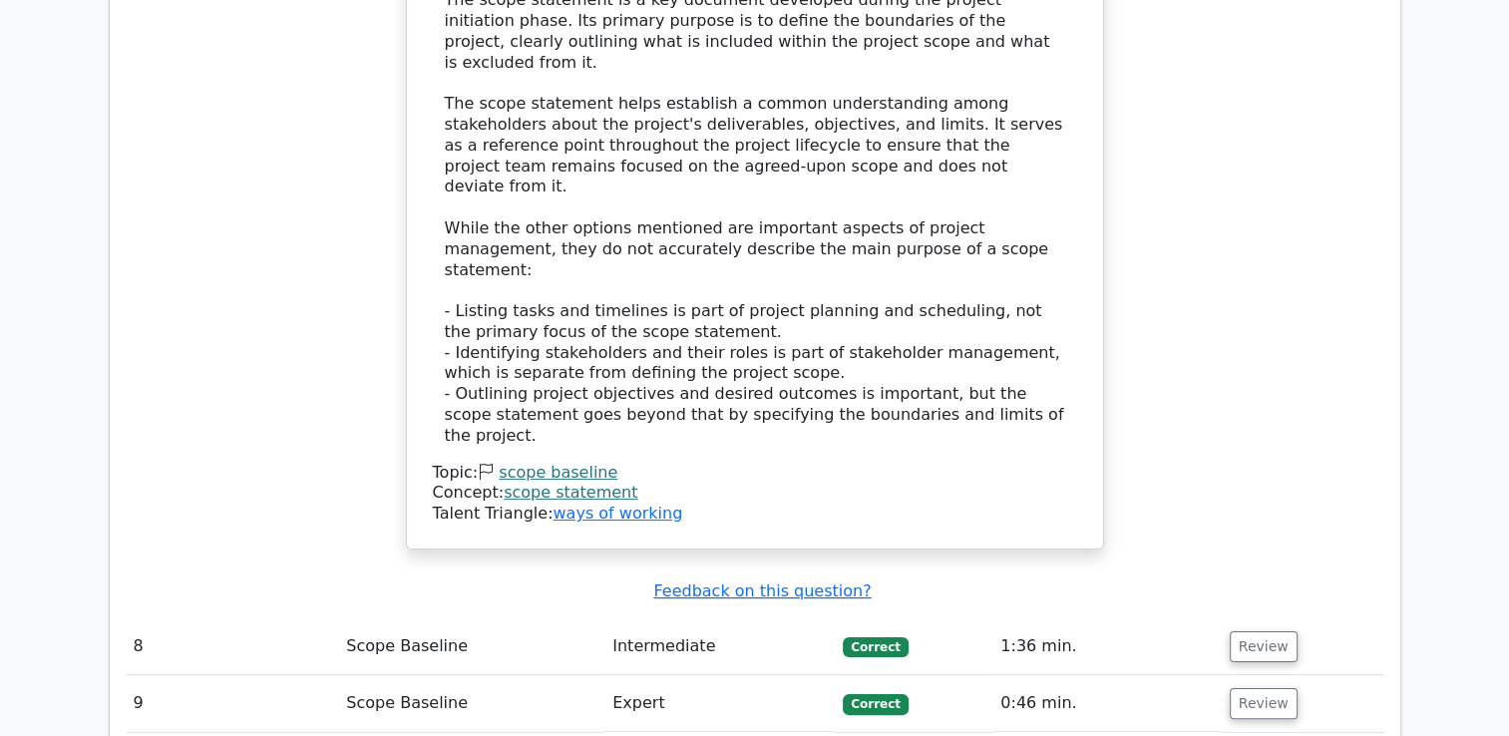
scroll to position [7816, 0]
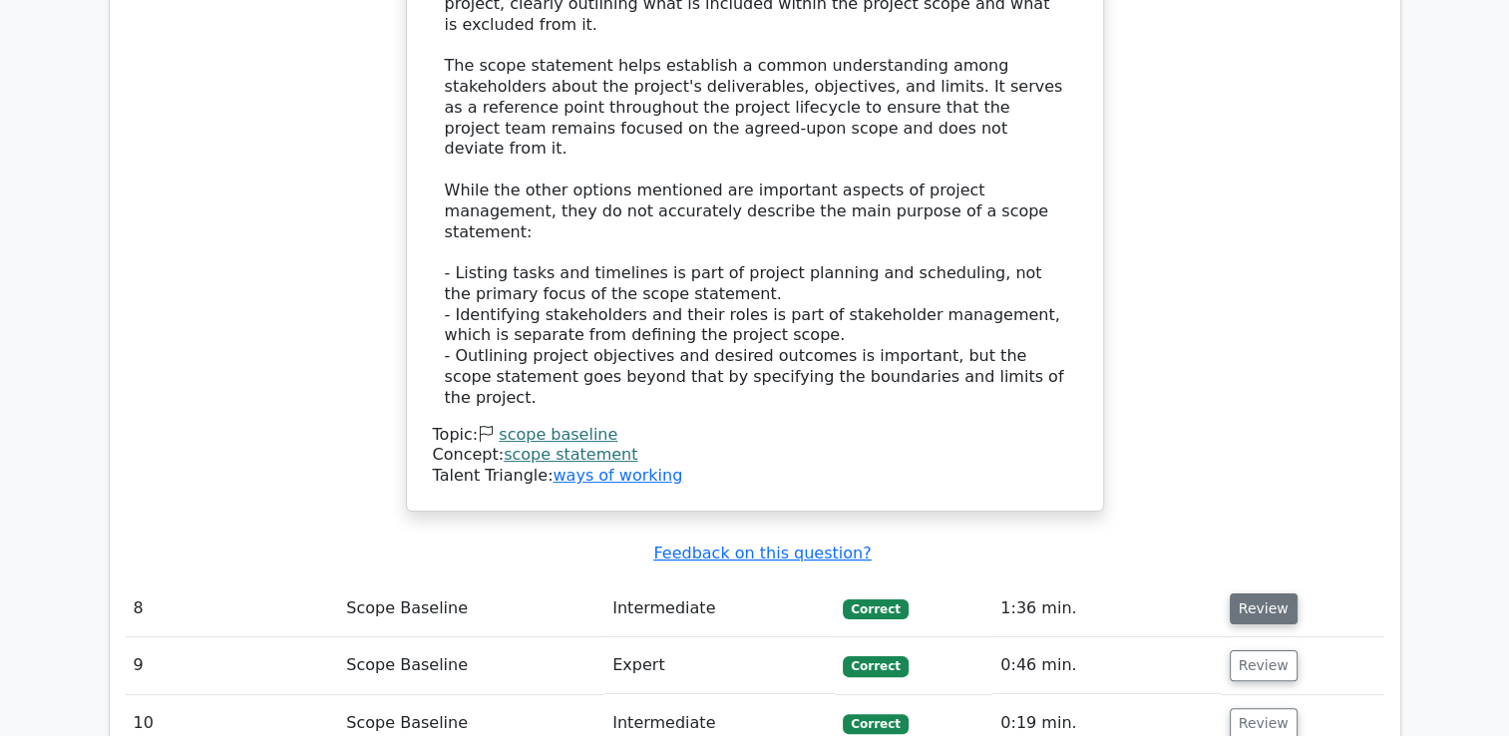
click at [1259, 593] on button "Review" at bounding box center [1264, 608] width 68 height 31
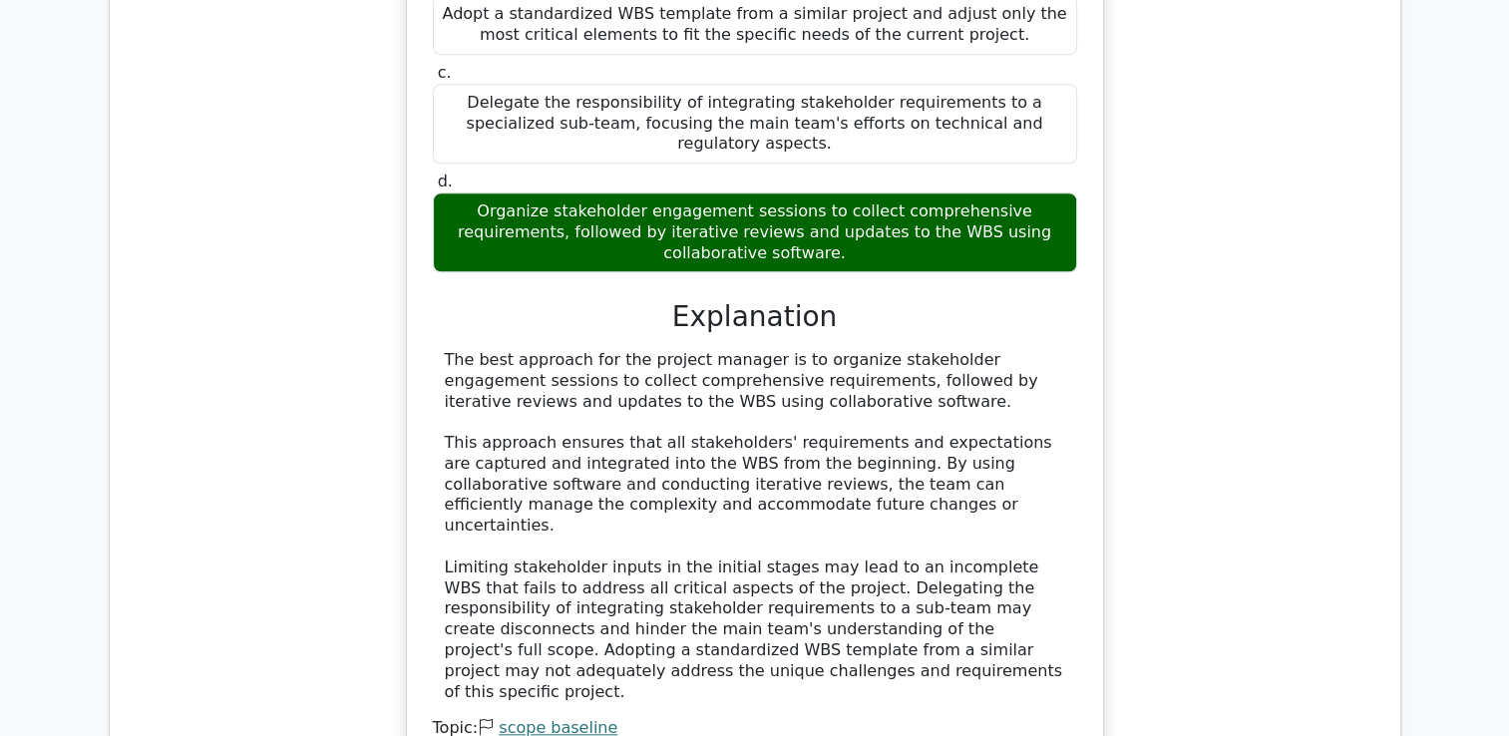
scroll to position [9112, 0]
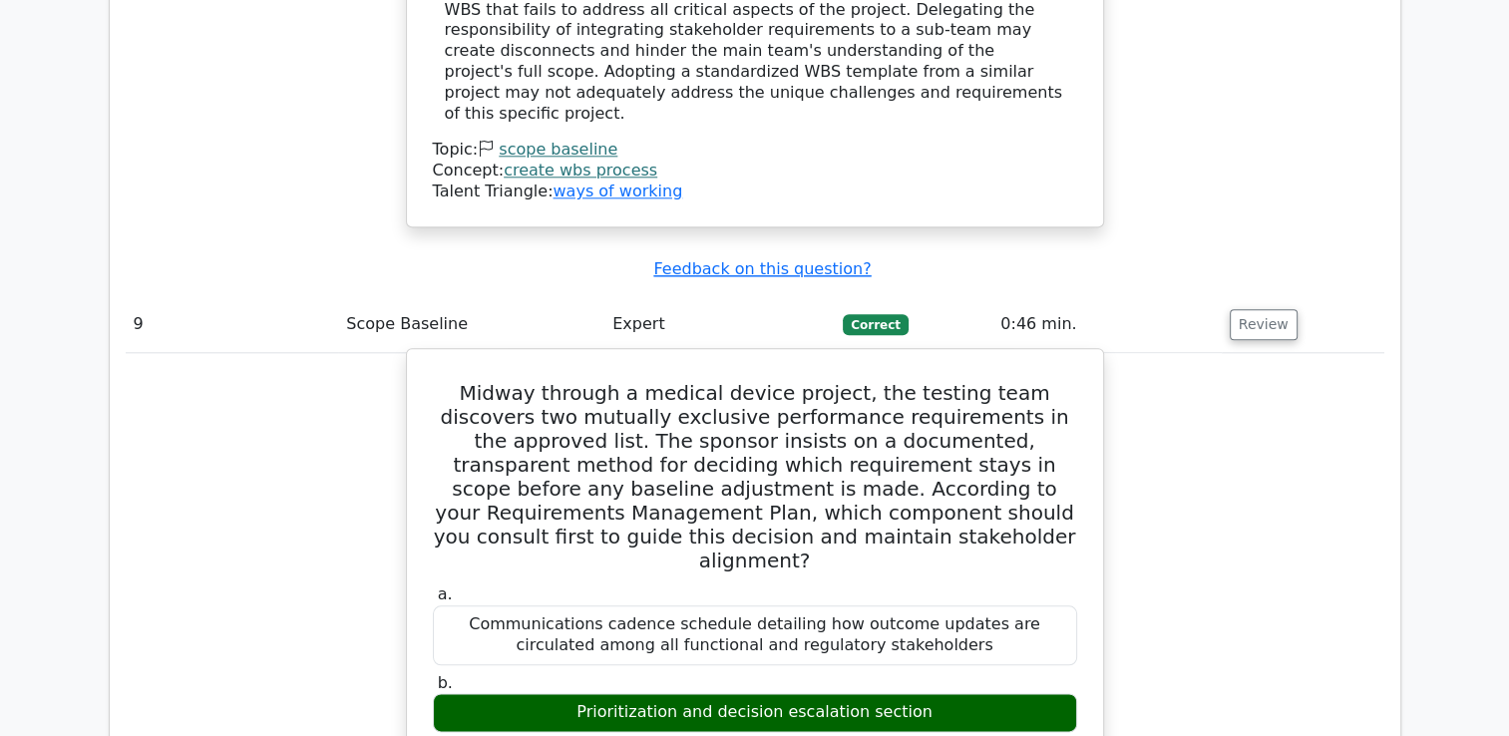
scroll to position [9711, 0]
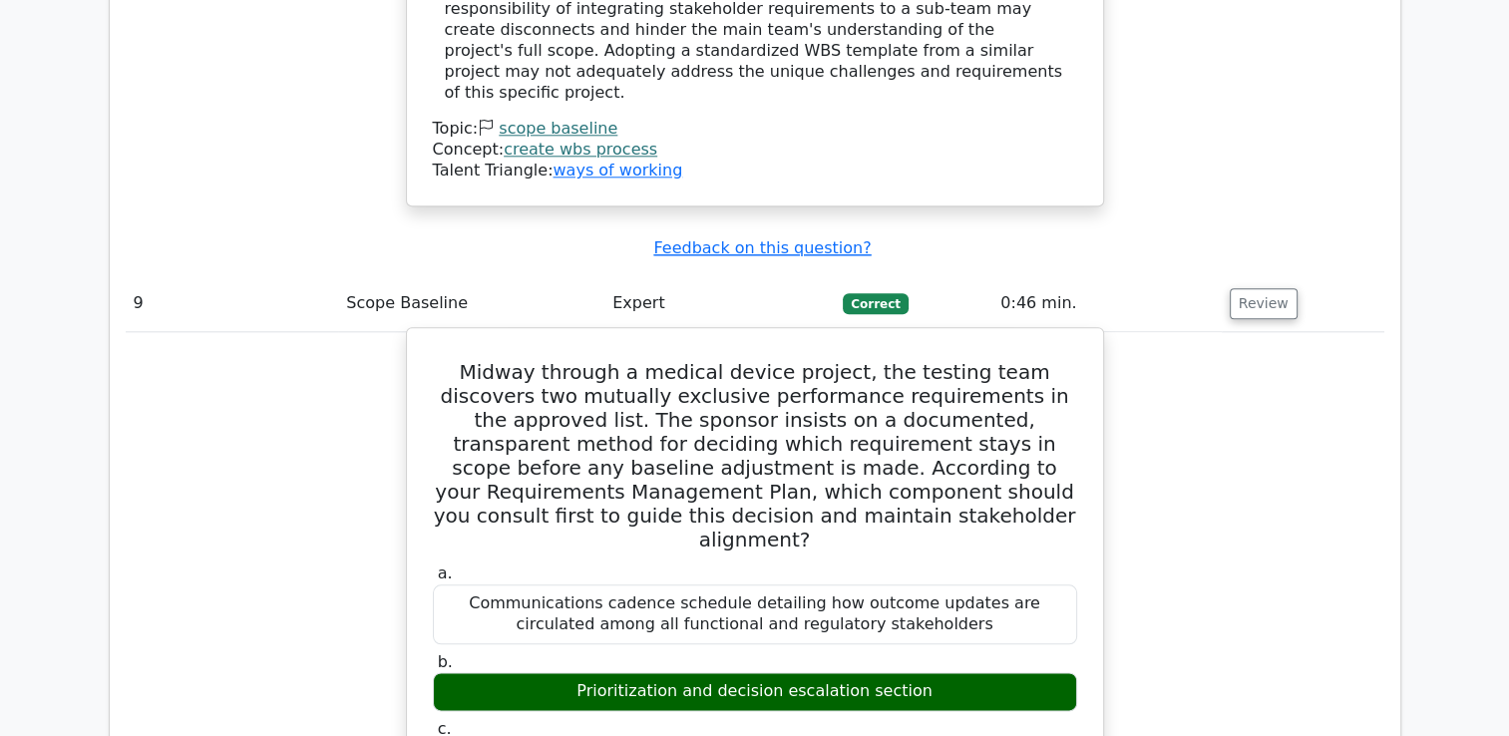
drag, startPoint x: 587, startPoint y: 471, endPoint x: 814, endPoint y: 482, distance: 226.7
drag, startPoint x: 814, startPoint y: 482, endPoint x: 907, endPoint y: 497, distance: 93.9
drag, startPoint x: 907, startPoint y: 497, endPoint x: 982, endPoint y: 473, distance: 79.5
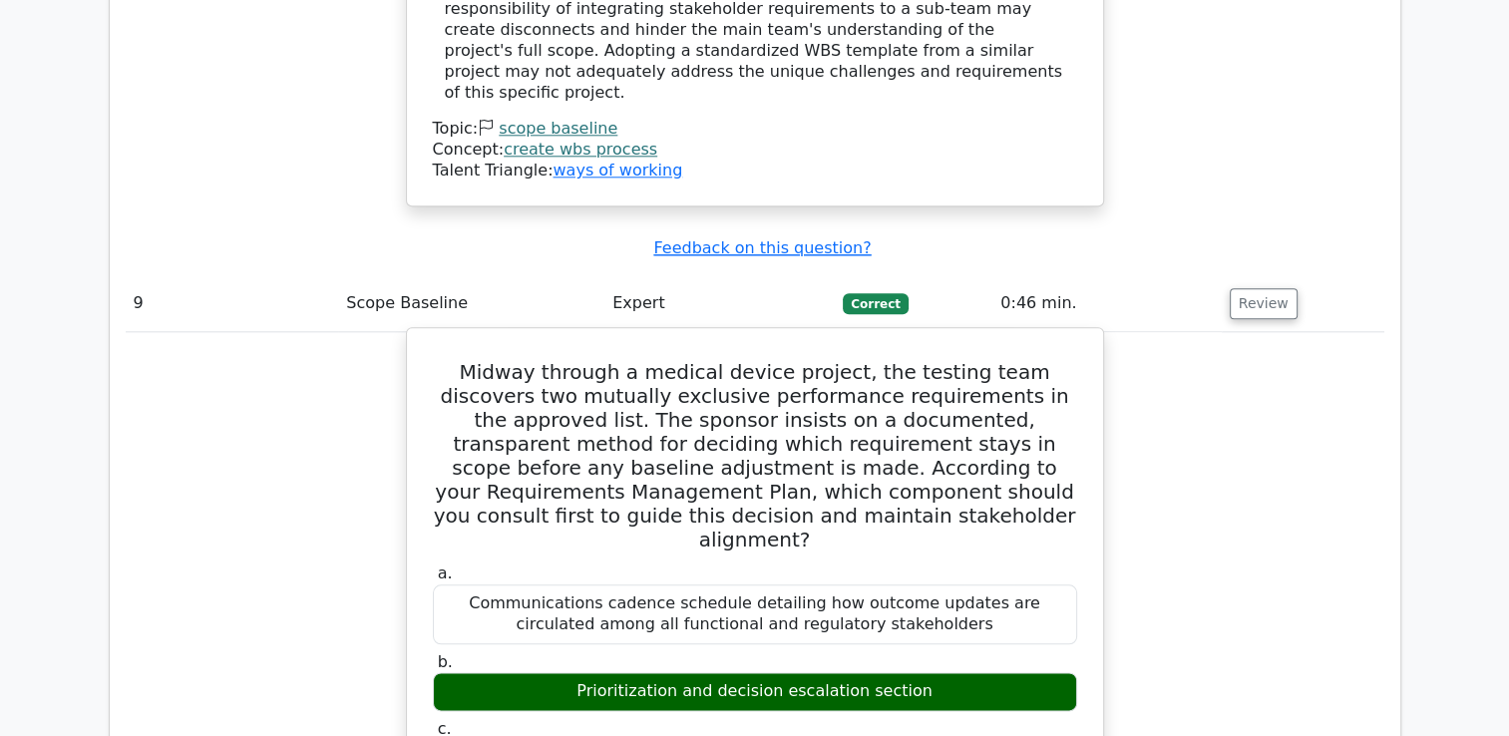
drag, startPoint x: 487, startPoint y: 496, endPoint x: 880, endPoint y: 553, distance: 397.0
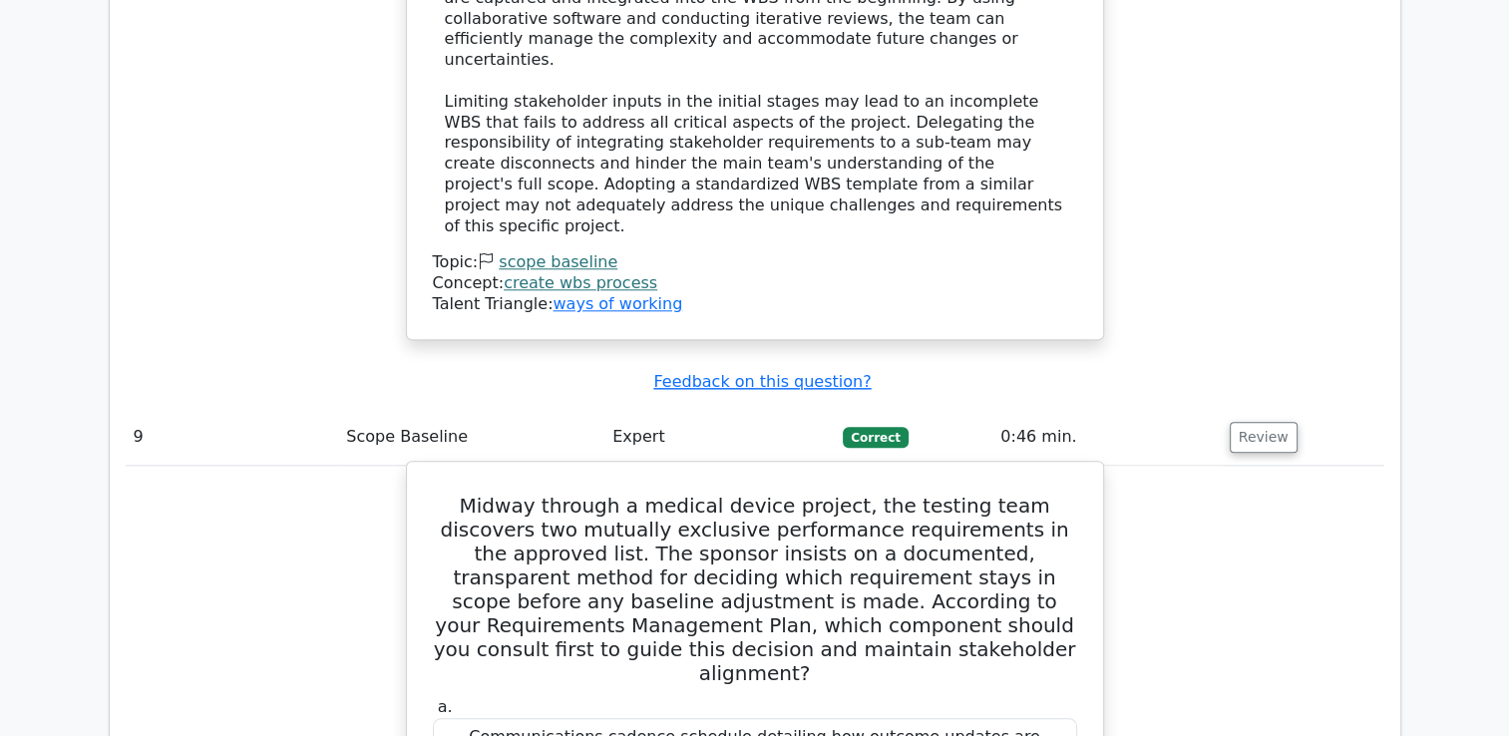
scroll to position [9611, 0]
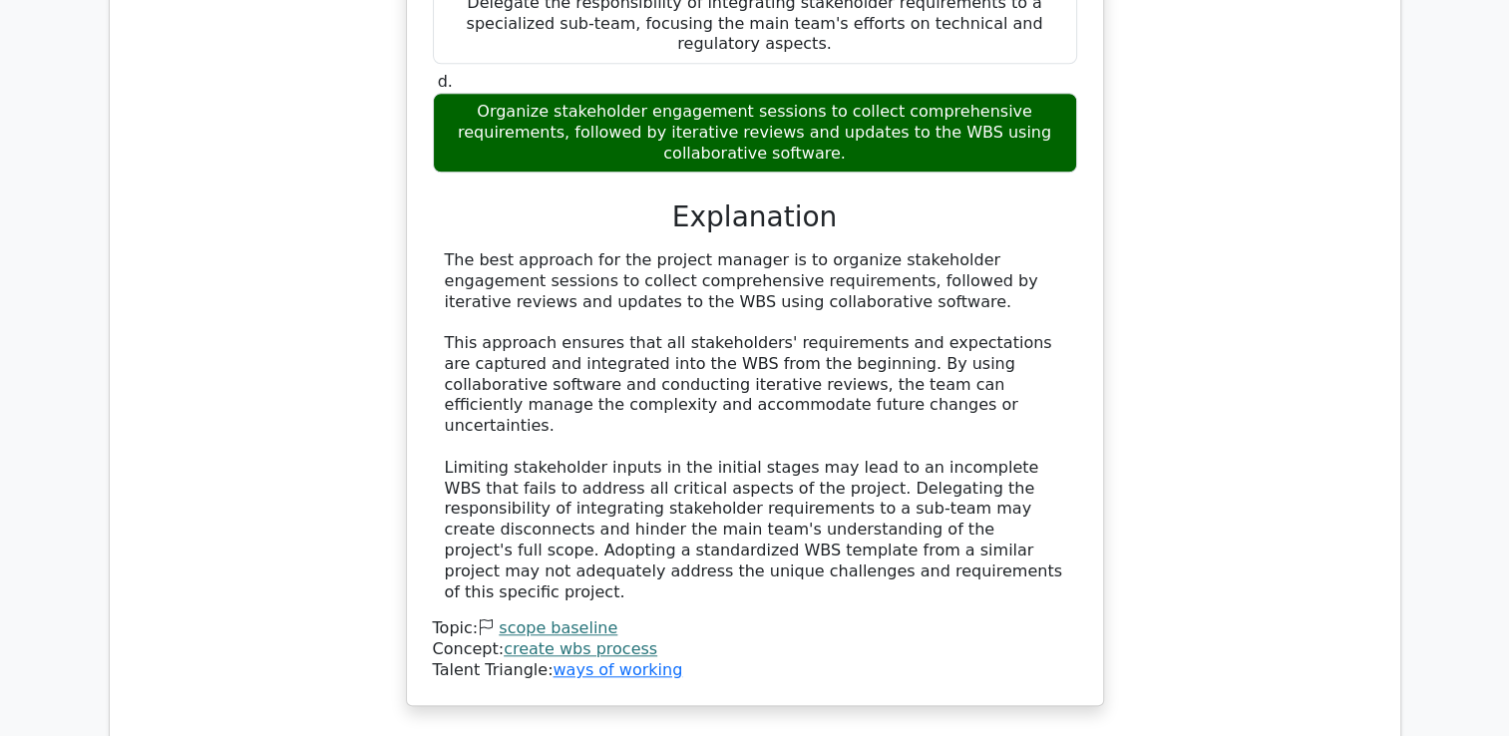
scroll to position [9212, 0]
drag, startPoint x: 949, startPoint y: 331, endPoint x: 959, endPoint y: 330, distance: 10.0
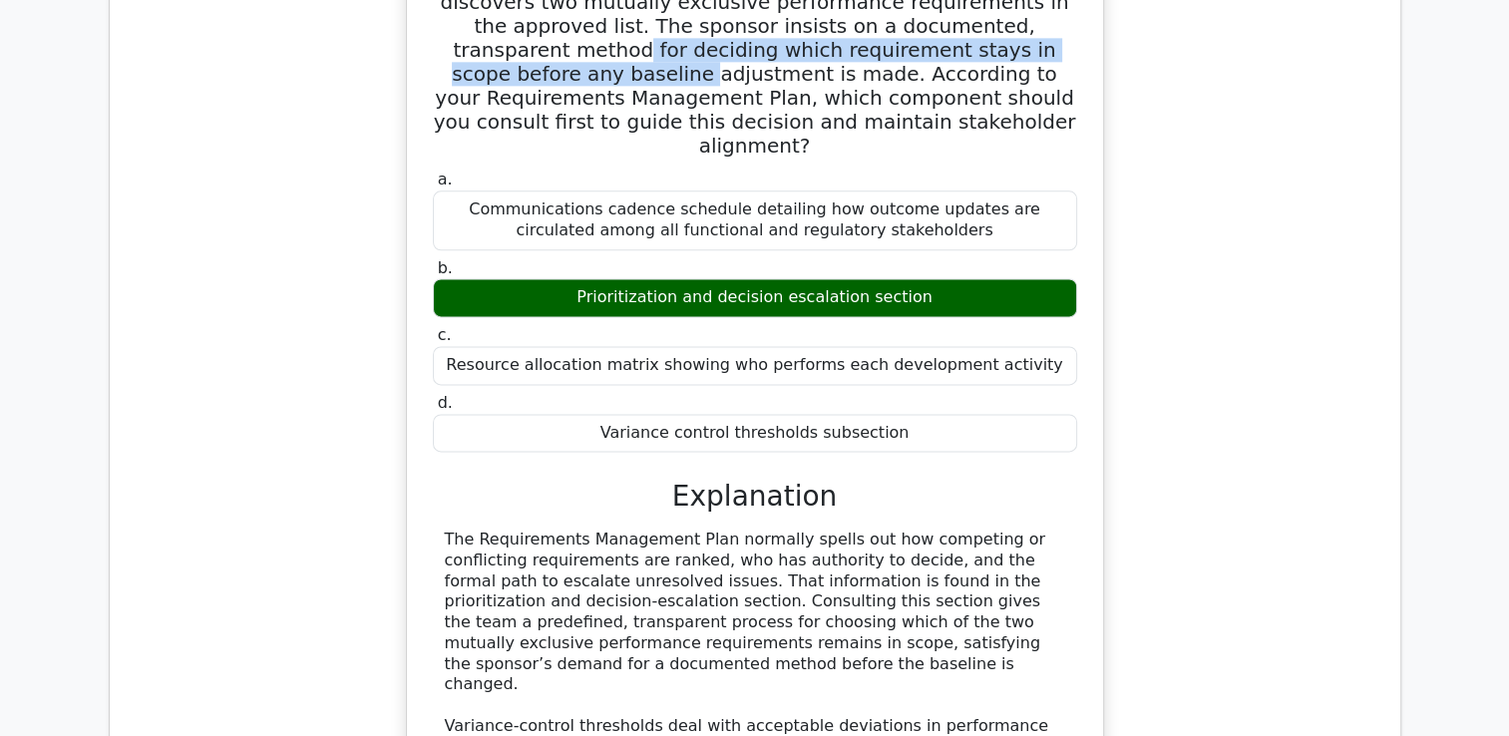
scroll to position [10209, 0]
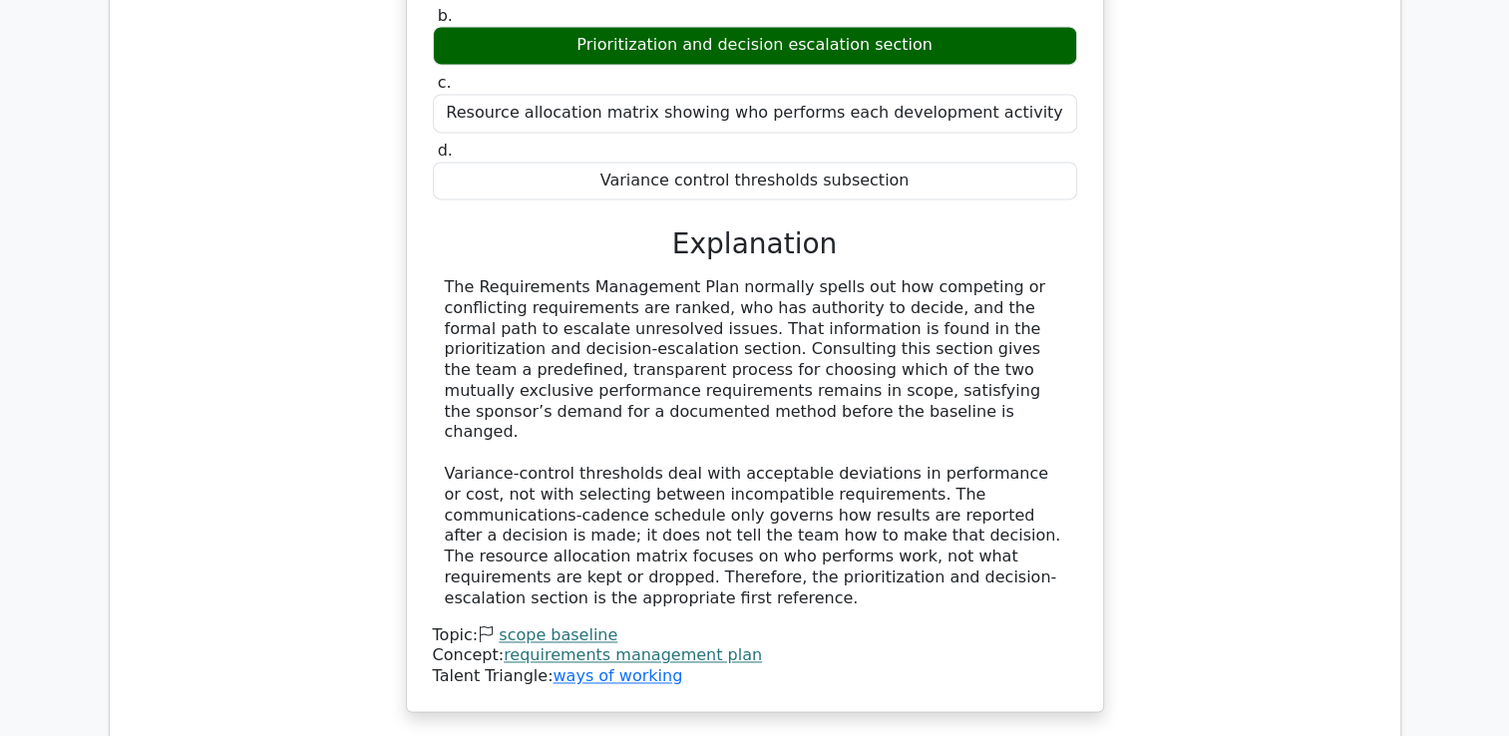
scroll to position [10409, 0]
